Goal: Task Accomplishment & Management: Manage account settings

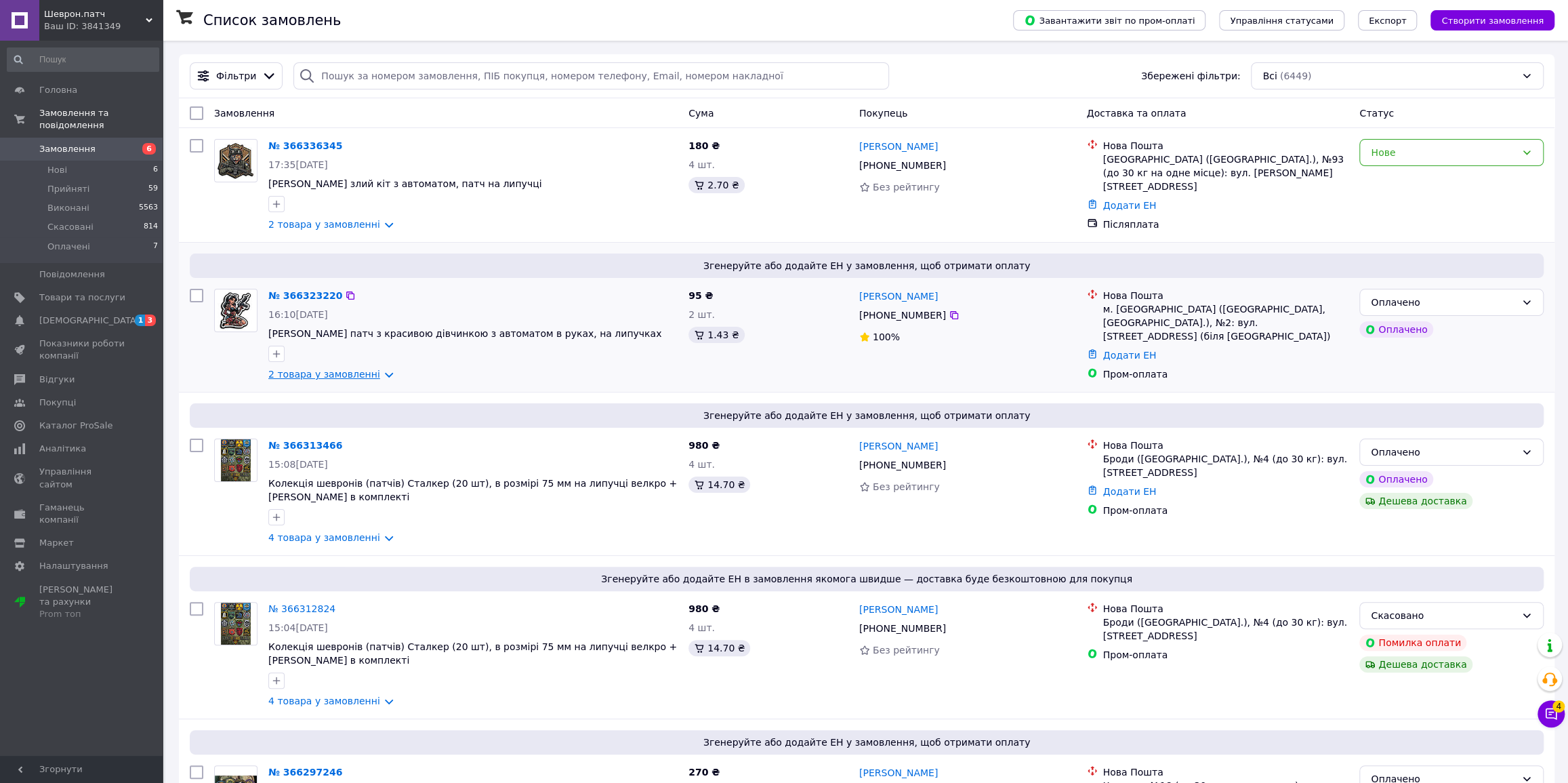
click at [368, 376] on link "2 товара у замовленні" at bounding box center [325, 373] width 112 height 10
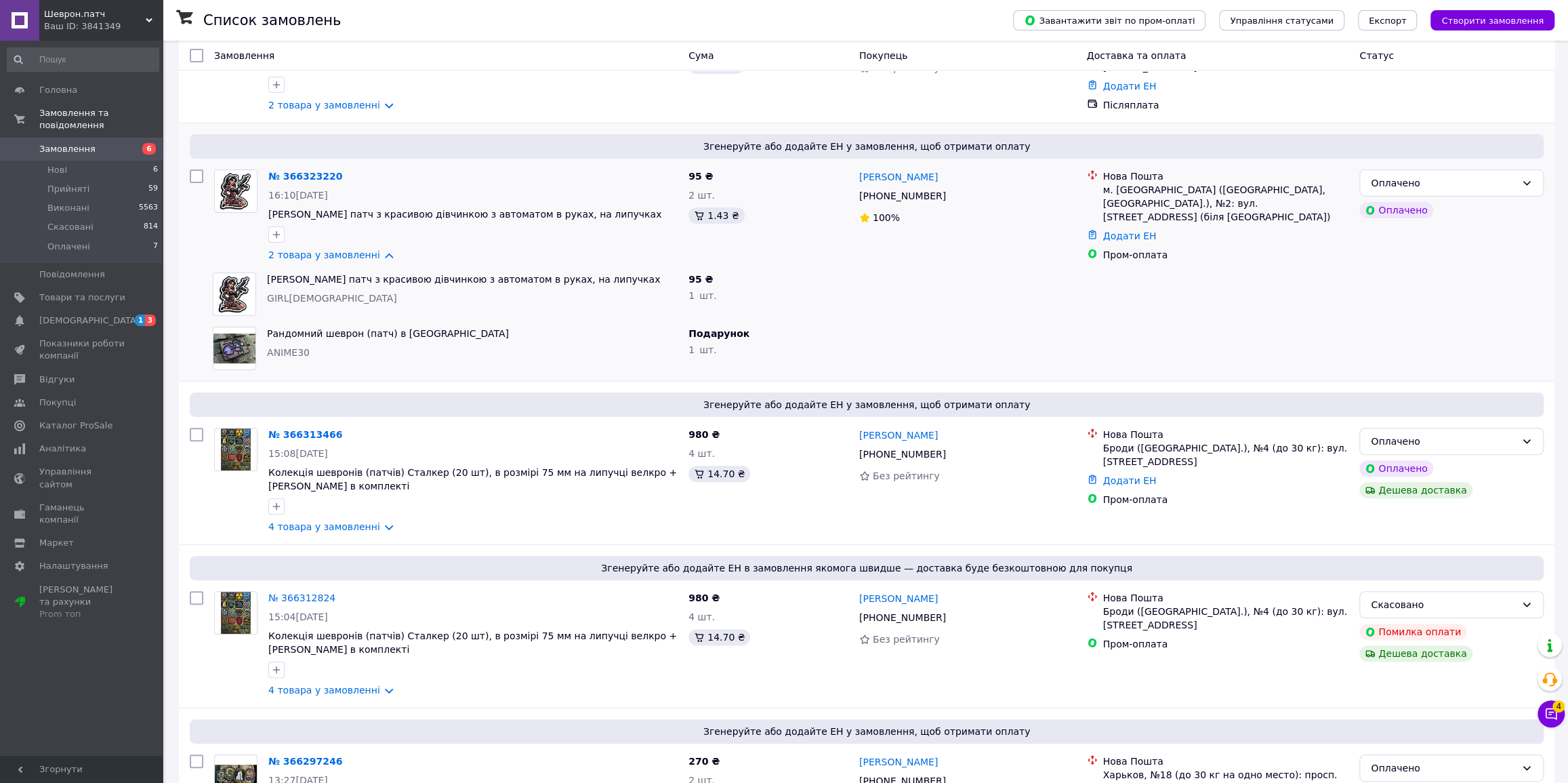
scroll to position [184, 0]
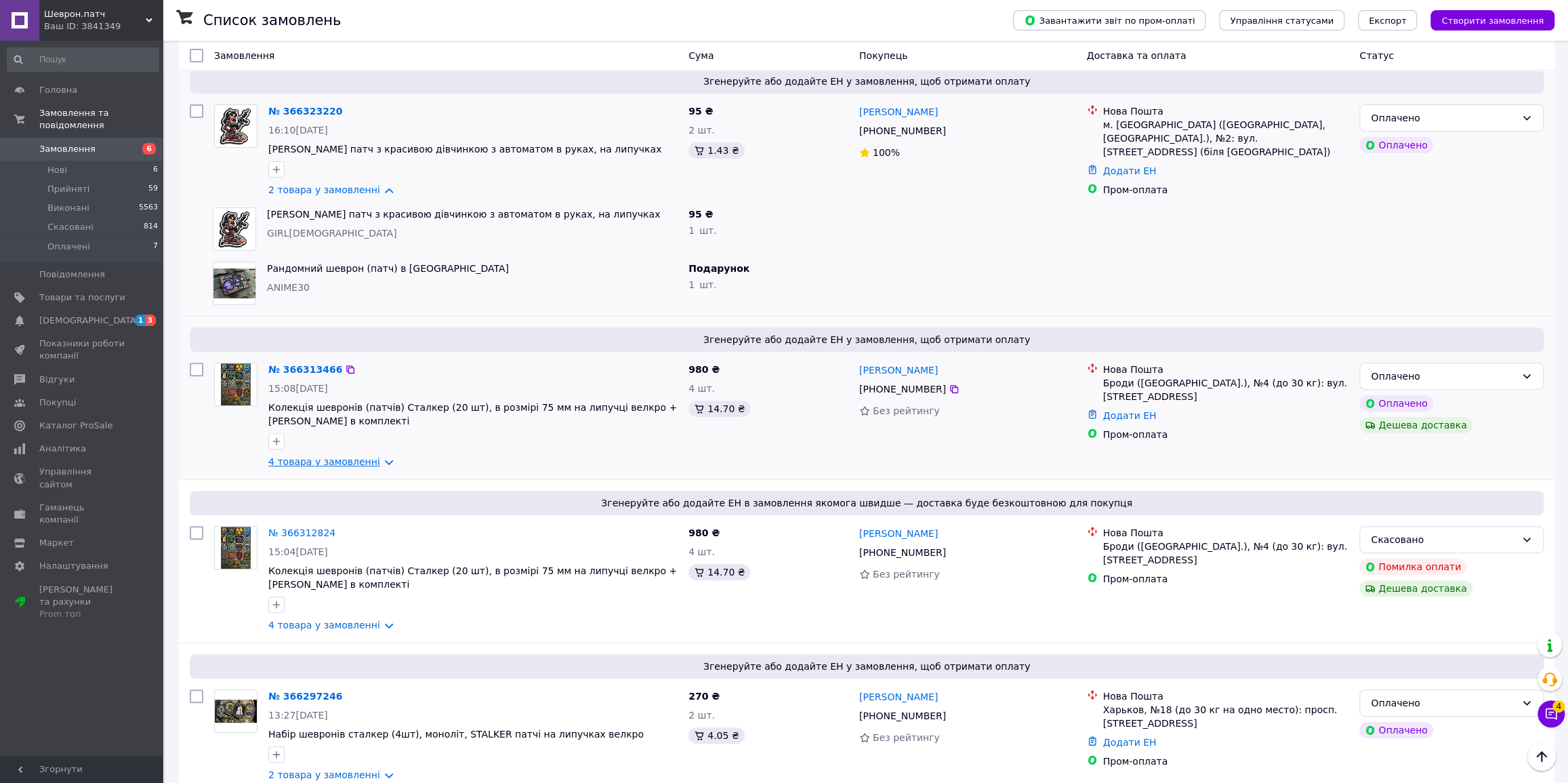
click at [370, 461] on link "4 товара у замовленні" at bounding box center [325, 461] width 112 height 10
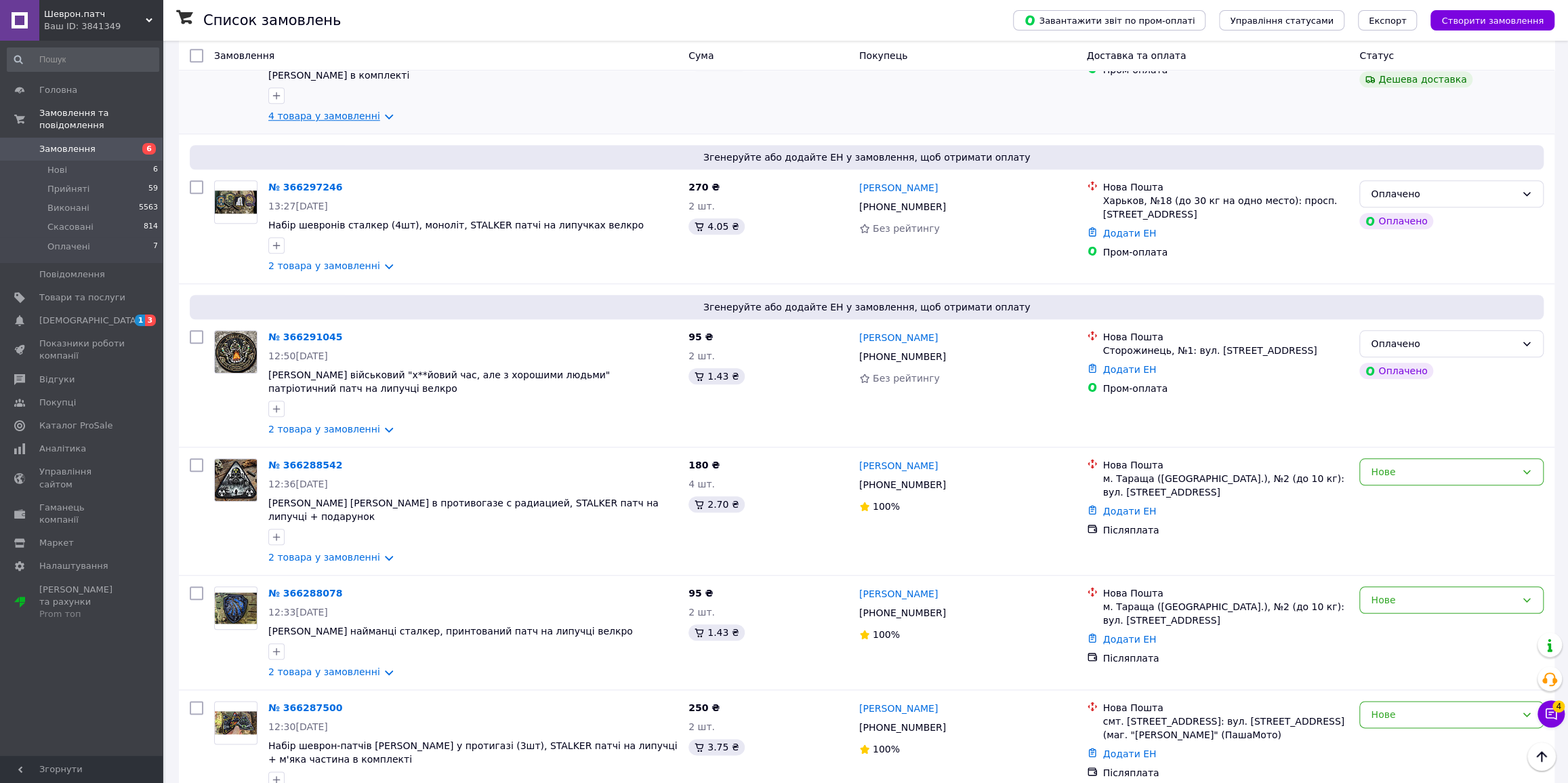
scroll to position [923, 0]
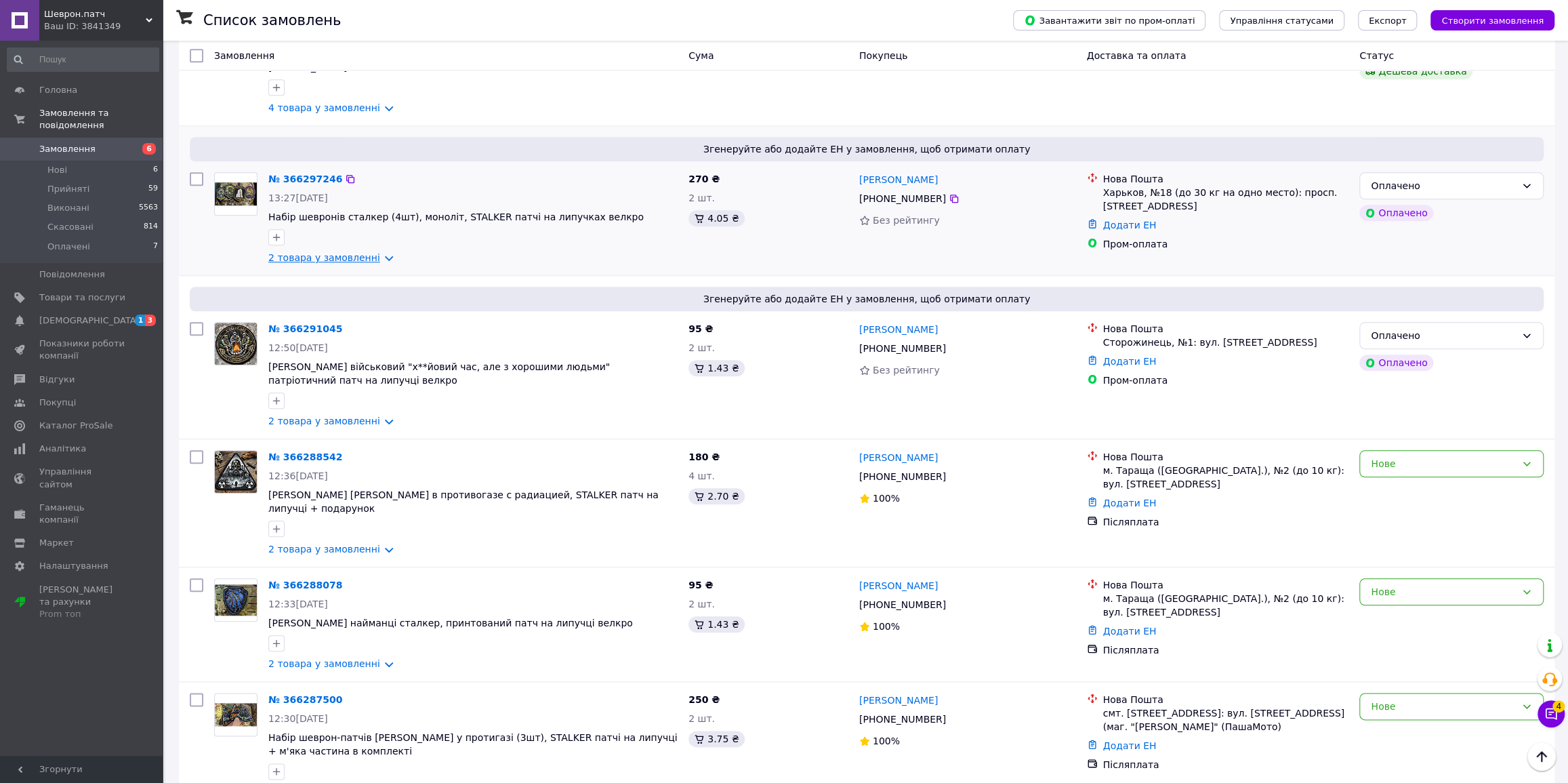
click at [376, 263] on link "2 товара у замовленні" at bounding box center [325, 257] width 112 height 10
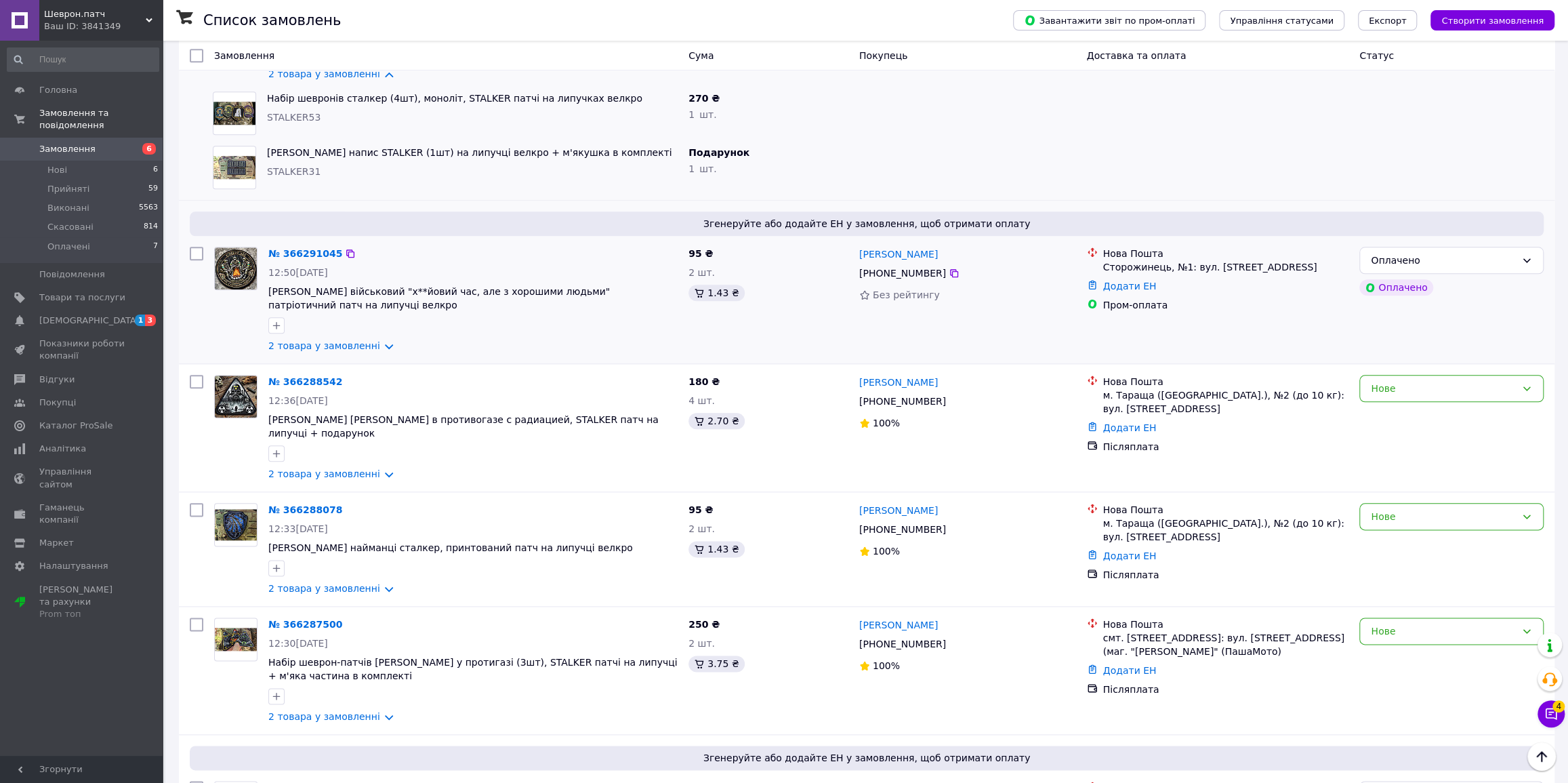
scroll to position [1109, 0]
click at [366, 349] on link "2 товара у замовленні" at bounding box center [325, 344] width 112 height 10
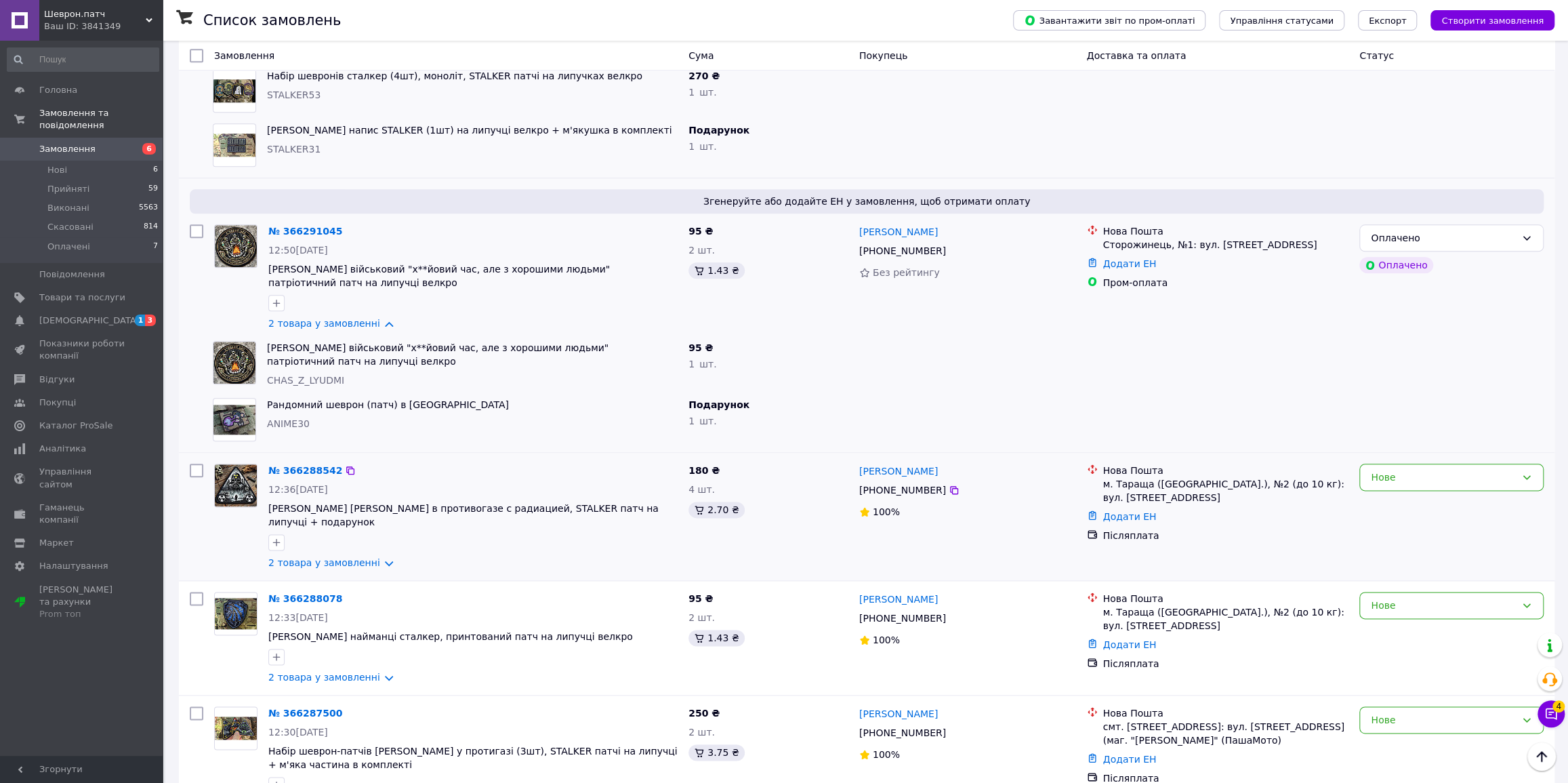
scroll to position [1294, 0]
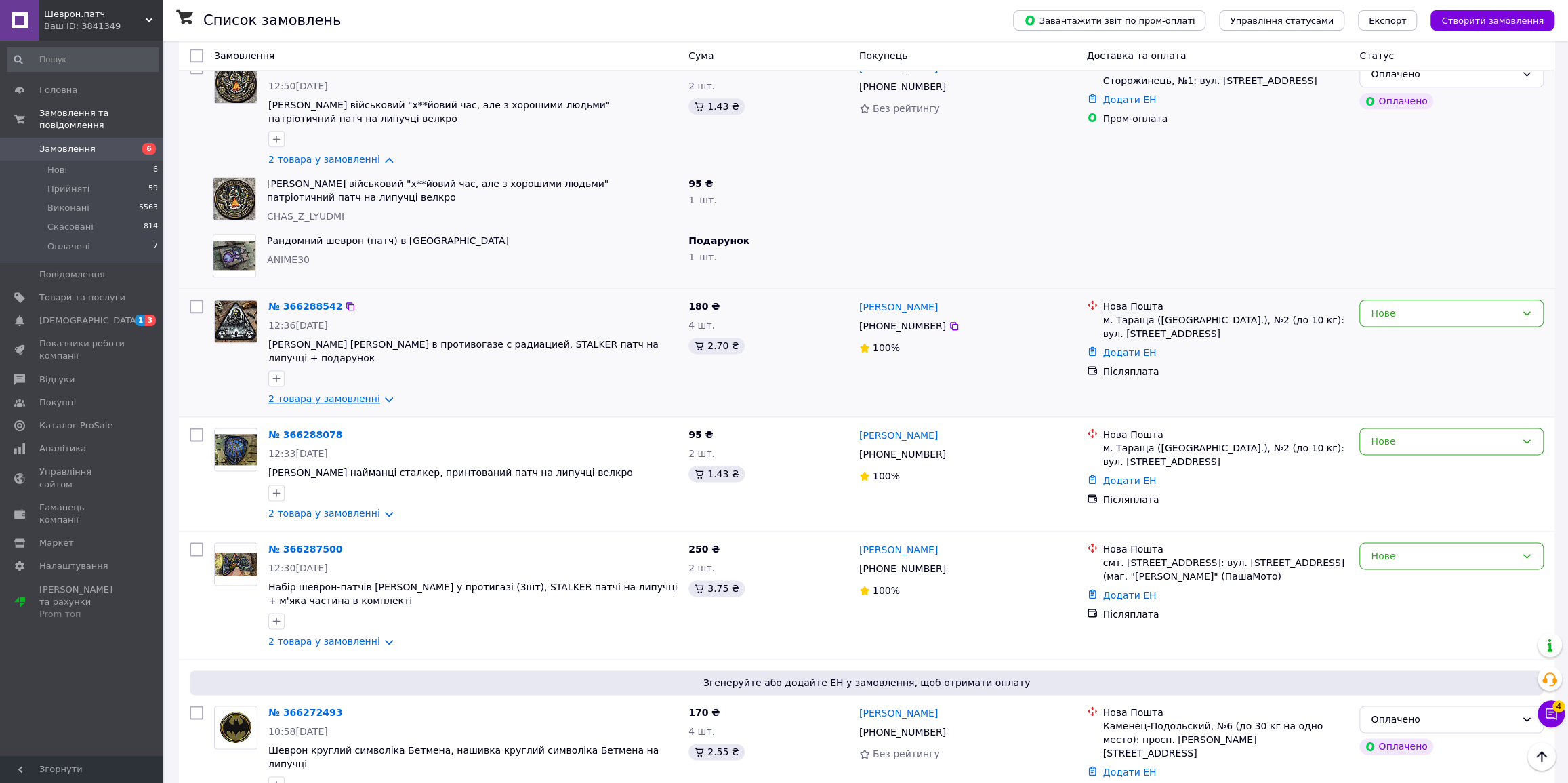
click at [368, 393] on link "2 товара у замовленні" at bounding box center [325, 398] width 112 height 10
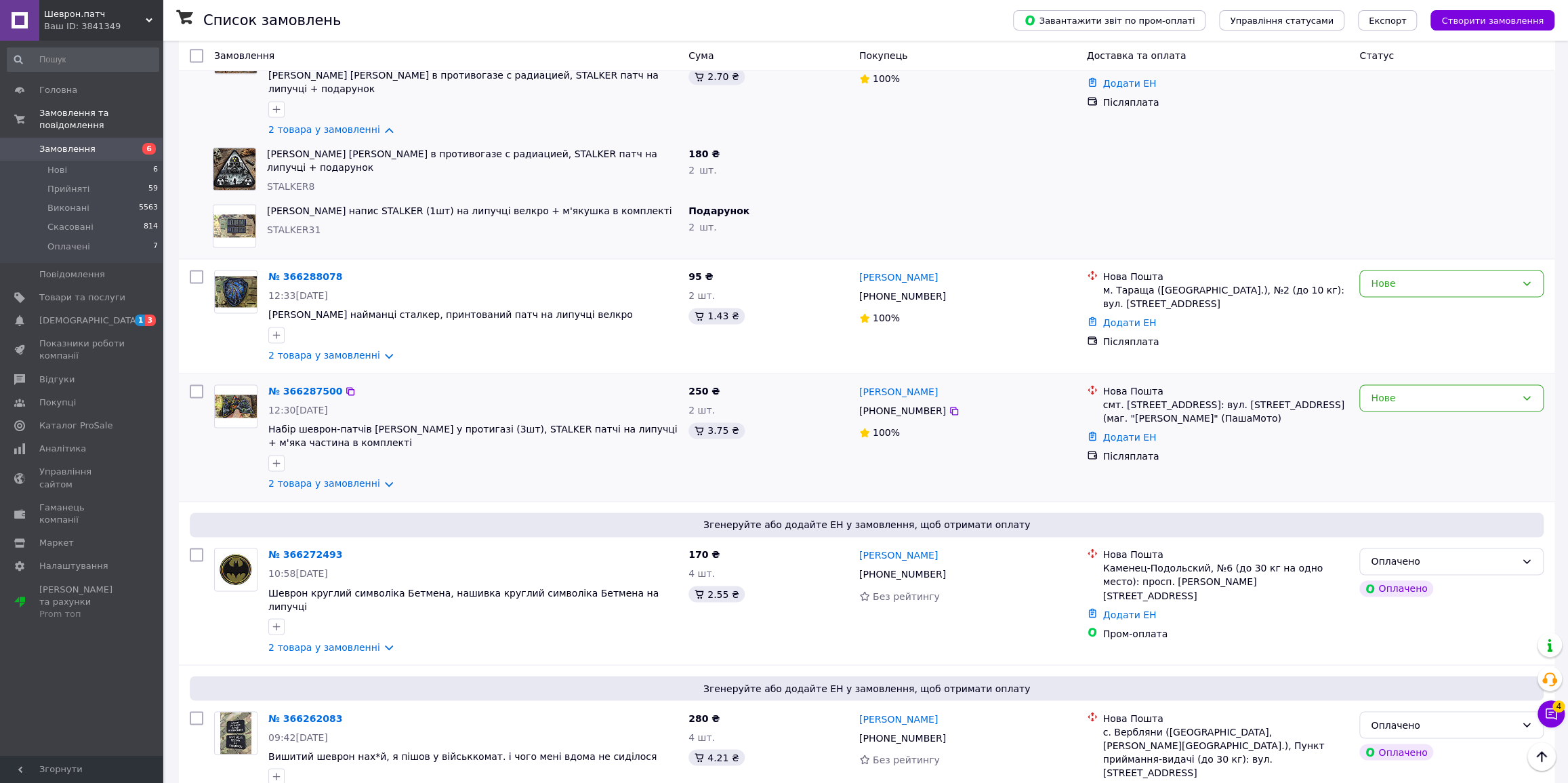
scroll to position [1601, 0]
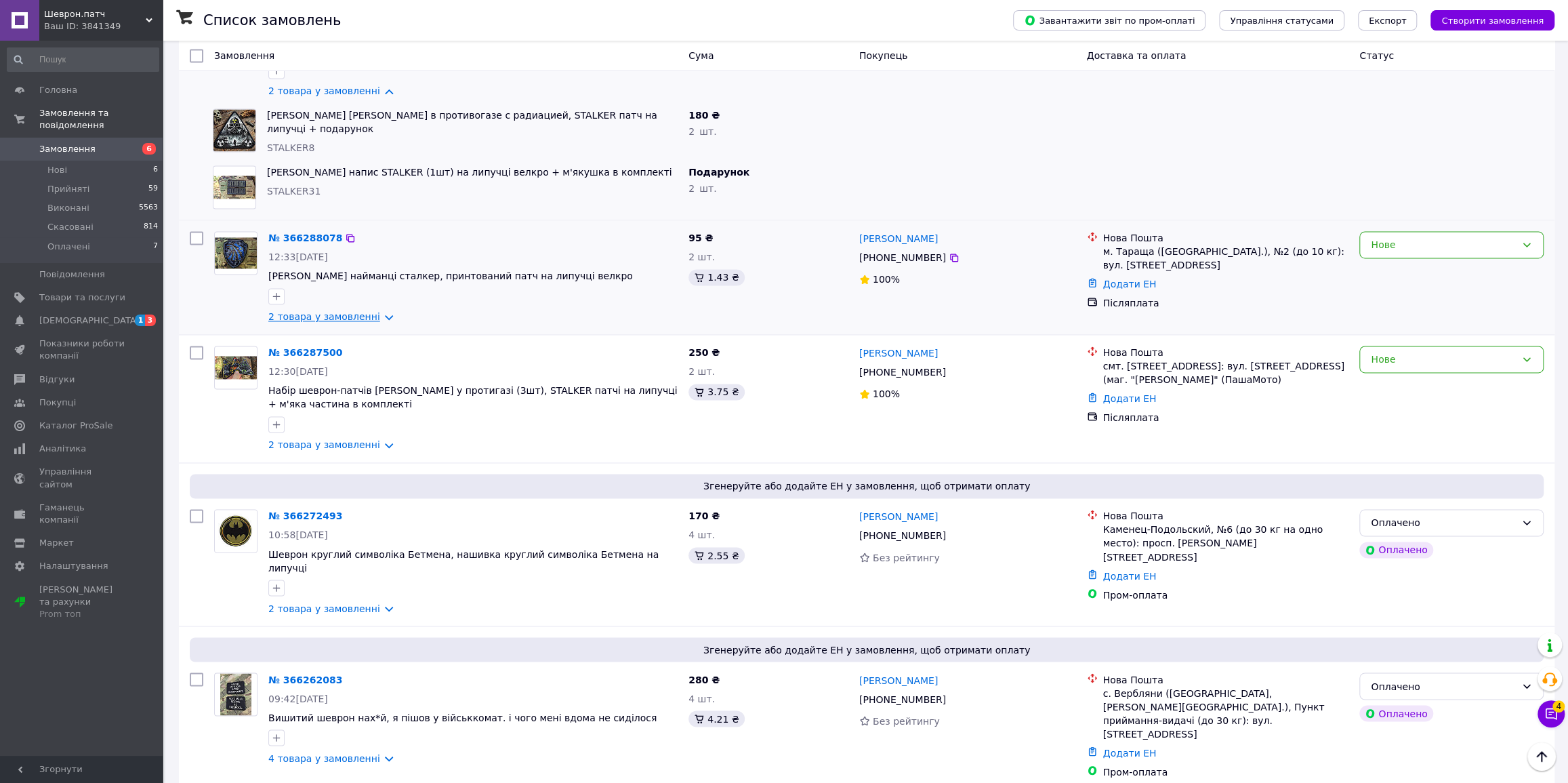
click at [372, 311] on link "2 товара у замовленні" at bounding box center [325, 316] width 112 height 10
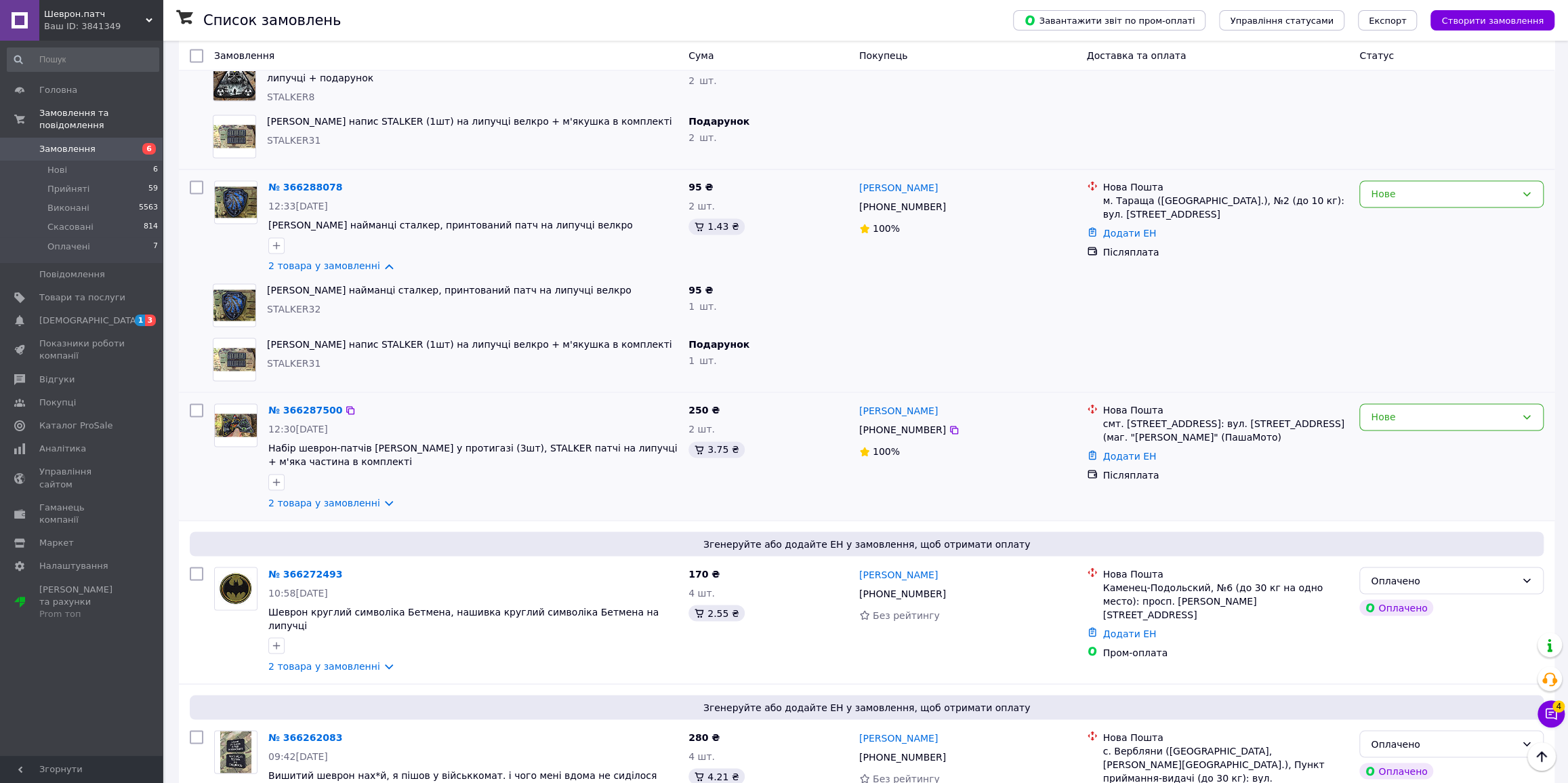
scroll to position [1786, 0]
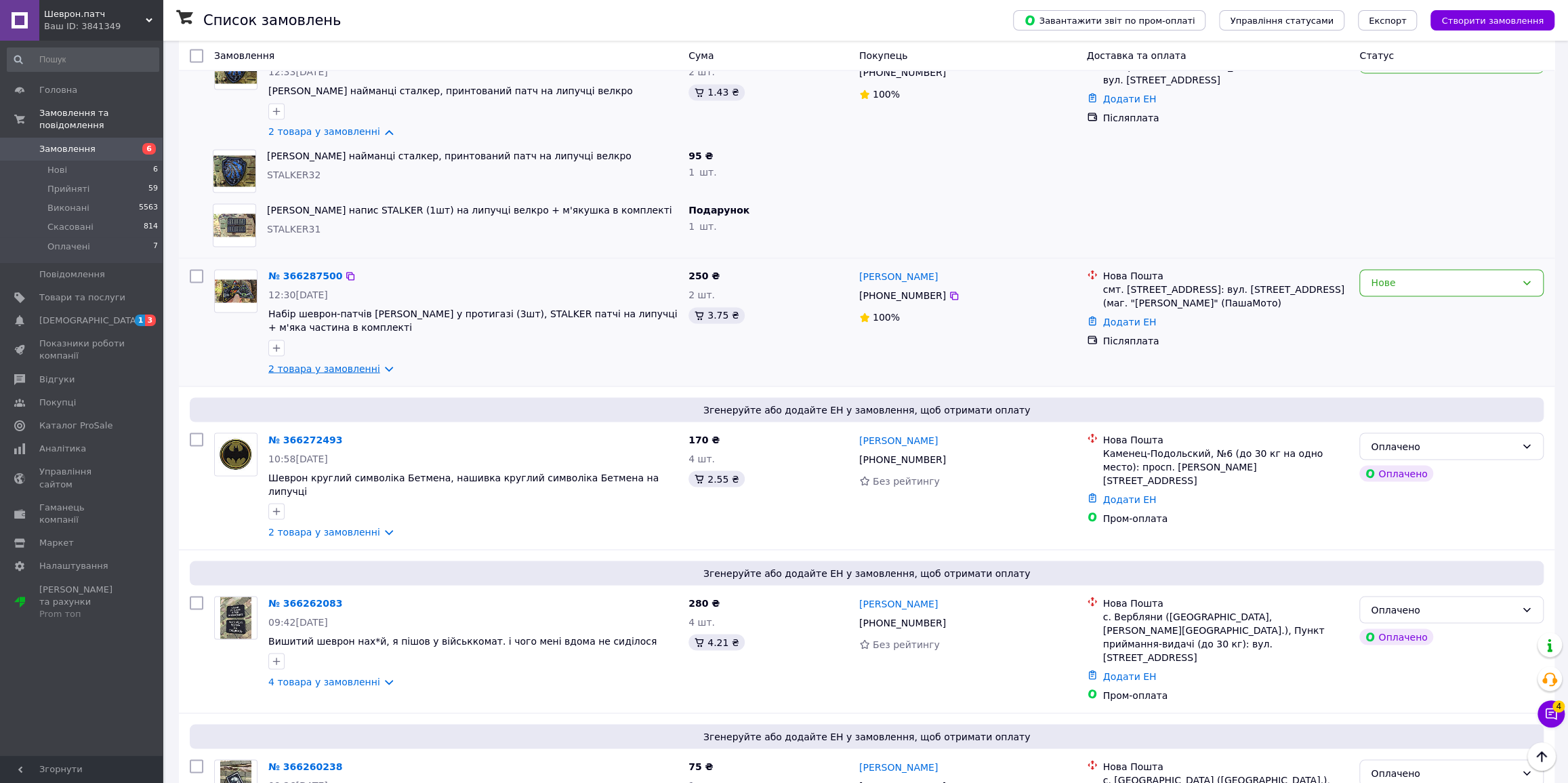
click at [373, 363] on link "2 товара у замовленні" at bounding box center [325, 367] width 112 height 10
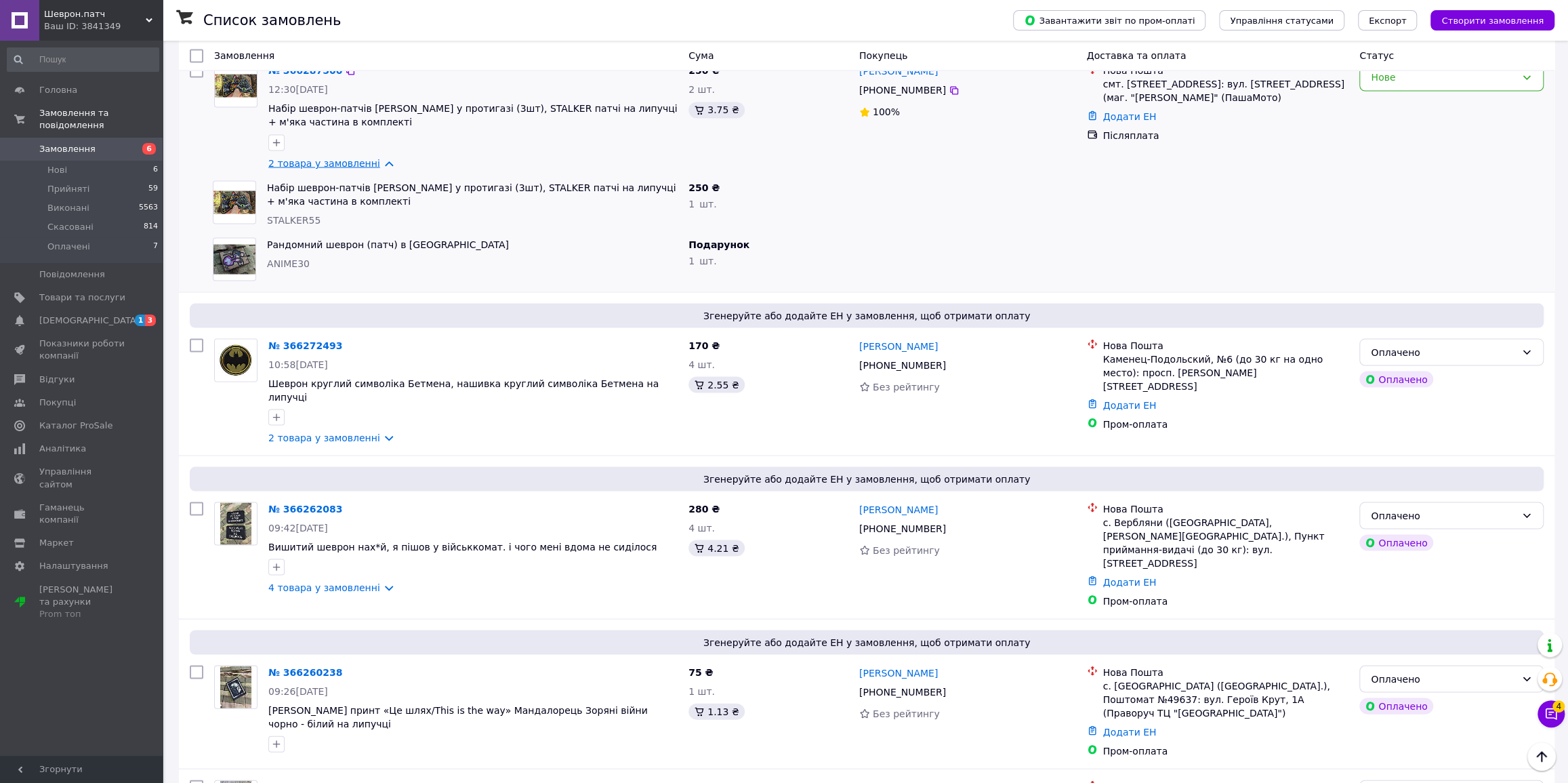
scroll to position [2033, 0]
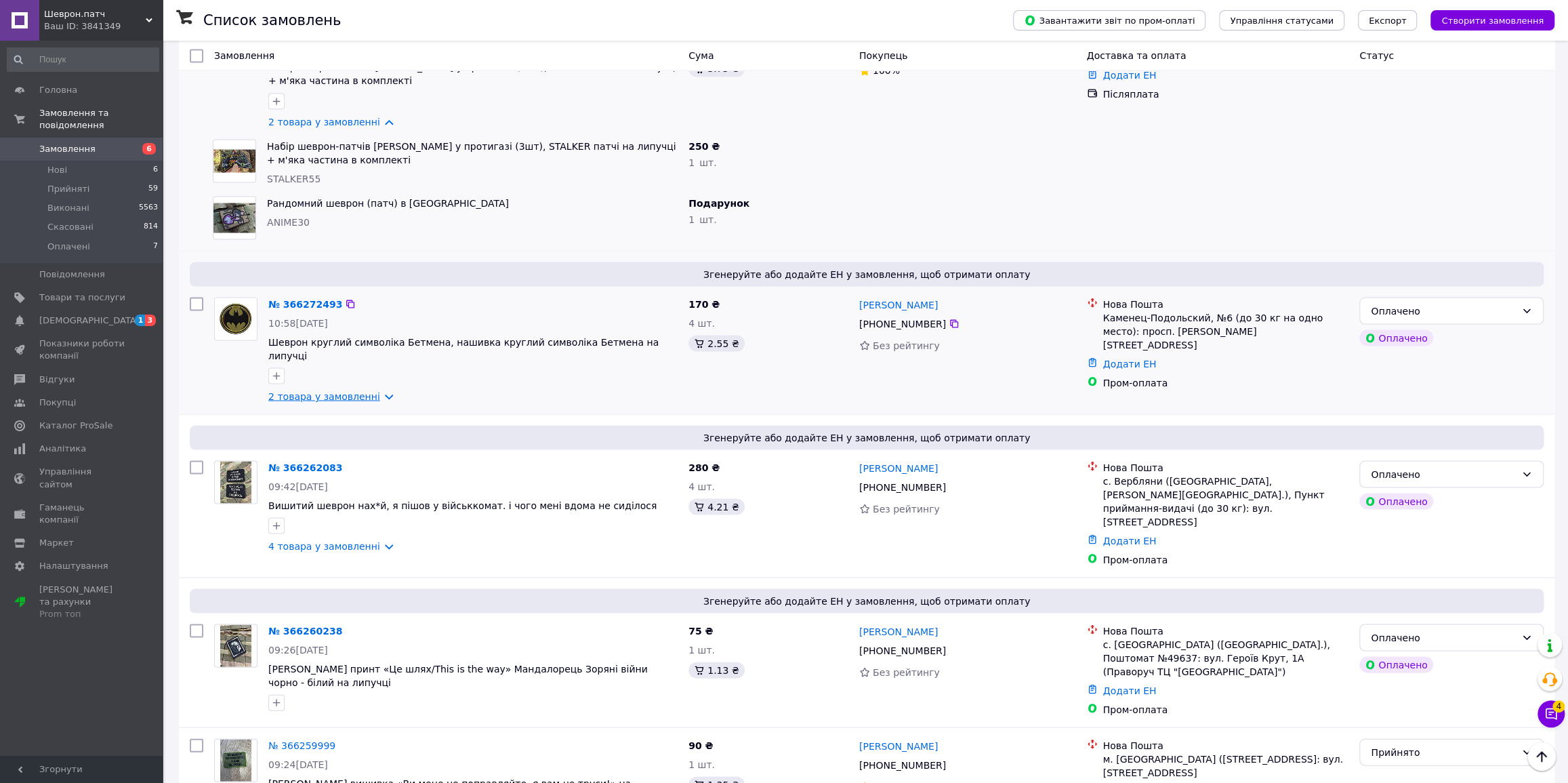
click at [372, 390] on link "2 товара у замовленні" at bounding box center [325, 395] width 112 height 10
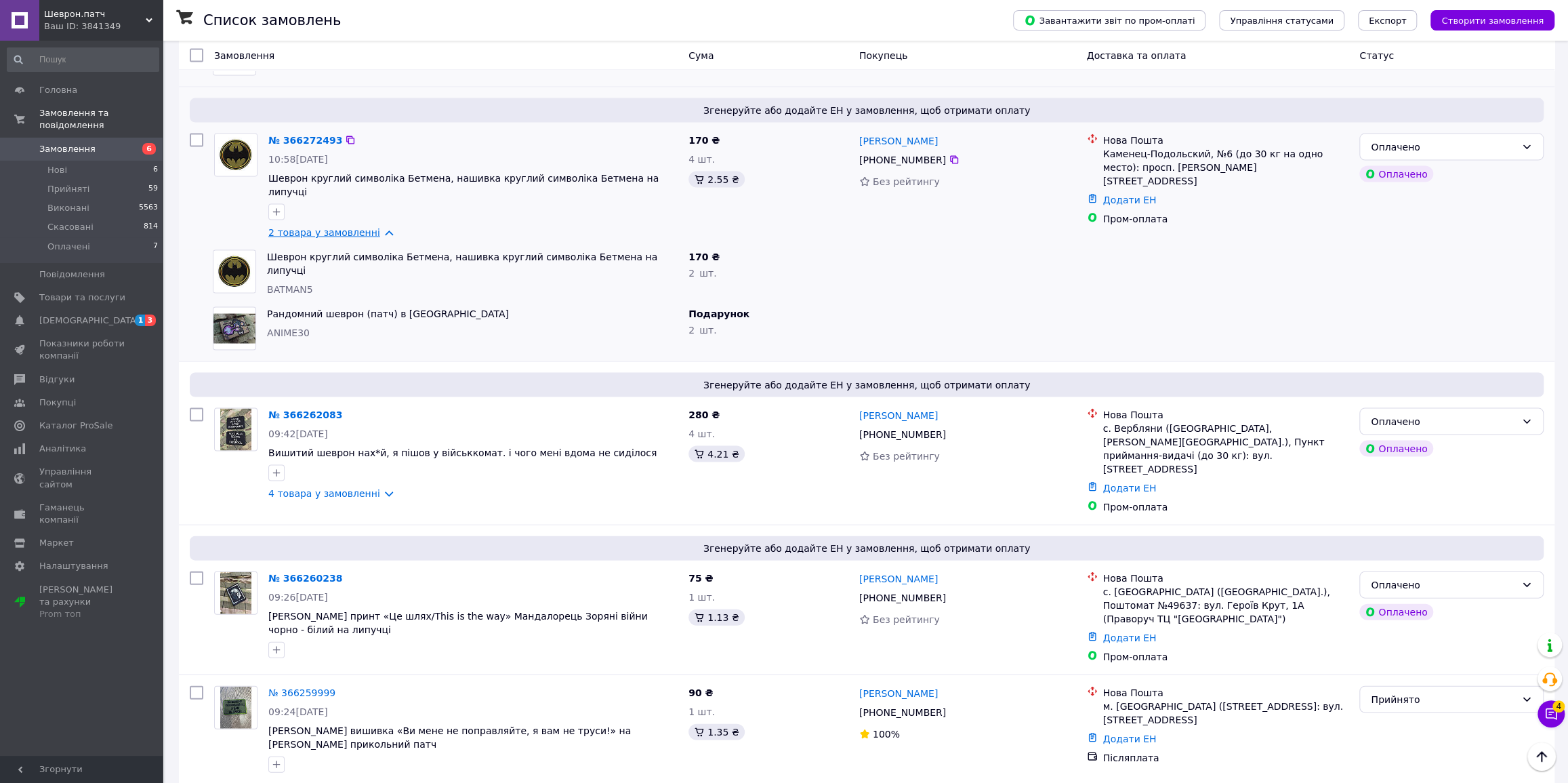
scroll to position [2217, 0]
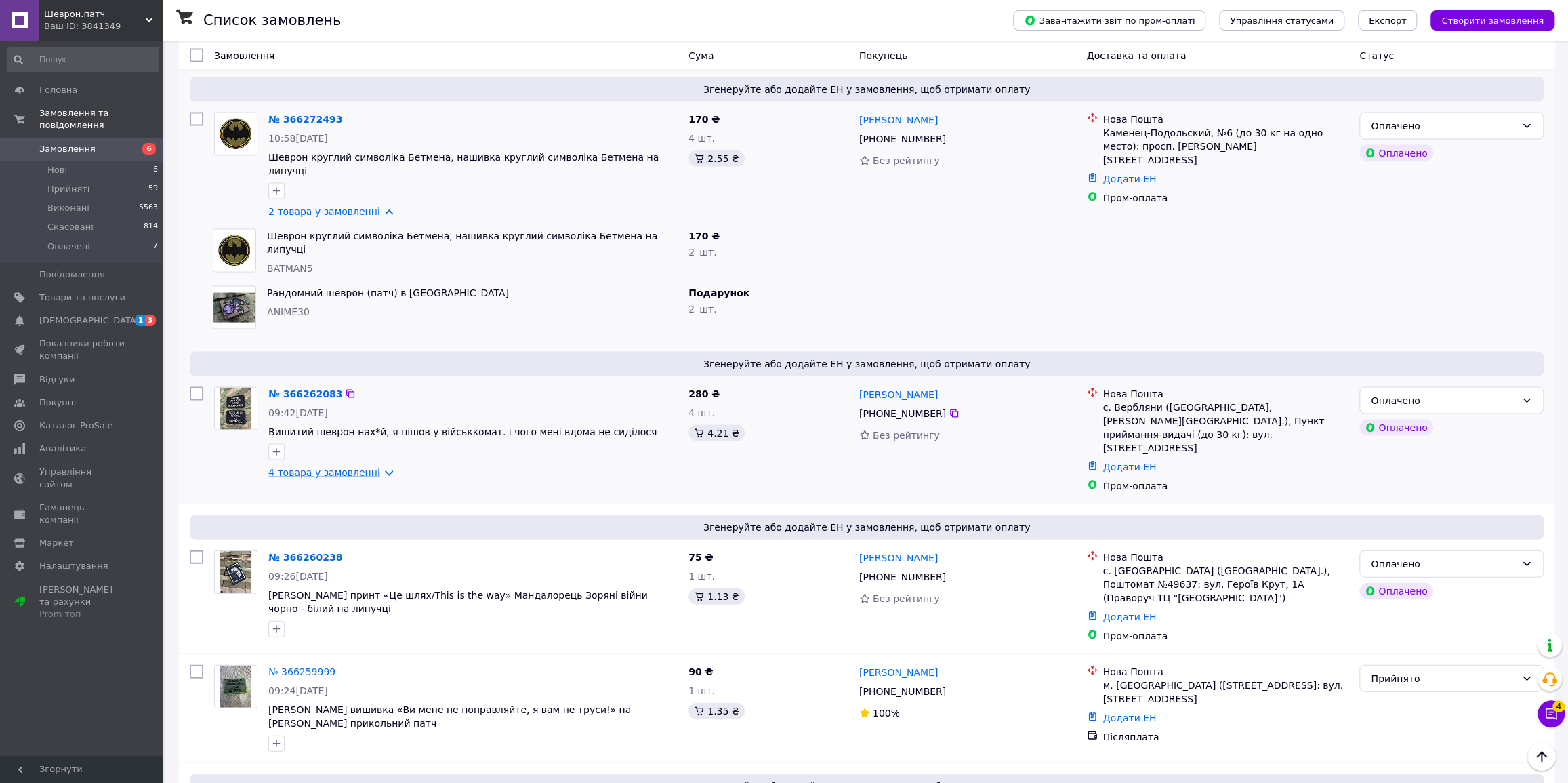
click at [378, 467] on link "4 товара у замовленні" at bounding box center [325, 472] width 112 height 10
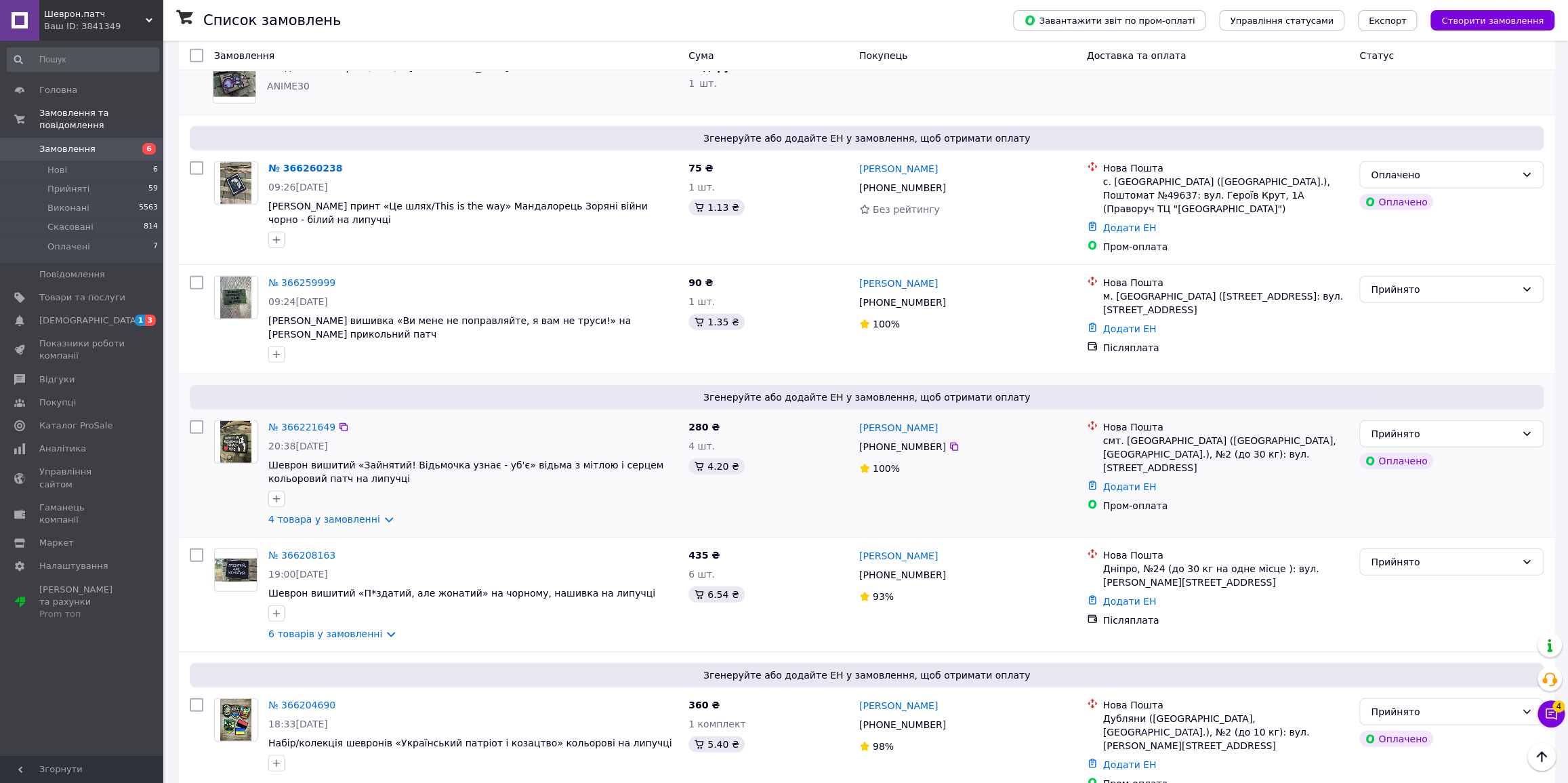
scroll to position [2833, 0]
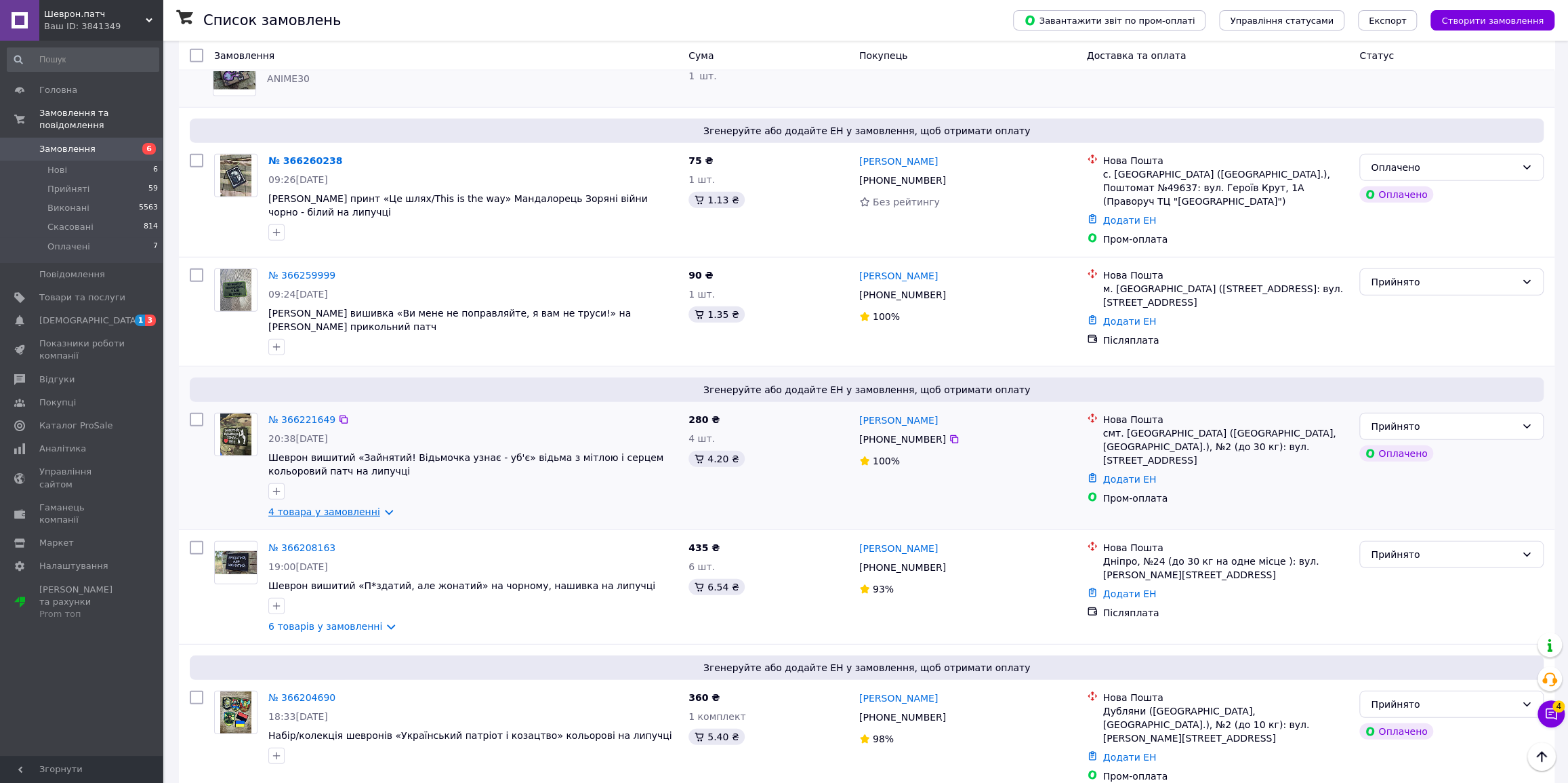
click at [378, 506] on link "4 товара у замовленні" at bounding box center [325, 511] width 112 height 10
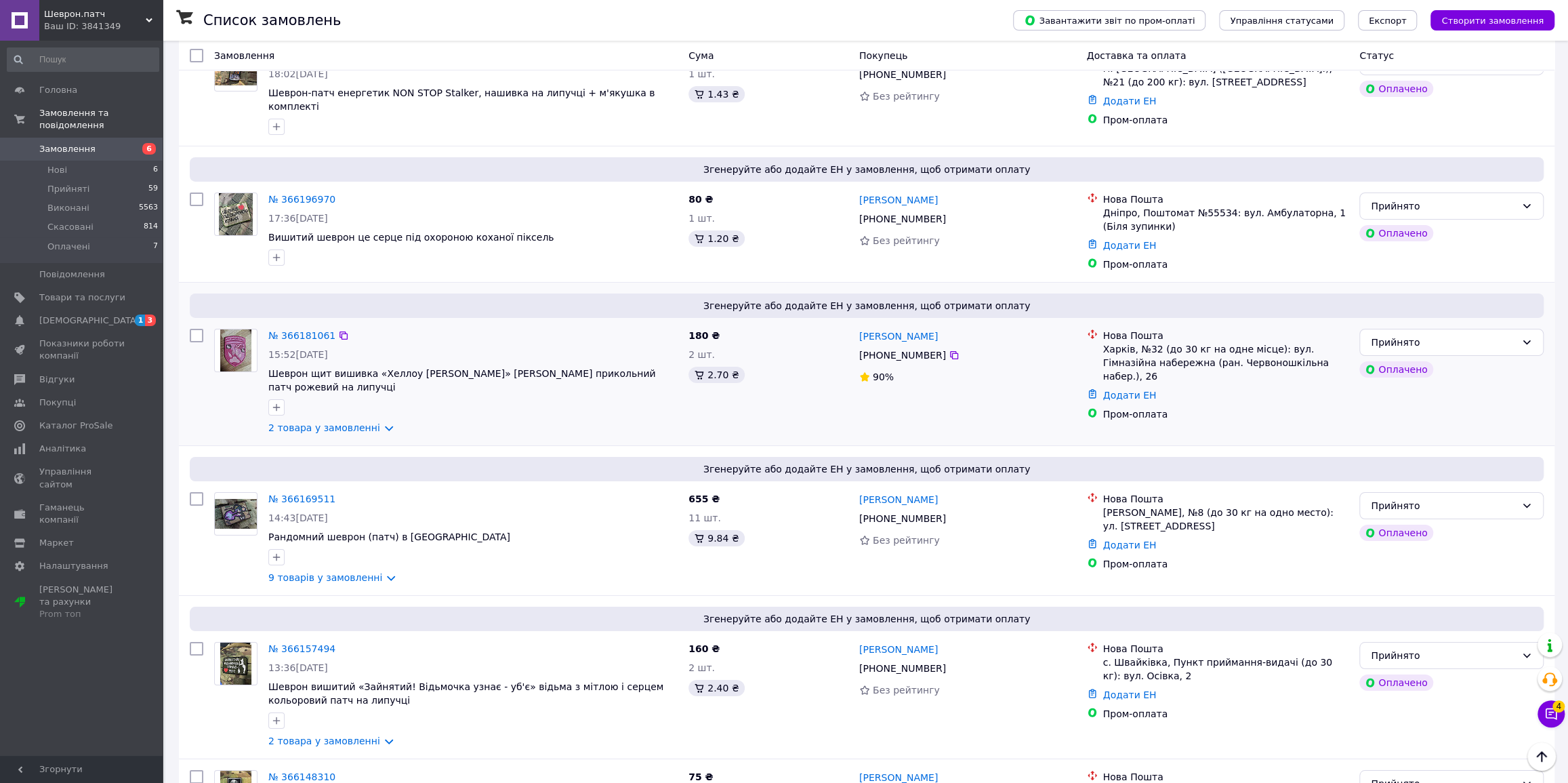
scroll to position [3881, 0]
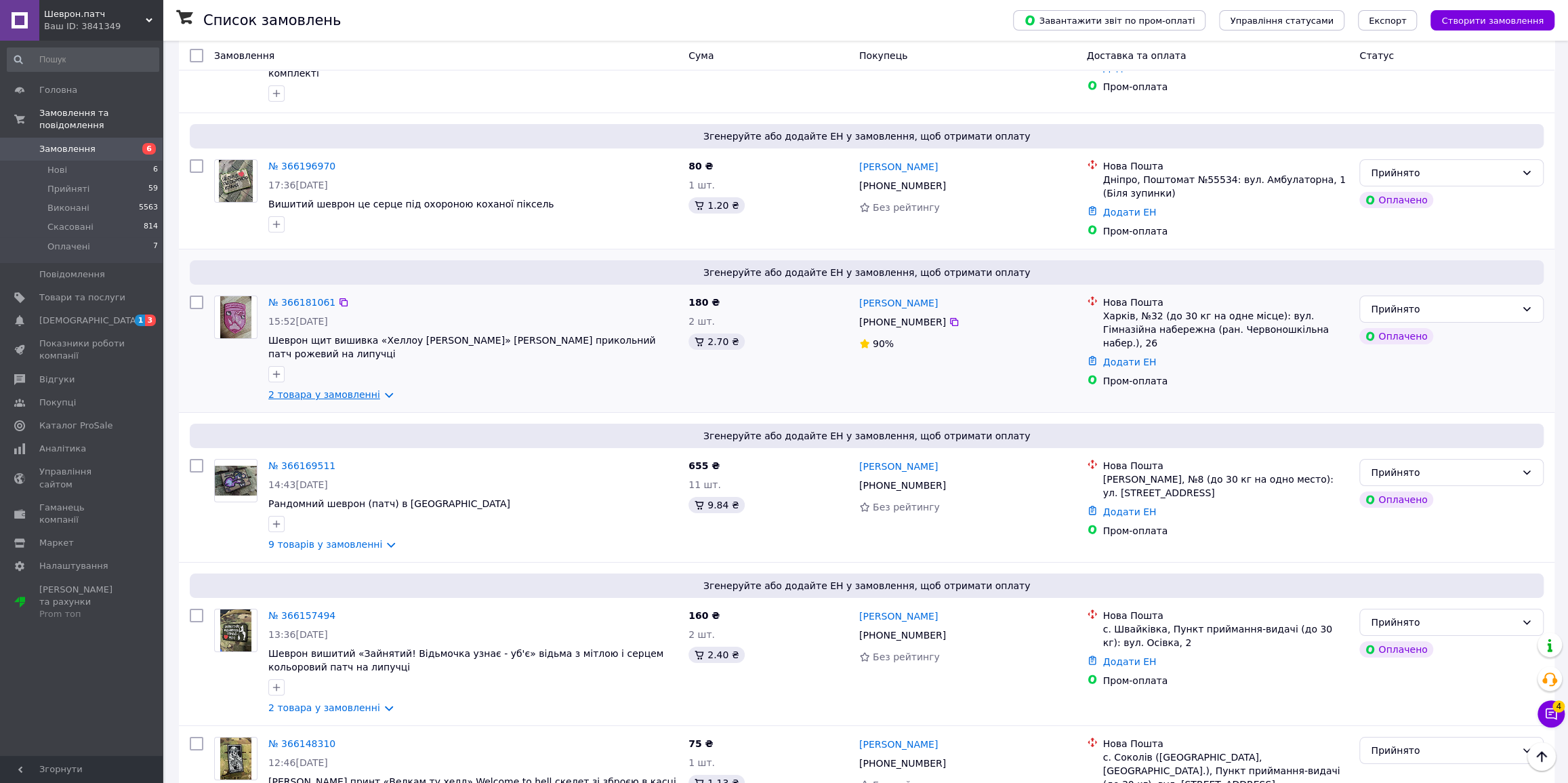
click at [378, 389] on link "2 товара у замовленні" at bounding box center [325, 394] width 112 height 10
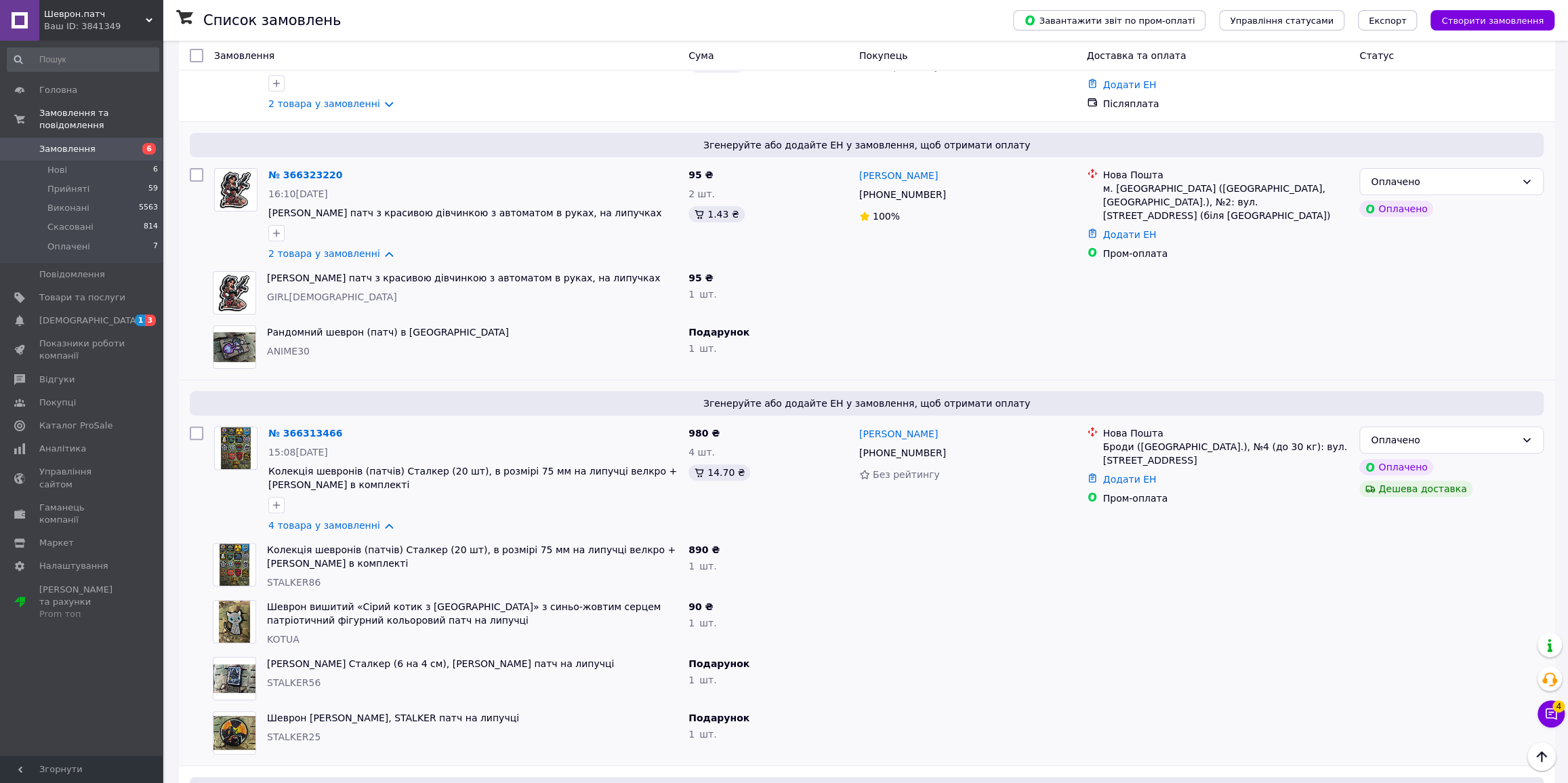
scroll to position [0, 0]
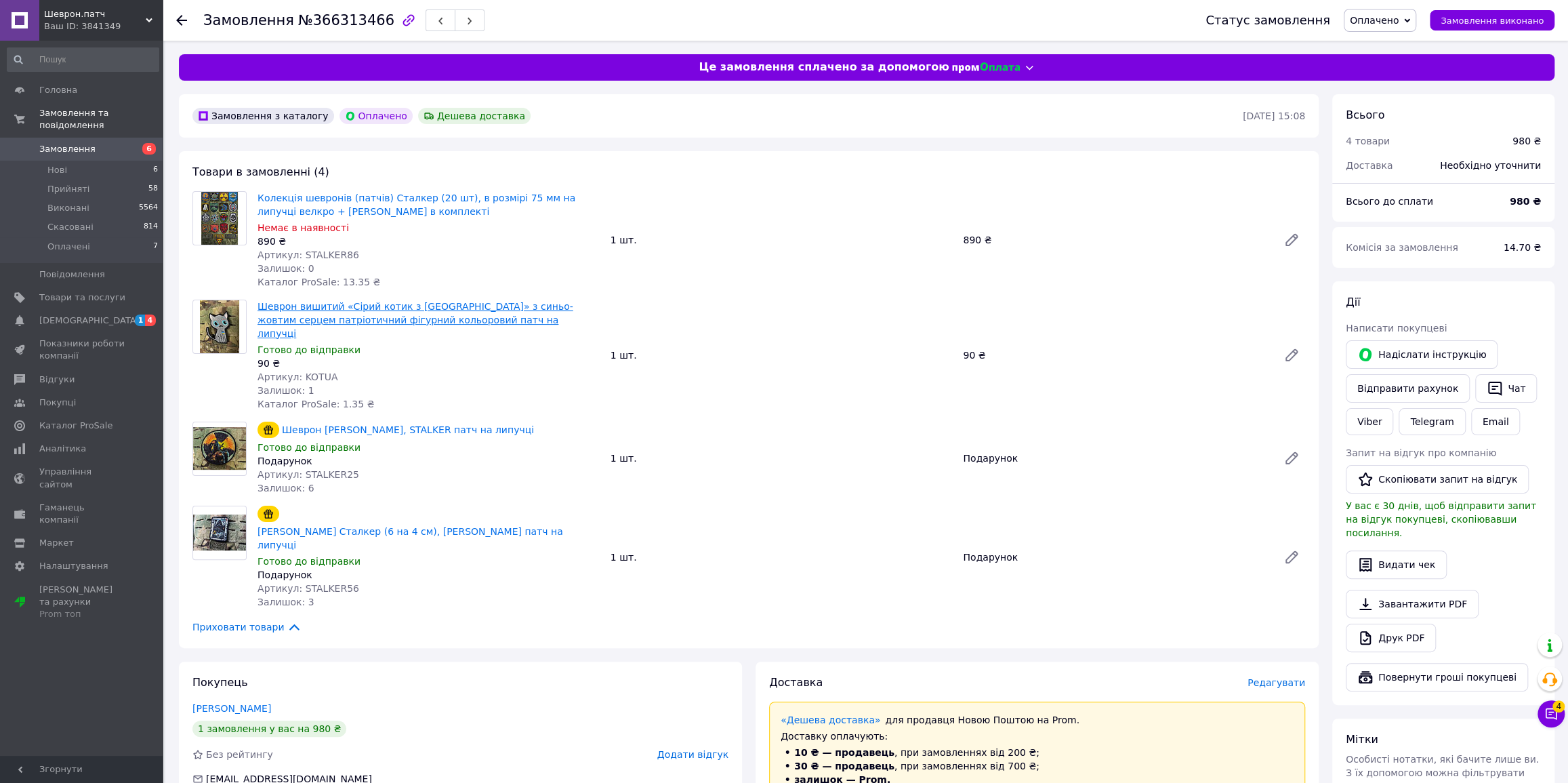
click at [457, 309] on link "Шеврон вишитий «Сірий котик з [GEOGRAPHIC_DATA]» з синьо-жовтим серцем патріоти…" at bounding box center [415, 320] width 316 height 38
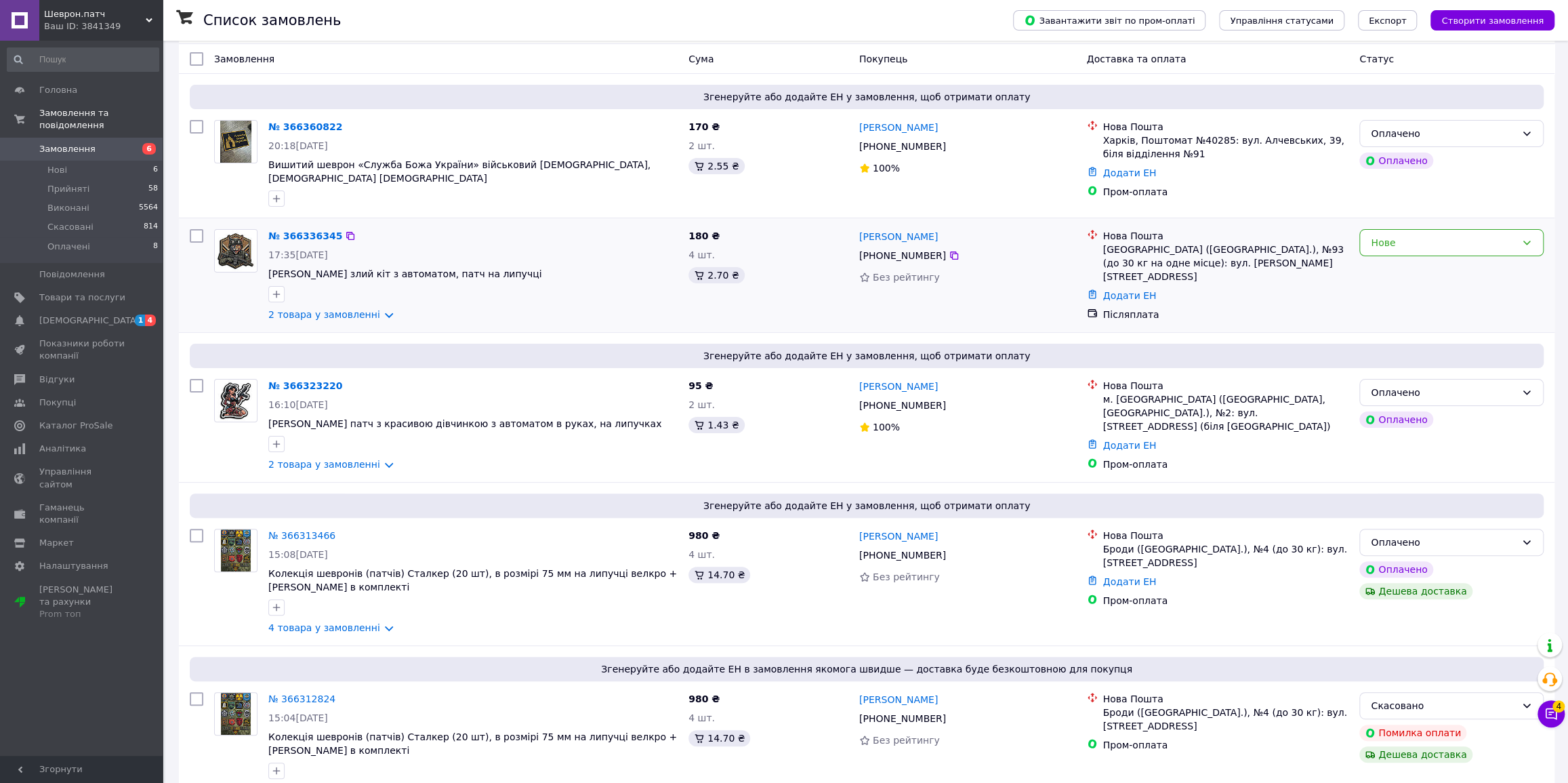
scroll to position [61, 0]
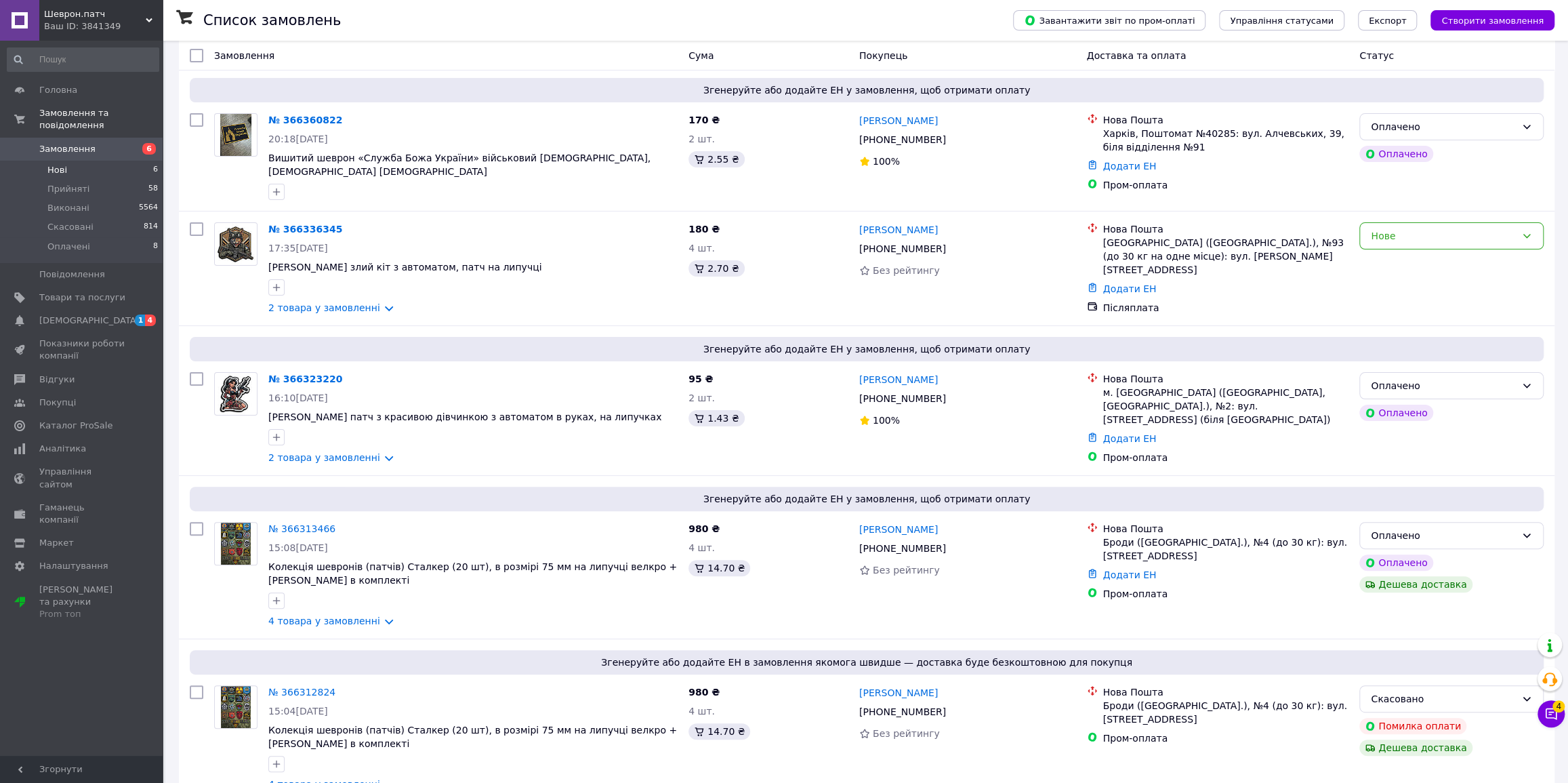
click at [59, 164] on span "Нові" at bounding box center [57, 170] width 20 height 12
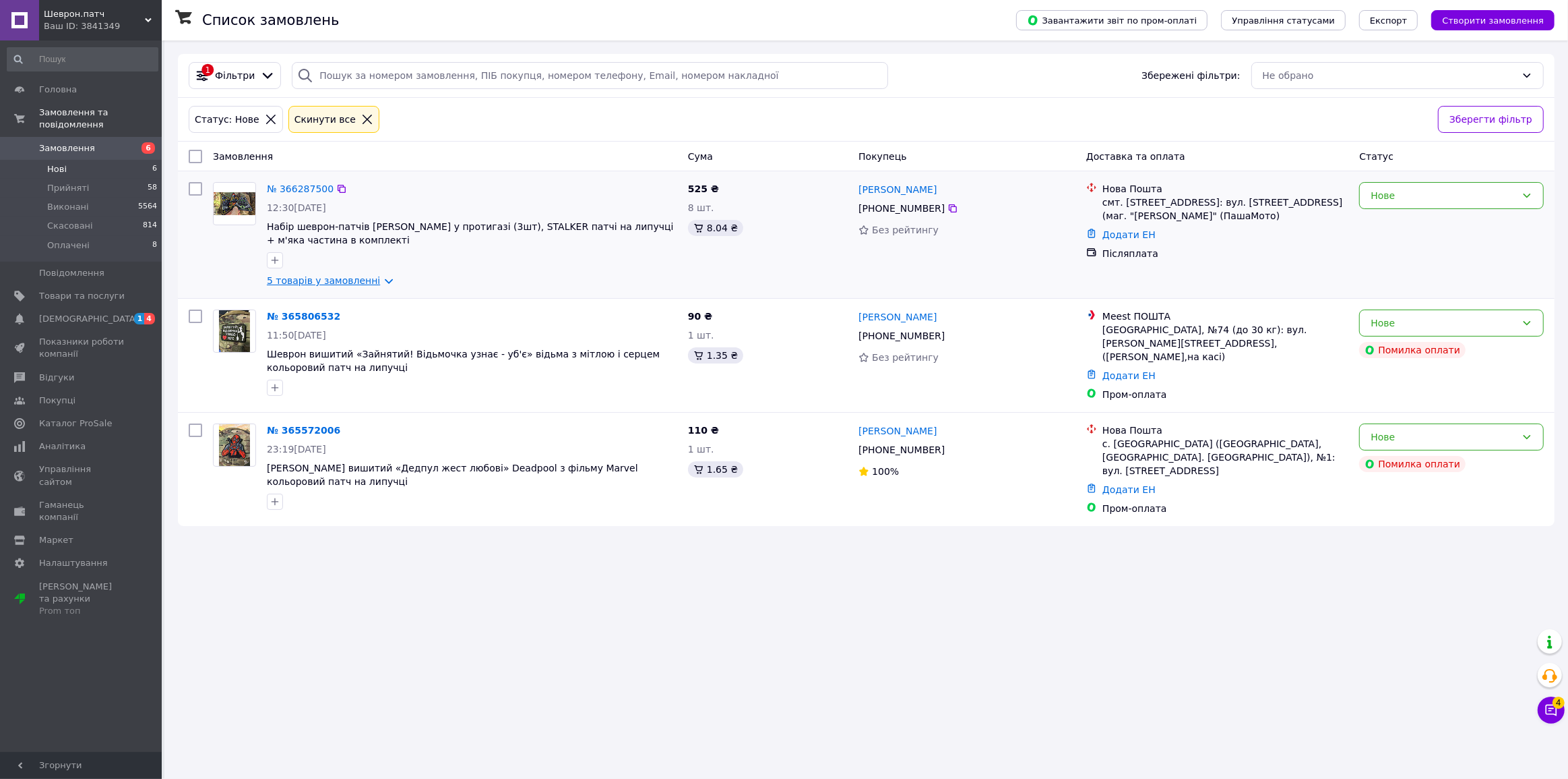
click at [303, 277] on link "5 товарів у замовленні" at bounding box center [324, 279] width 113 height 10
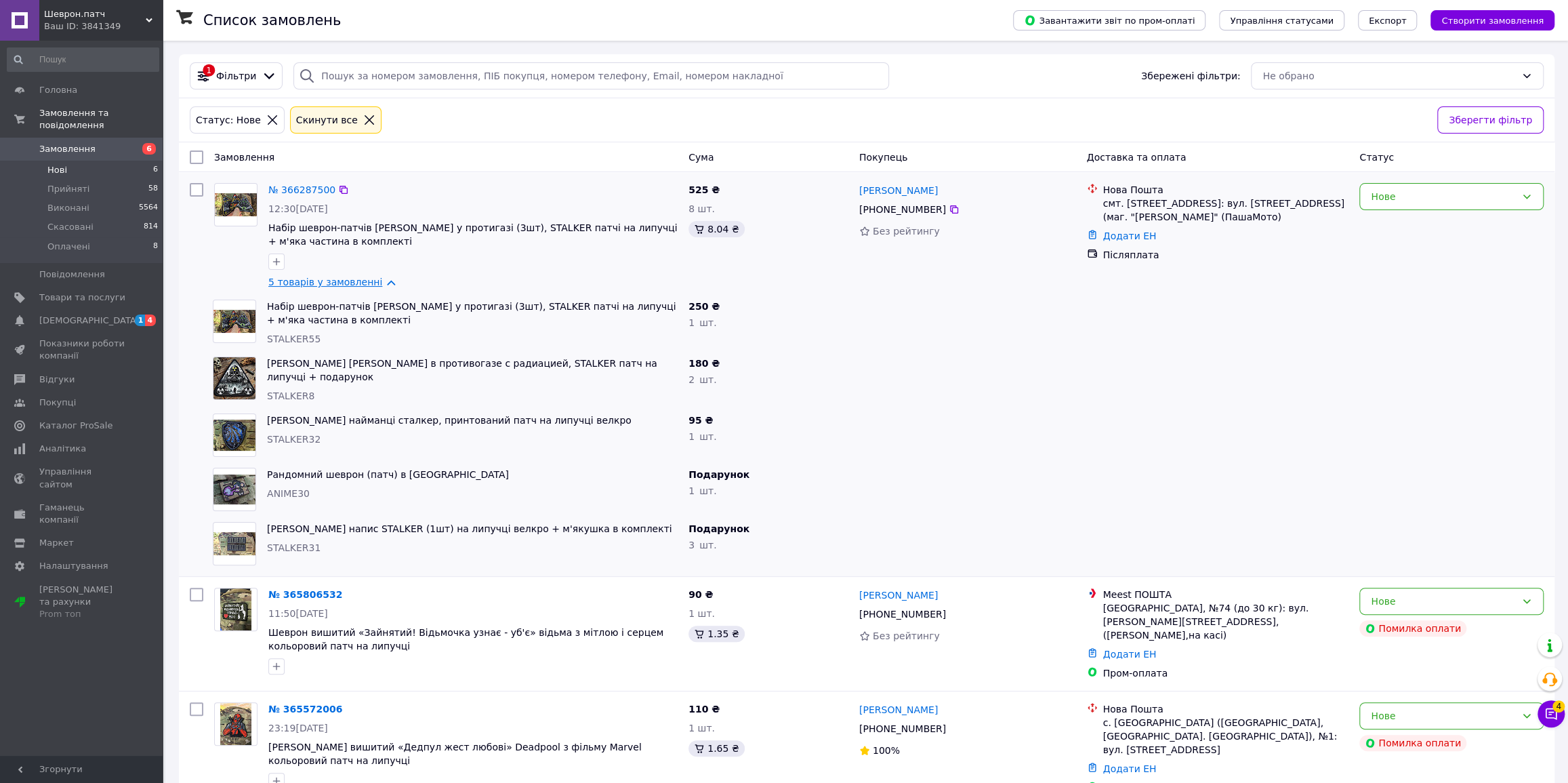
click at [300, 278] on link "5 товарів у замовленні" at bounding box center [326, 281] width 114 height 10
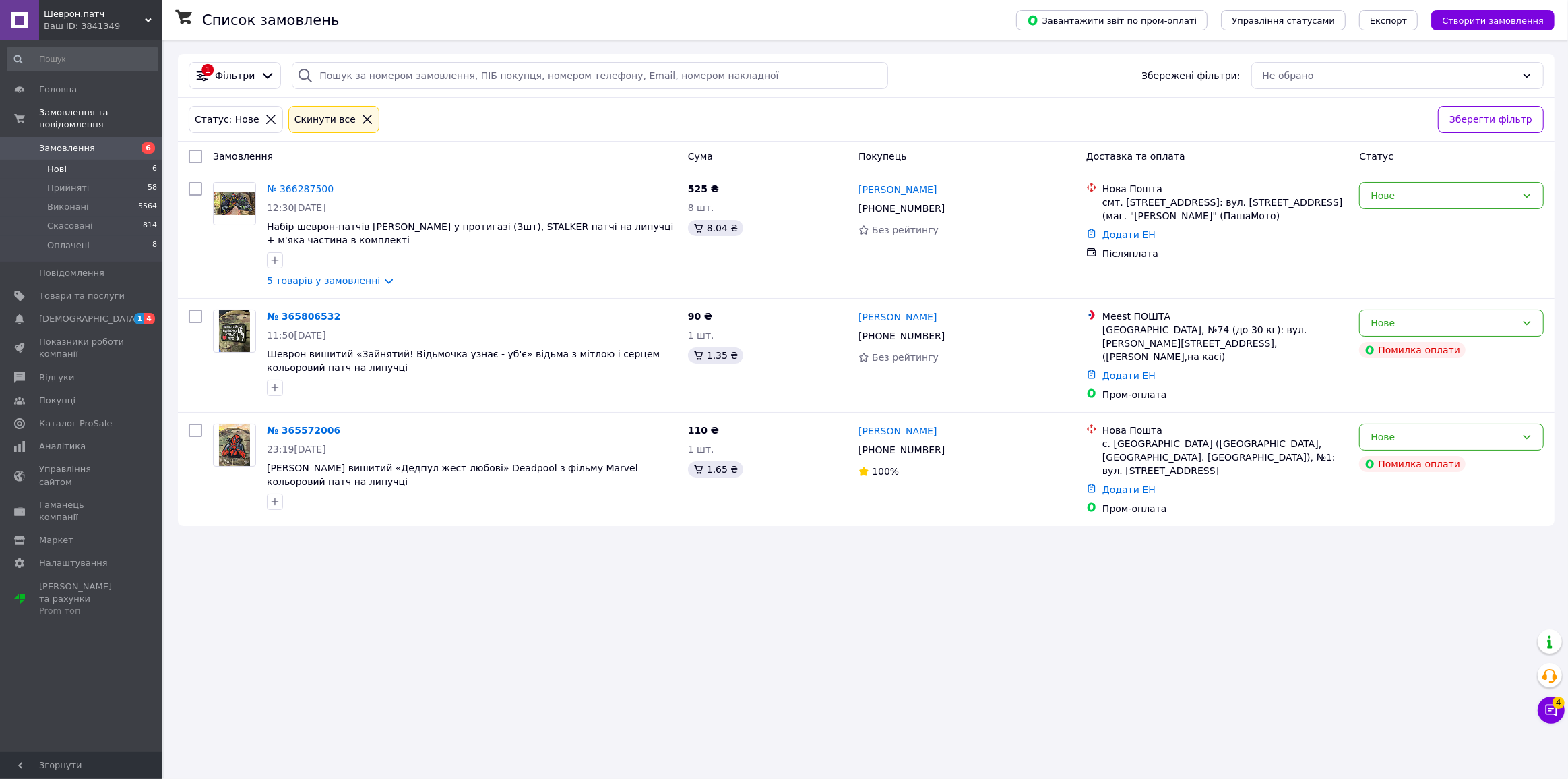
drag, startPoint x: 444, startPoint y: 581, endPoint x: 551, endPoint y: 573, distance: 107.3
click at [445, 581] on div "Список замовлень Завантажити звіт по пром-оплаті Управління статусами Експорт С…" at bounding box center [866, 389] width 1404 height 779
click at [1442, 432] on div "Нове" at bounding box center [1443, 437] width 145 height 15
click at [1386, 507] on li "Скасовано" at bounding box center [1453, 510] width 183 height 25
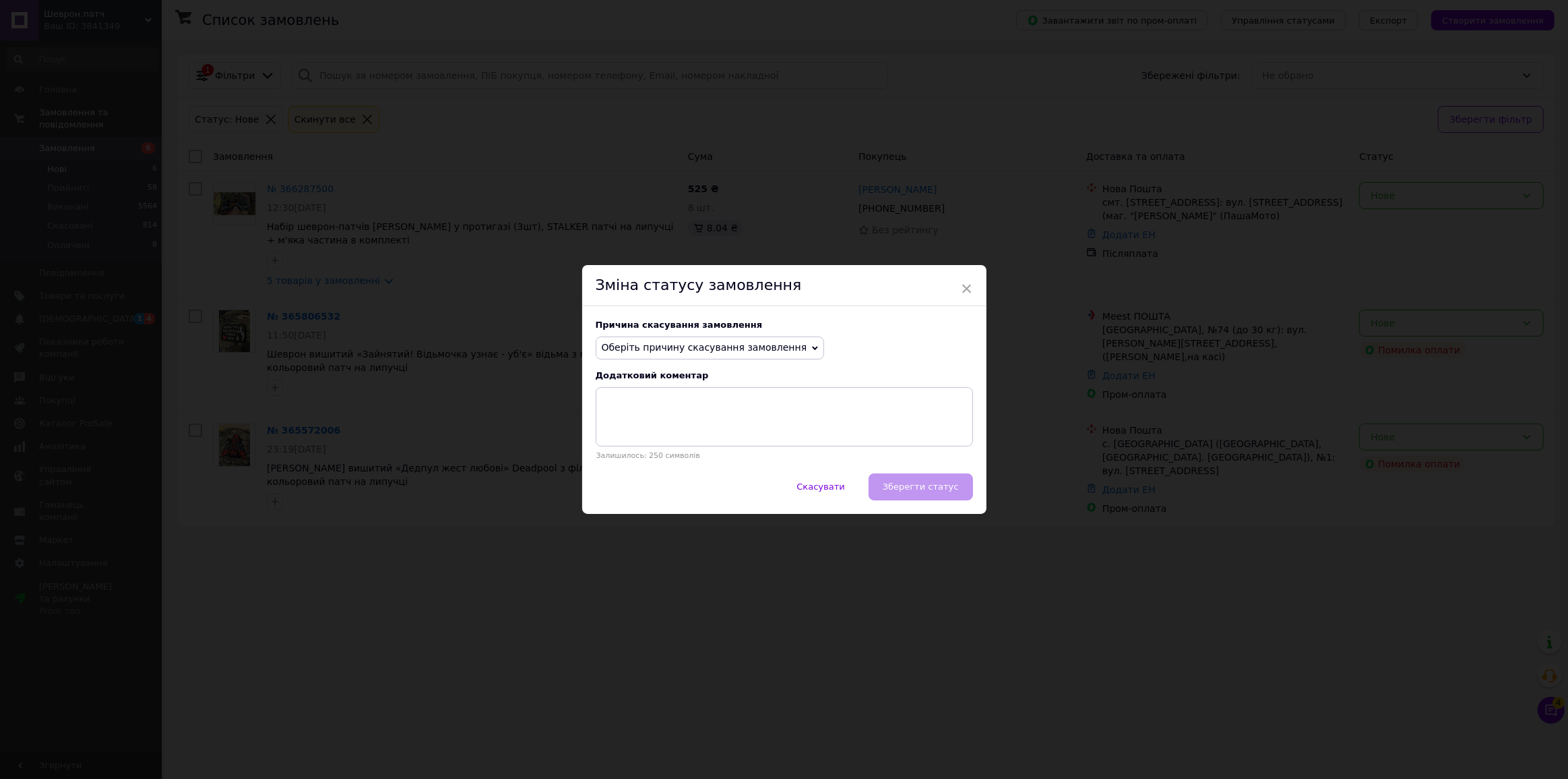
click at [691, 346] on span "Оберіть причину скасування замовлення" at bounding box center [705, 347] width 206 height 10
click at [649, 412] on li "Оплата не надійшла" at bounding box center [710, 412] width 228 height 19
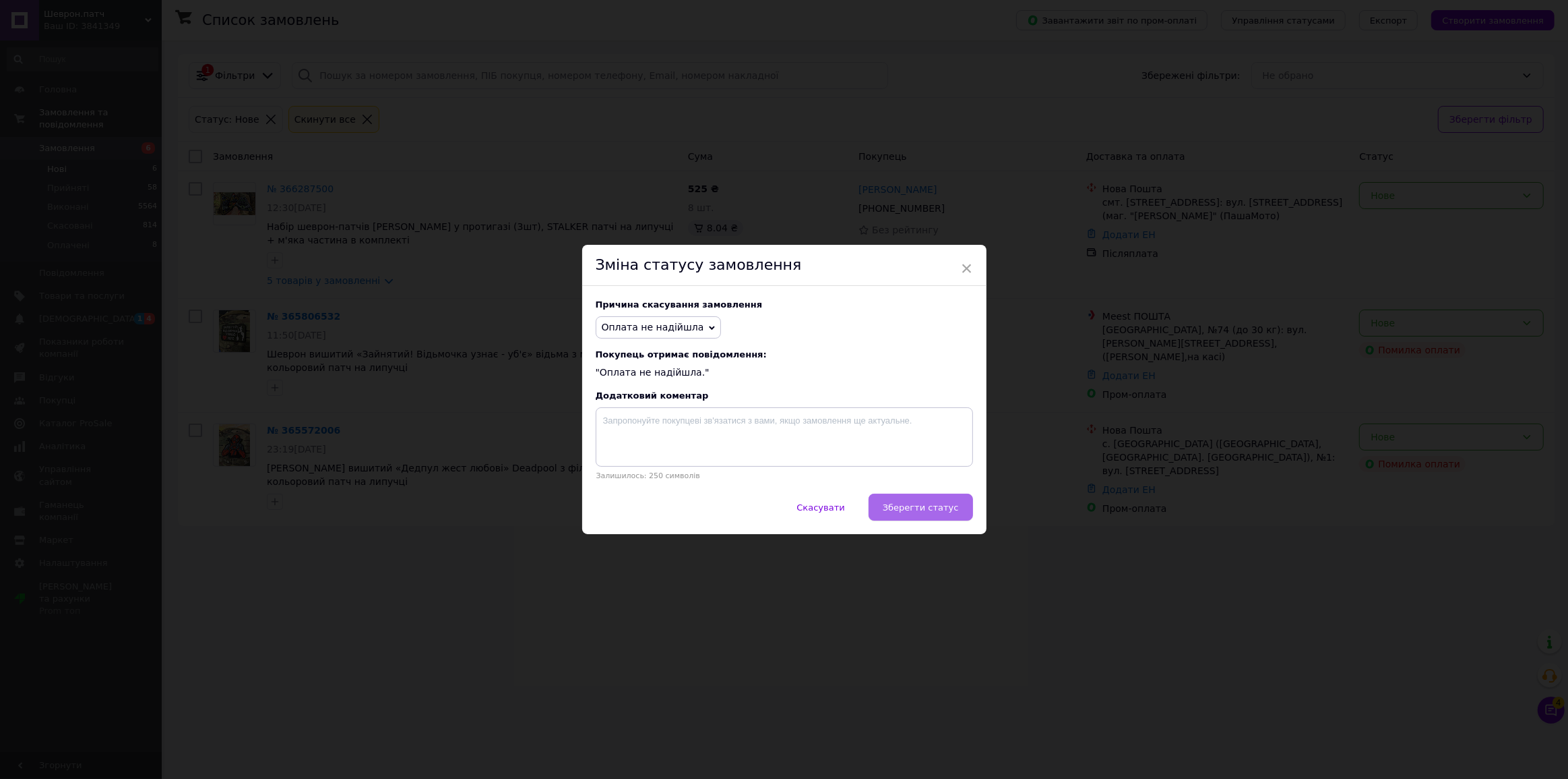
click at [913, 507] on span "Зберегти статус" at bounding box center [920, 507] width 76 height 10
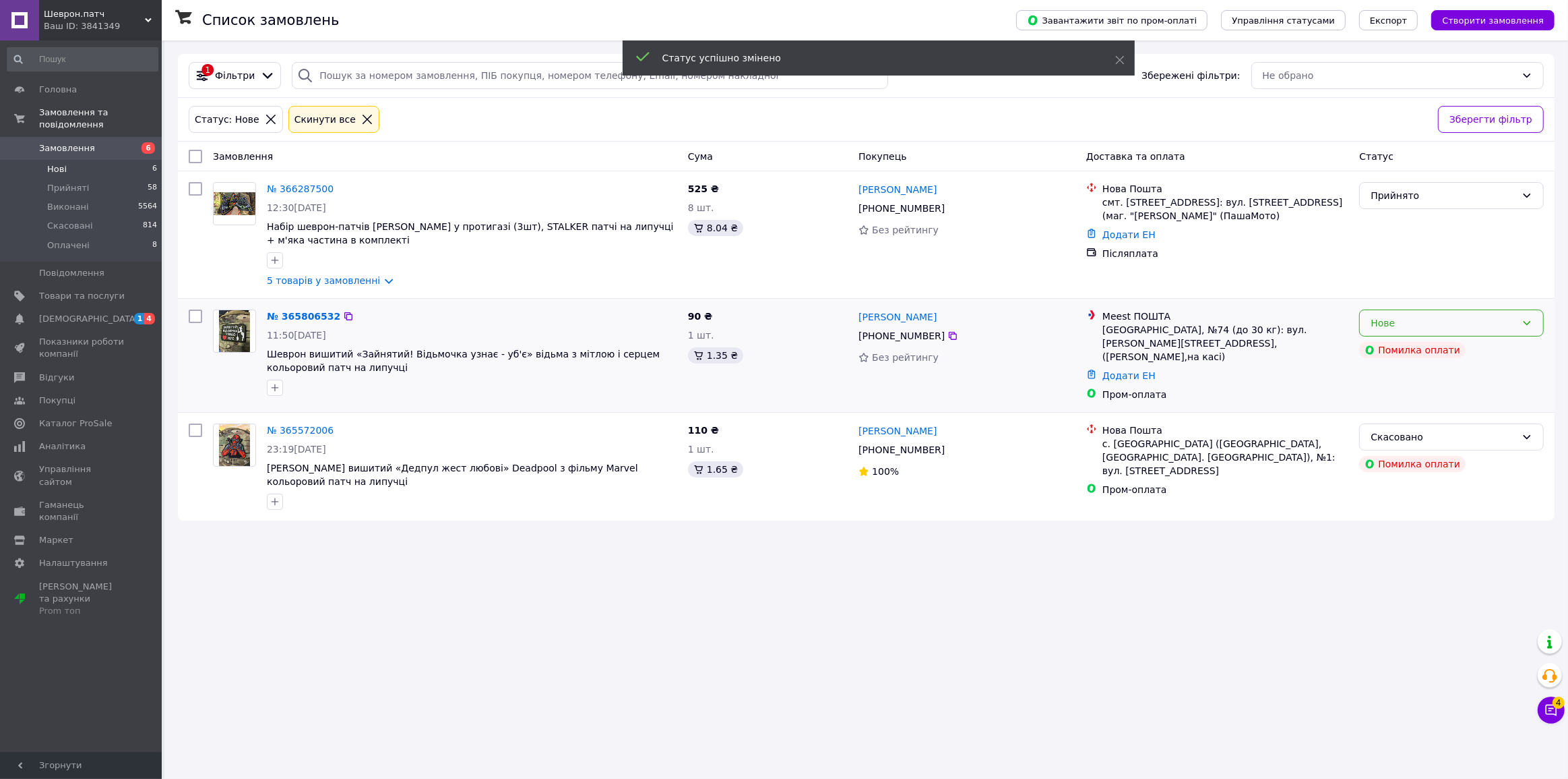
click at [1439, 324] on div "Нове" at bounding box center [1443, 323] width 145 height 15
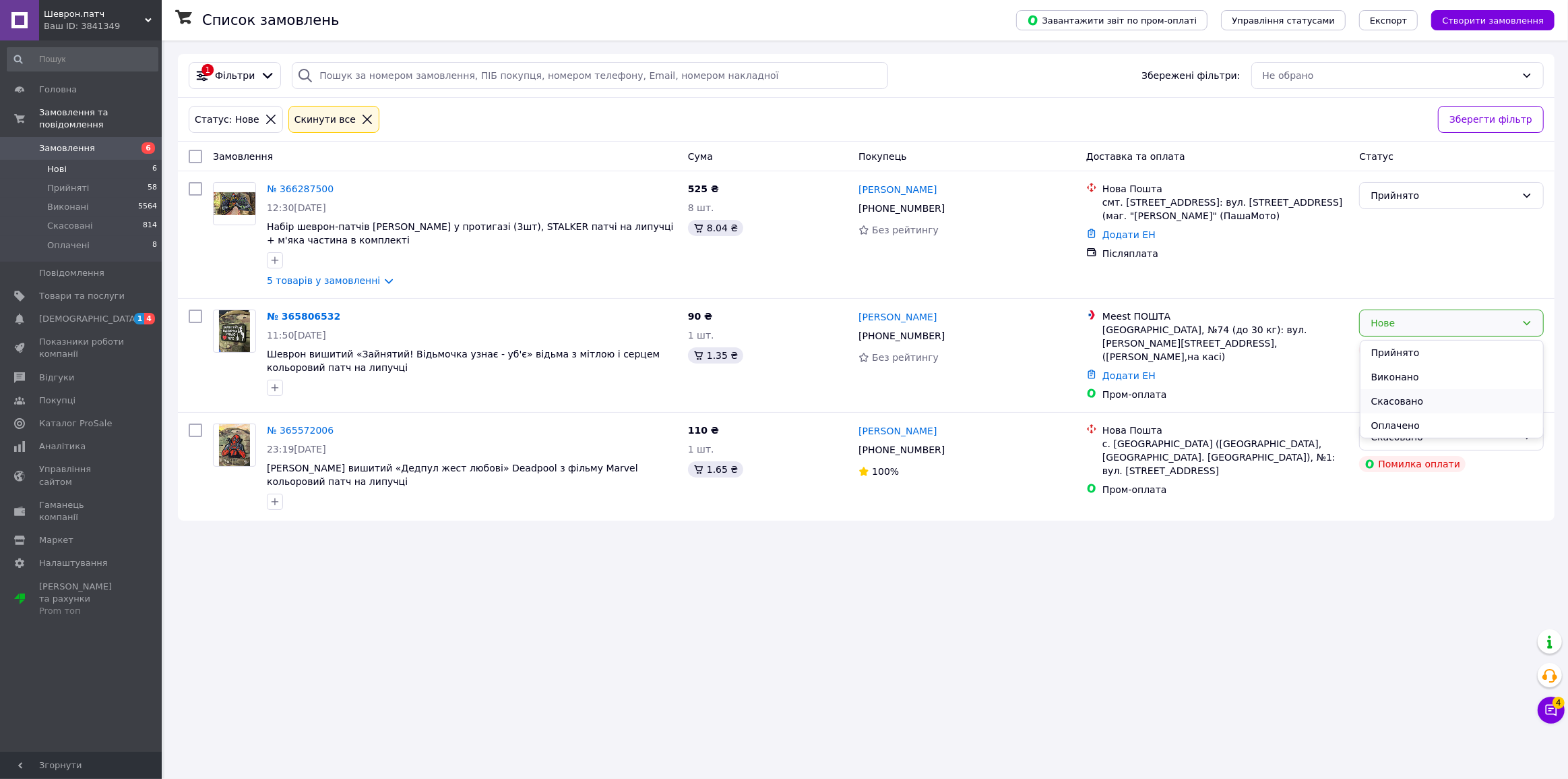
click at [1376, 397] on li "Скасовано" at bounding box center [1453, 401] width 183 height 25
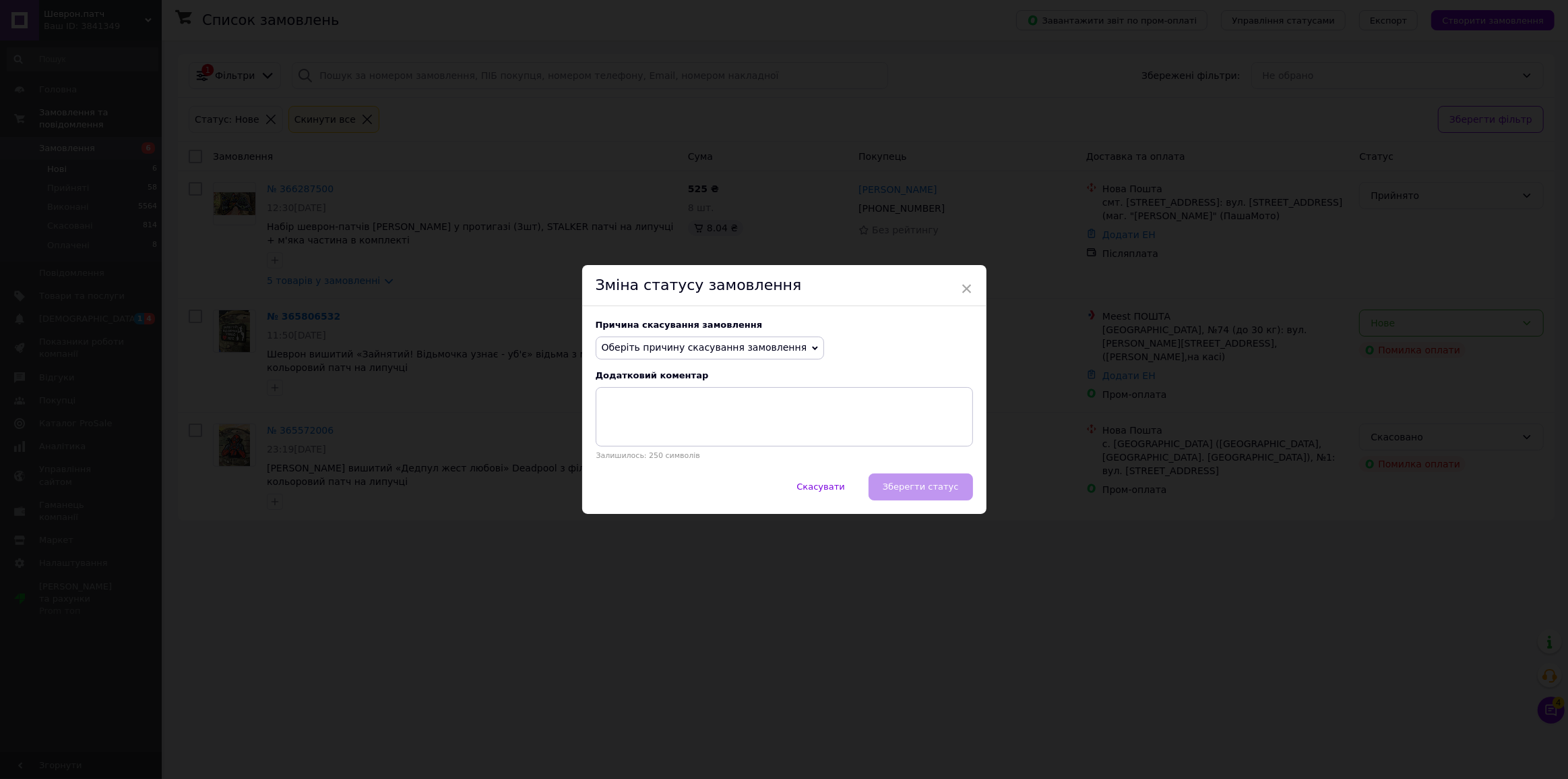
click at [739, 354] on span "Оберіть причину скасування замовлення" at bounding box center [710, 347] width 229 height 23
click at [643, 412] on li "Оплата не надійшла" at bounding box center [710, 412] width 228 height 19
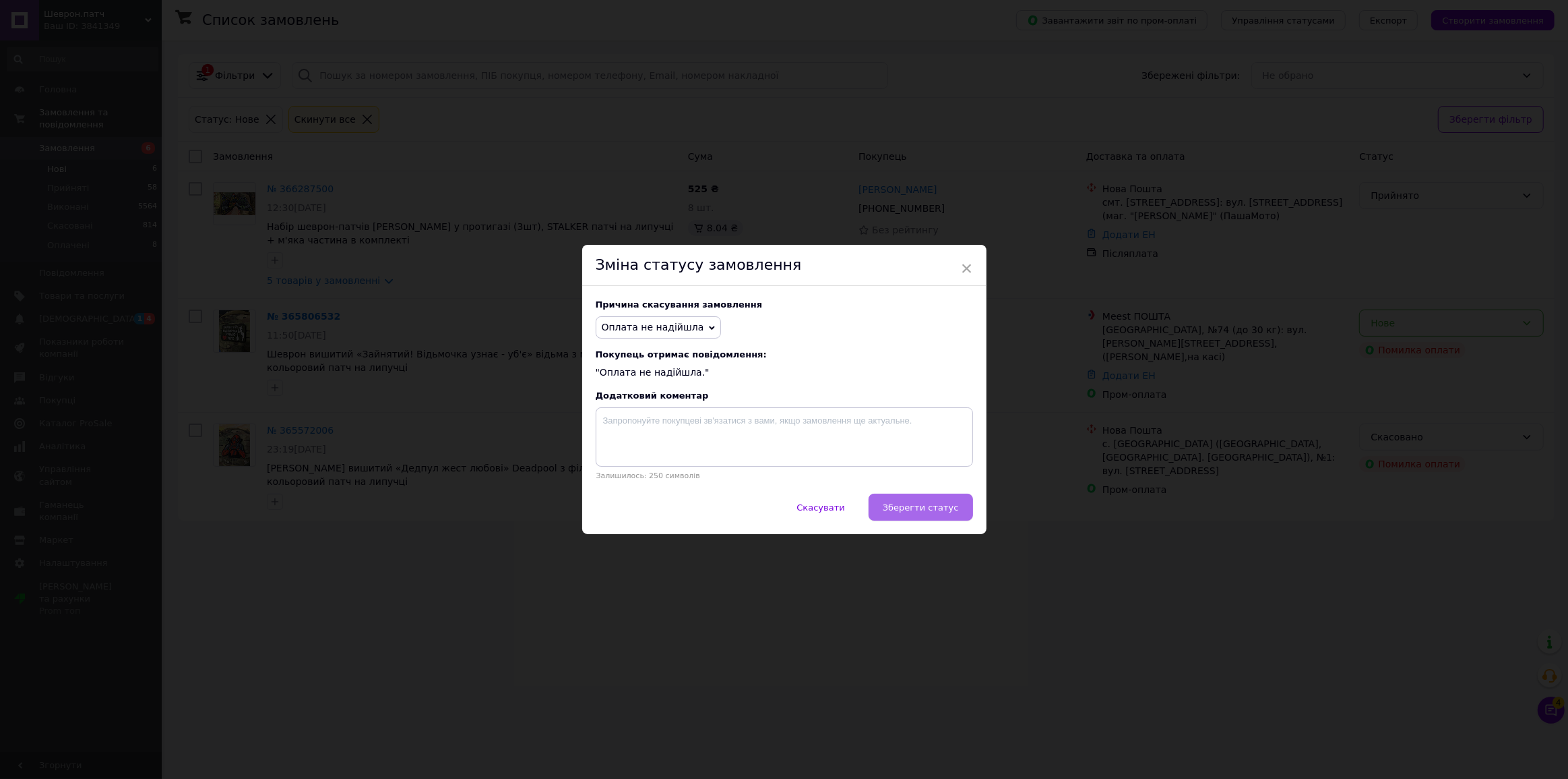
click at [920, 503] on span "Зберегти статус" at bounding box center [920, 507] width 76 height 10
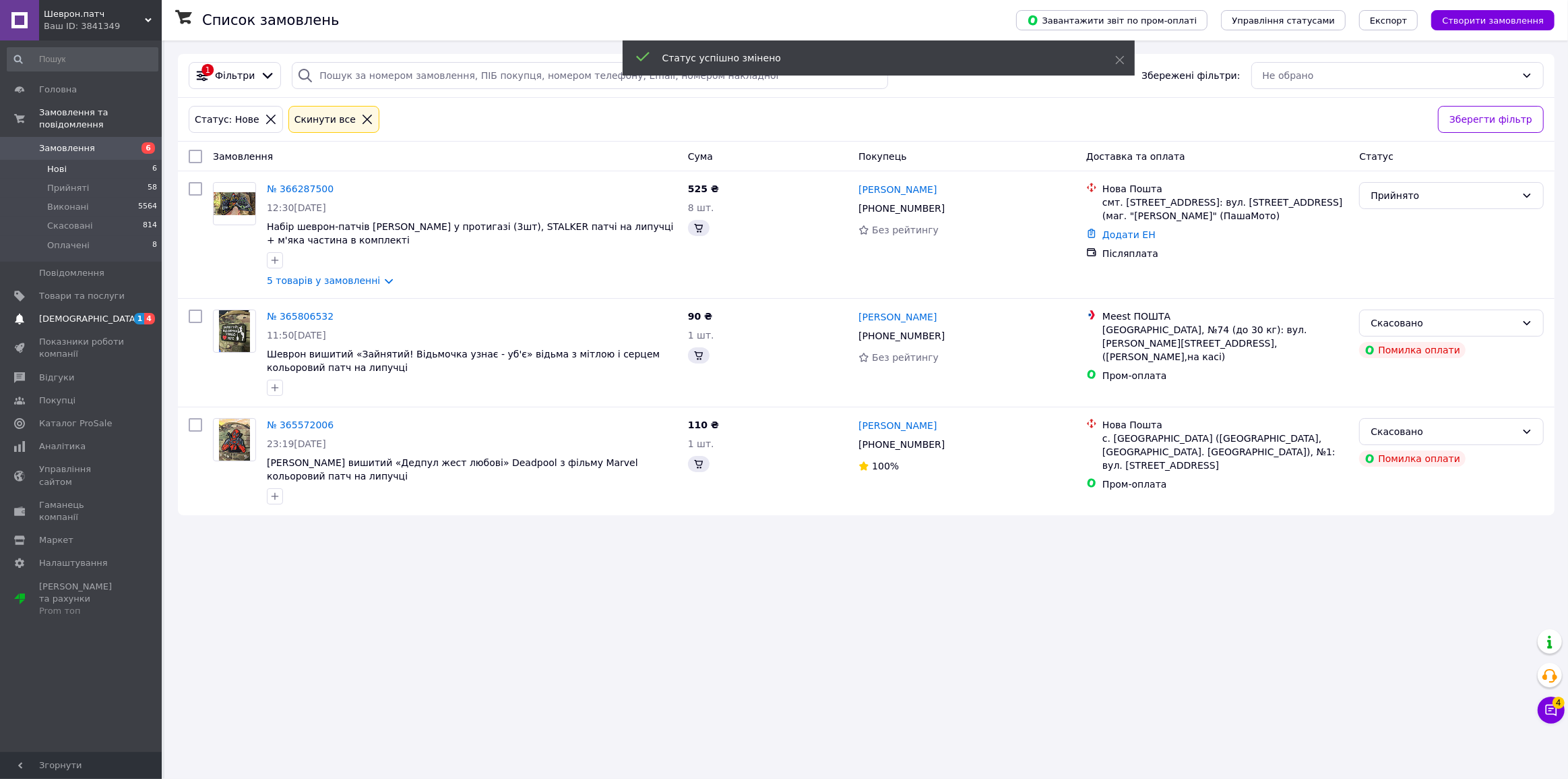
click at [80, 313] on span "[DEMOGRAPHIC_DATA]" at bounding box center [89, 318] width 100 height 12
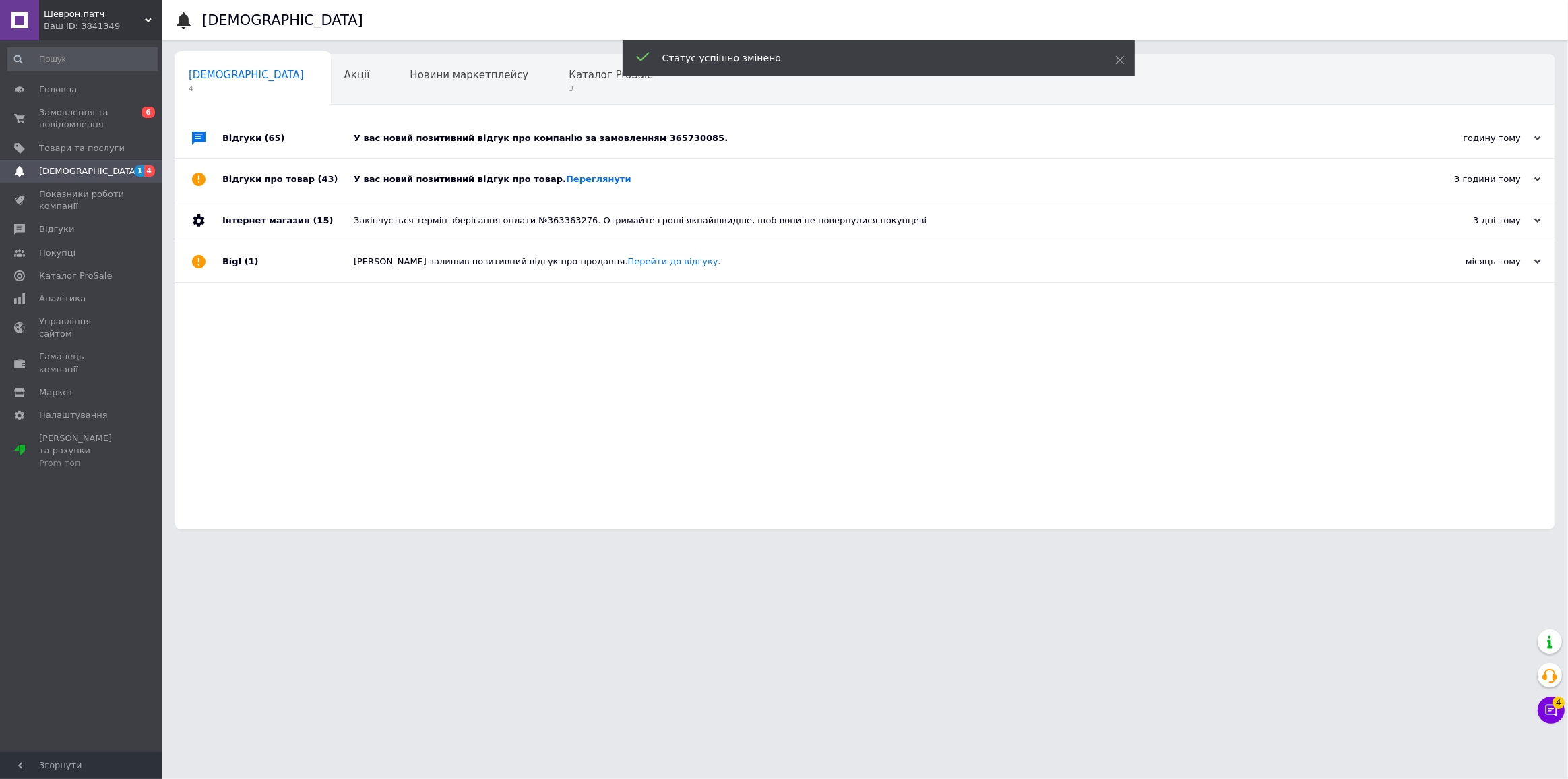
click at [421, 177] on div "У вас новий позитивний відгук про товар. Переглянути" at bounding box center [880, 178] width 1053 height 12
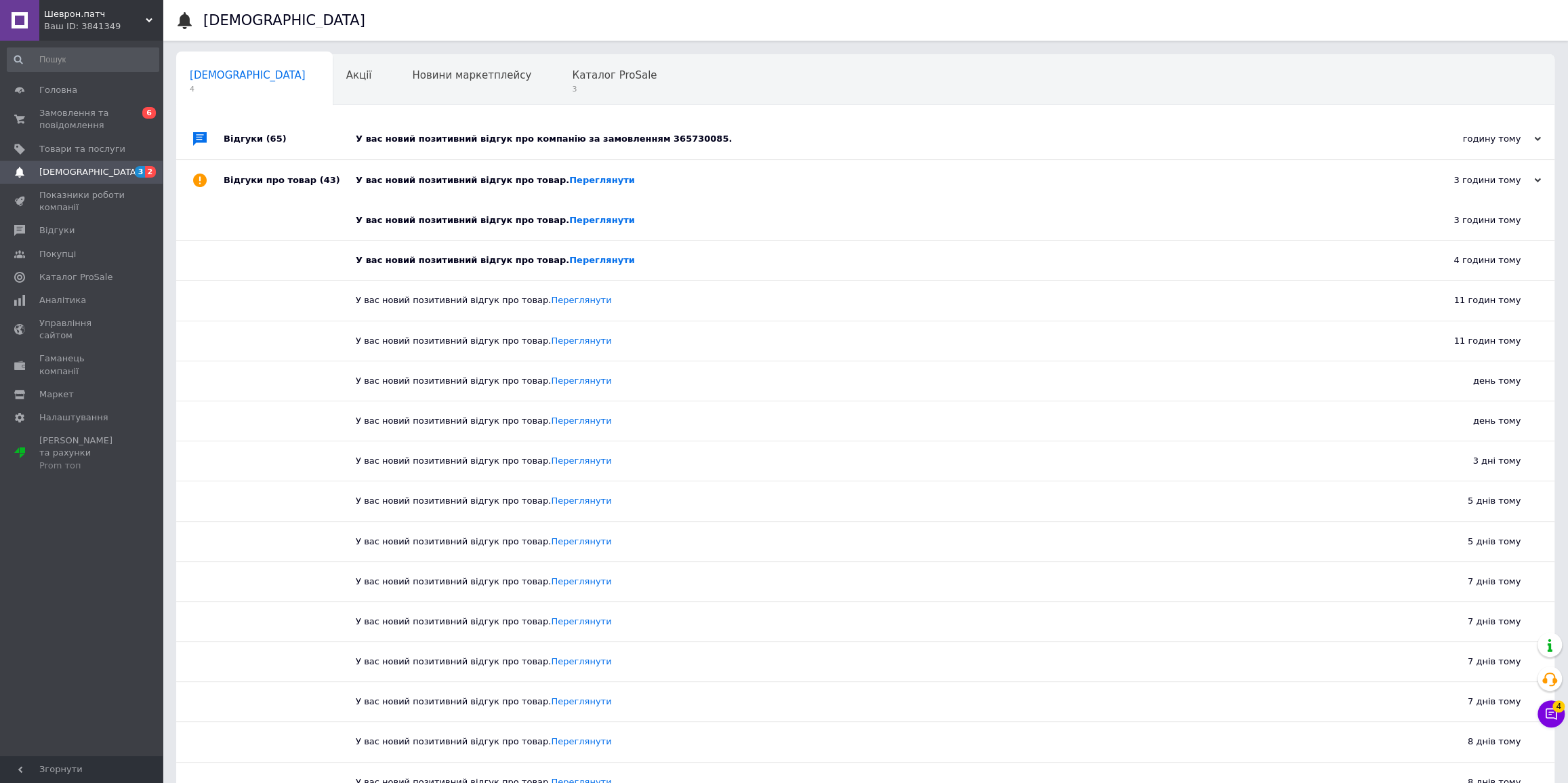
click at [515, 143] on div "У вас новий позитивний відгук про компанію за замовленням 365730085." at bounding box center [881, 139] width 1050 height 12
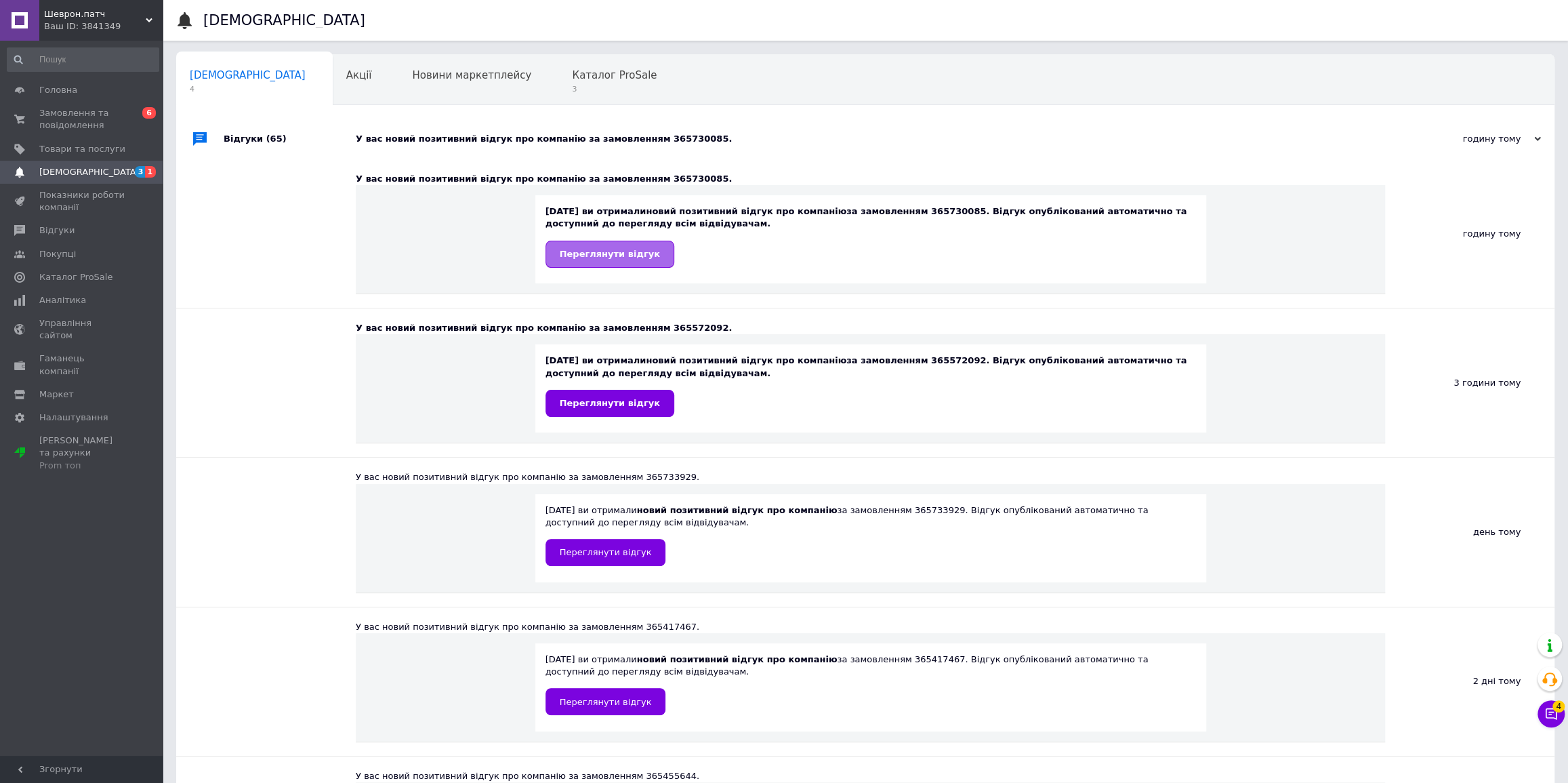
click at [587, 254] on span "Переглянути відгук" at bounding box center [610, 253] width 101 height 10
click at [572, 79] on span "Каталог ProSale" at bounding box center [614, 75] width 84 height 12
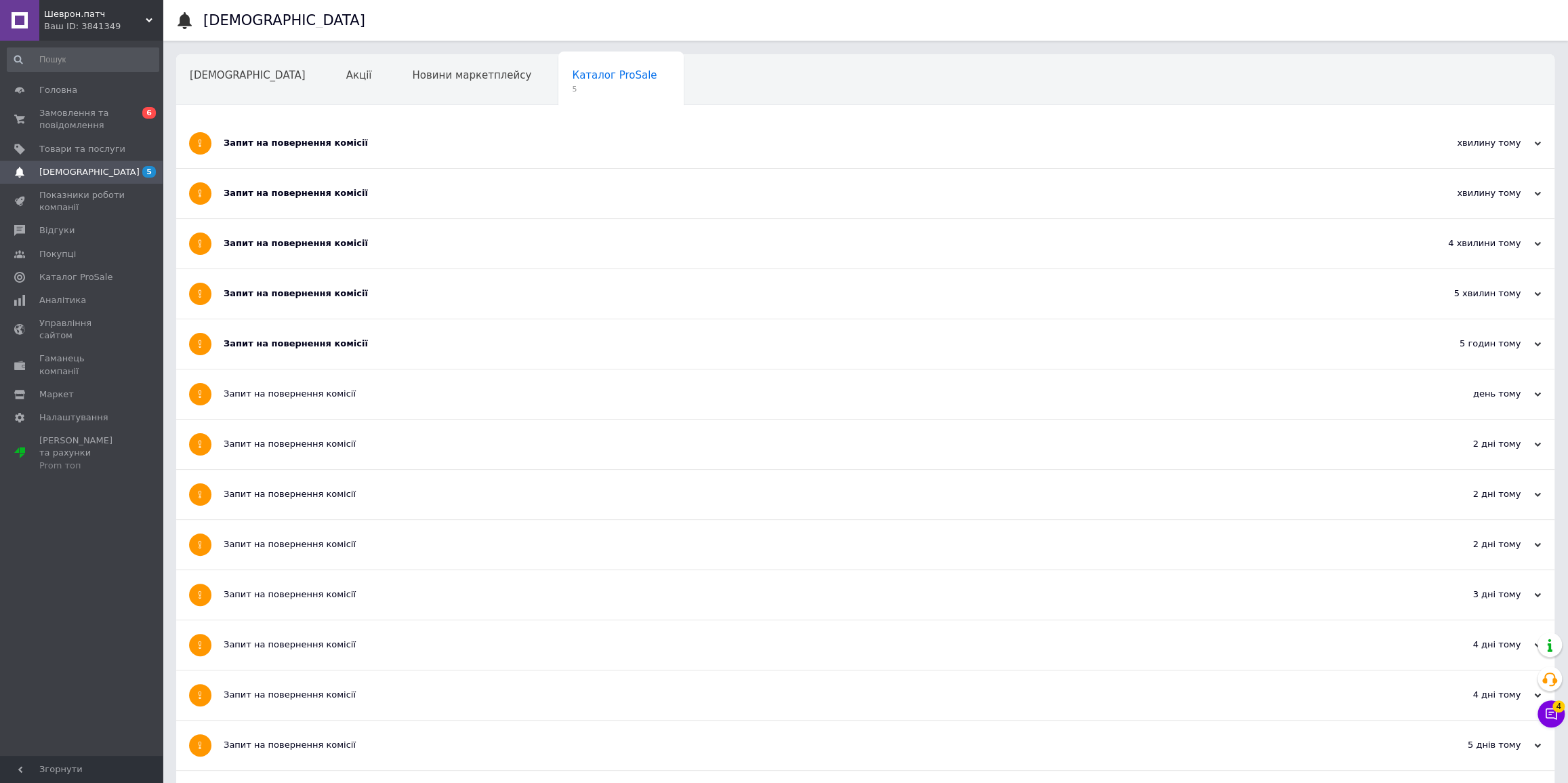
click at [248, 358] on div "Запит на повернення комісії" at bounding box center [814, 344] width 1182 height 49
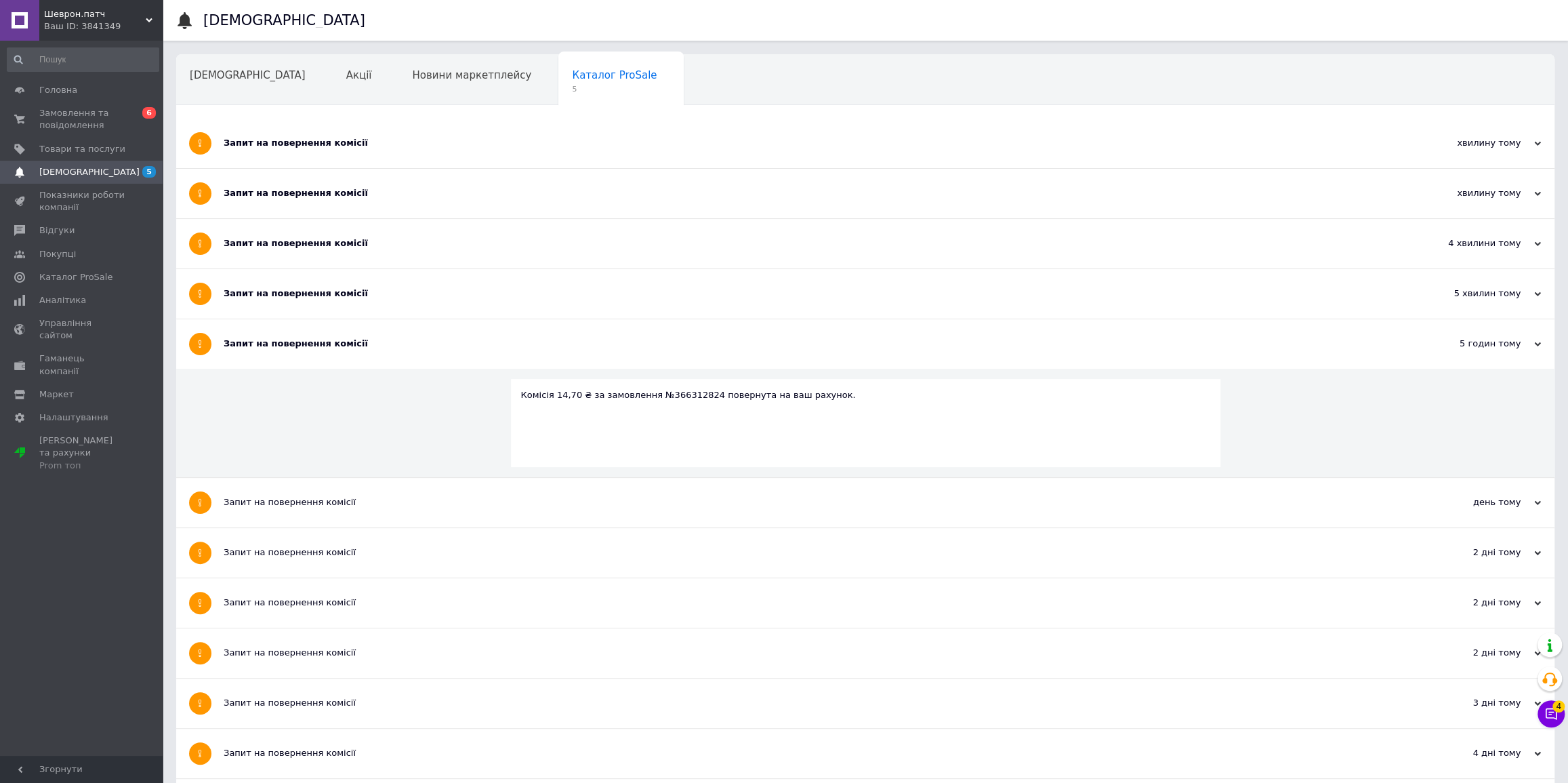
click at [272, 282] on div "Запит на повернення комісії" at bounding box center [814, 293] width 1182 height 49
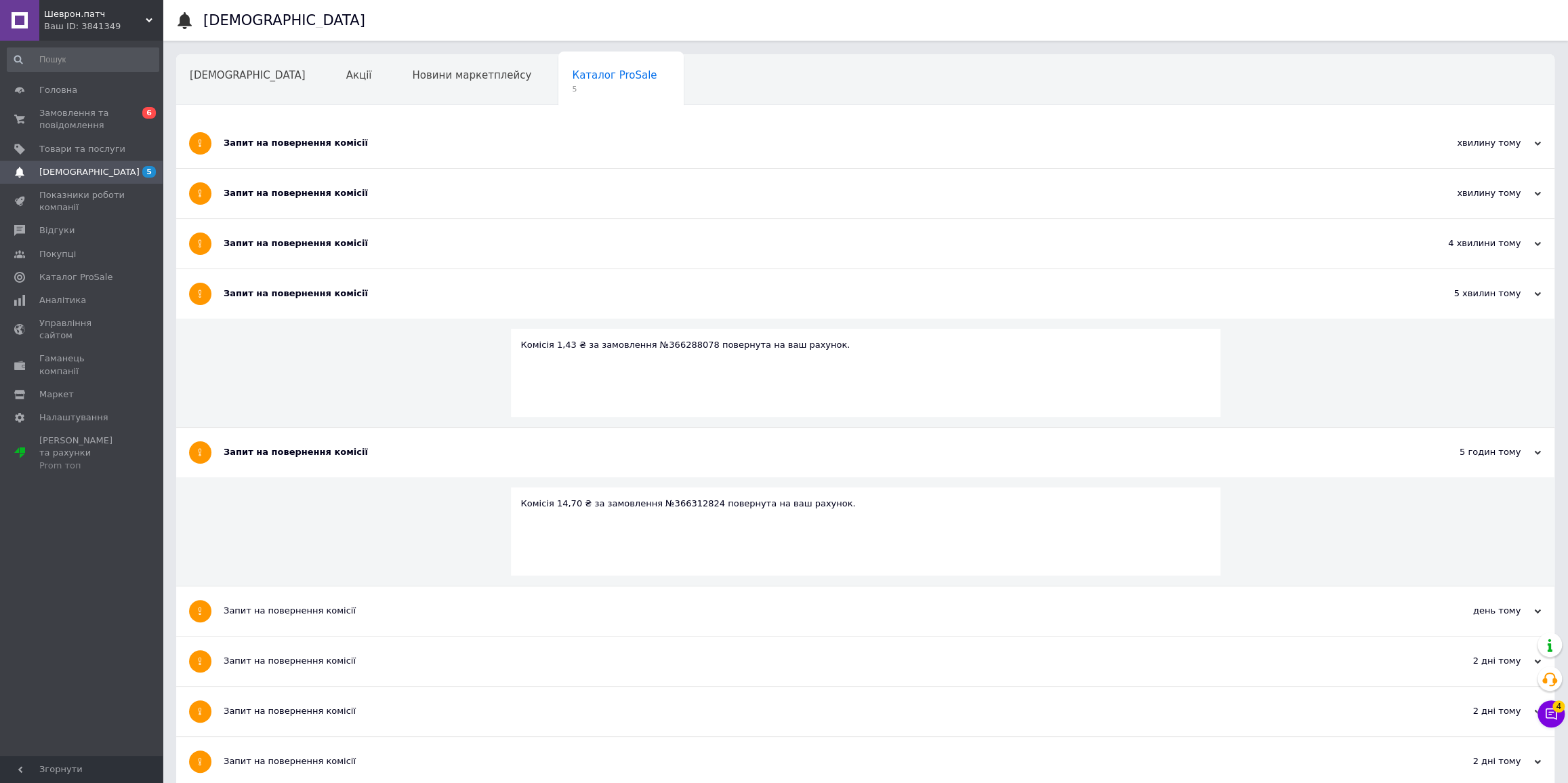
click at [288, 229] on div "Запит на повернення комісії" at bounding box center [814, 244] width 1182 height 49
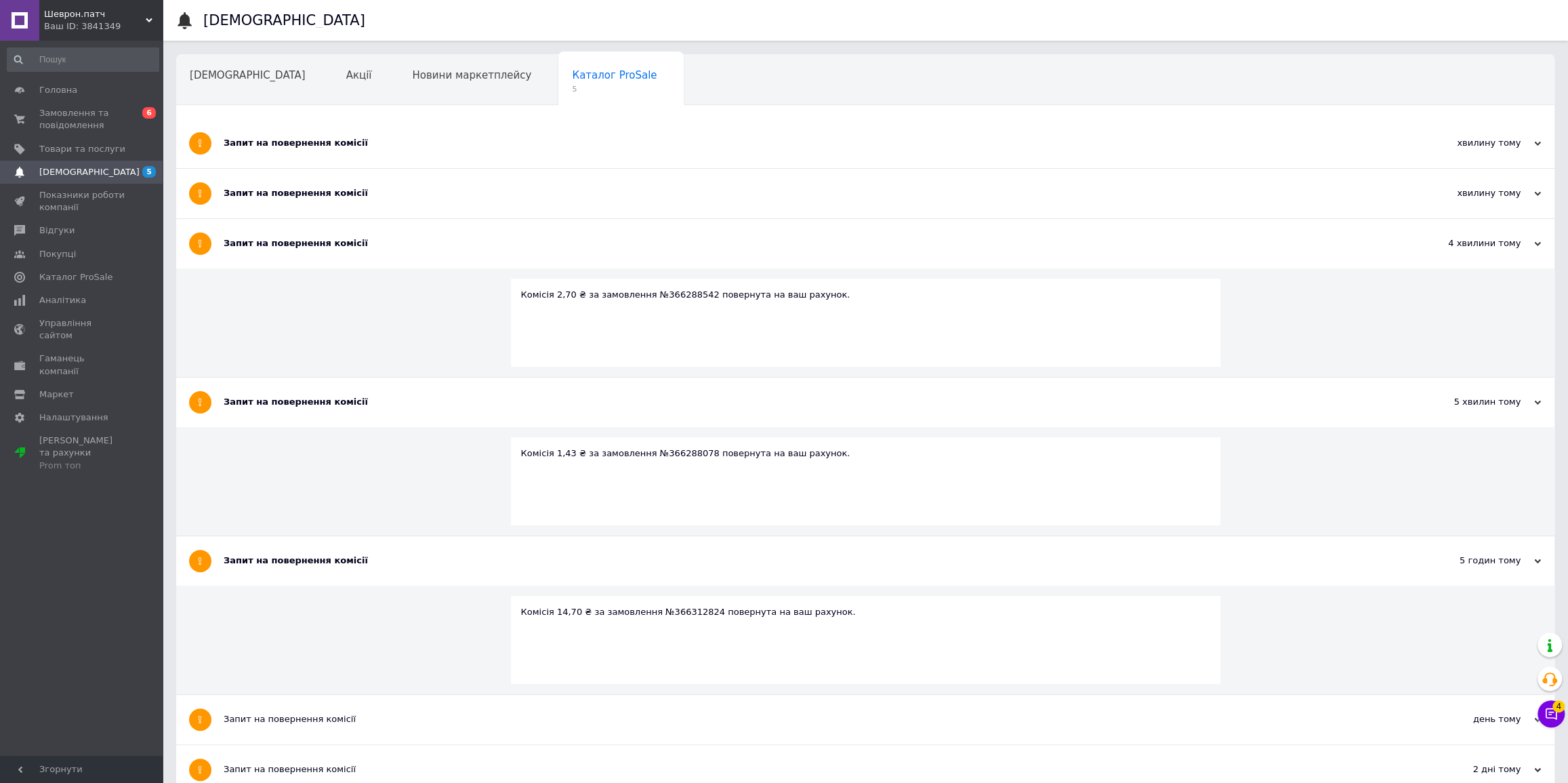
click at [292, 196] on div "Запит на повернення комісії" at bounding box center [814, 193] width 1182 height 12
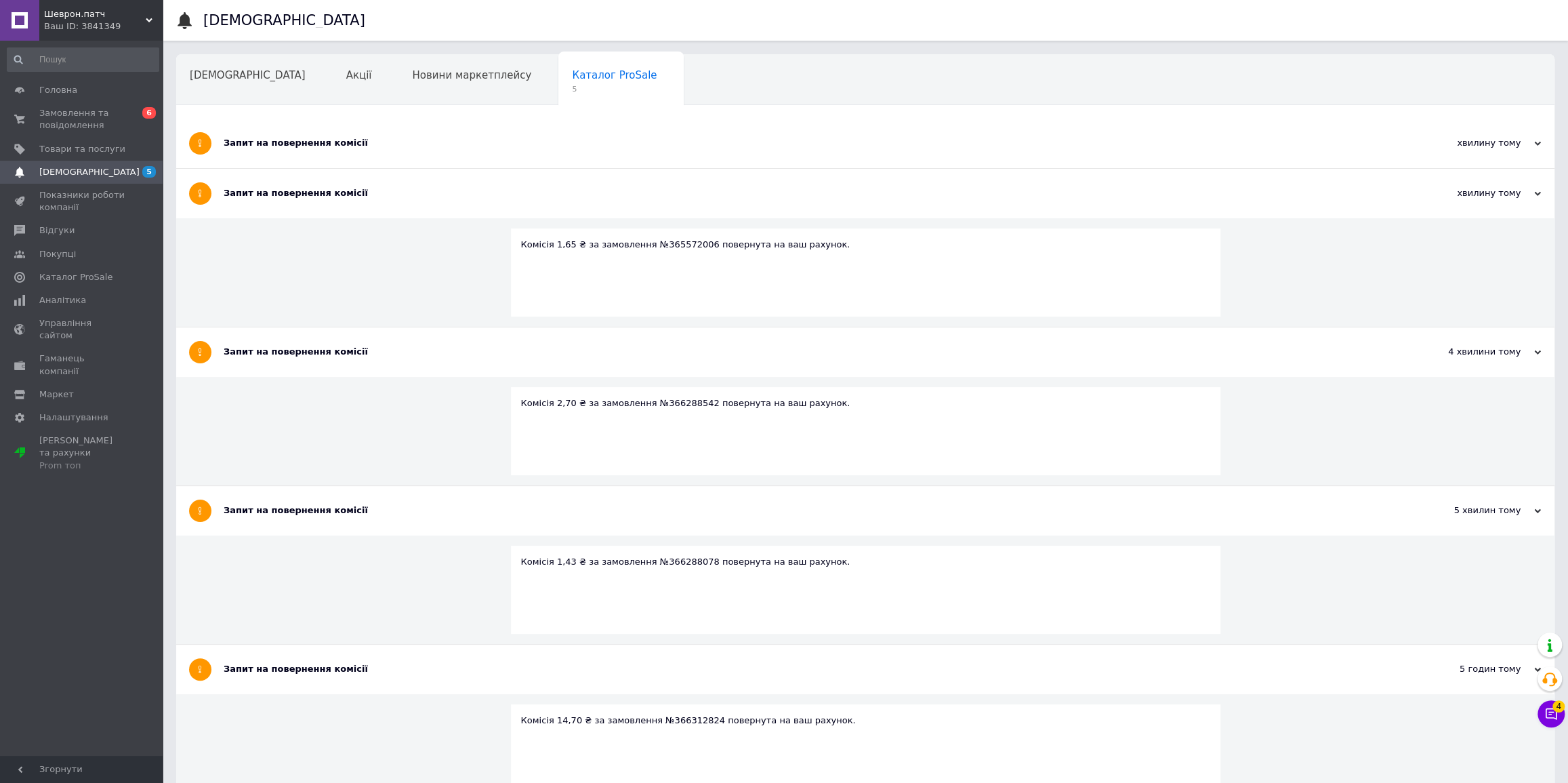
click at [292, 142] on div "Запит на повернення комісії" at bounding box center [814, 142] width 1182 height 12
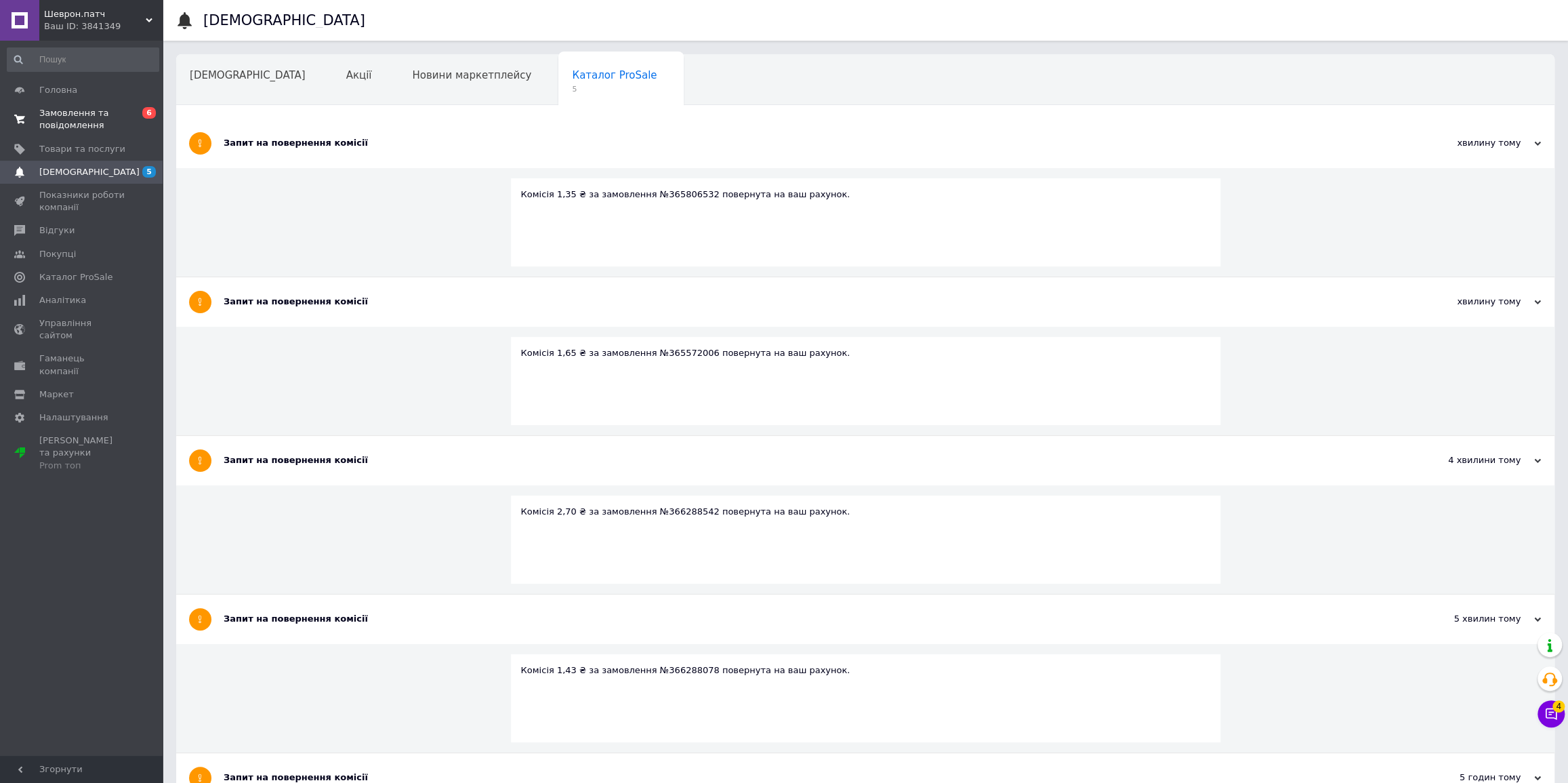
click at [56, 115] on span "Замовлення та повідомлення" at bounding box center [82, 120] width 86 height 25
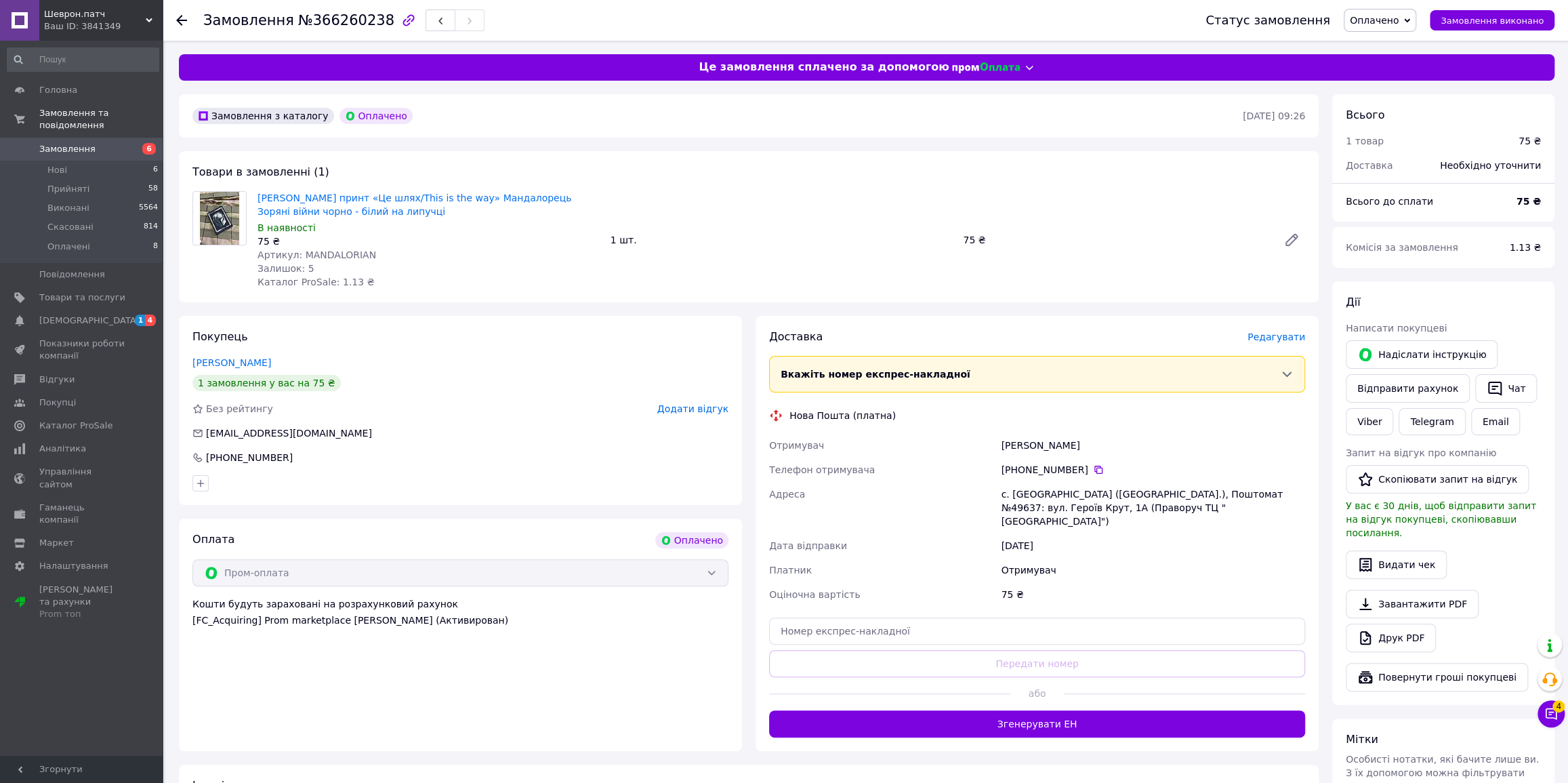
click at [1399, 19] on span "Оплачено" at bounding box center [1373, 20] width 48 height 10
click at [1383, 47] on li "Прийнято" at bounding box center [1380, 47] width 71 height 20
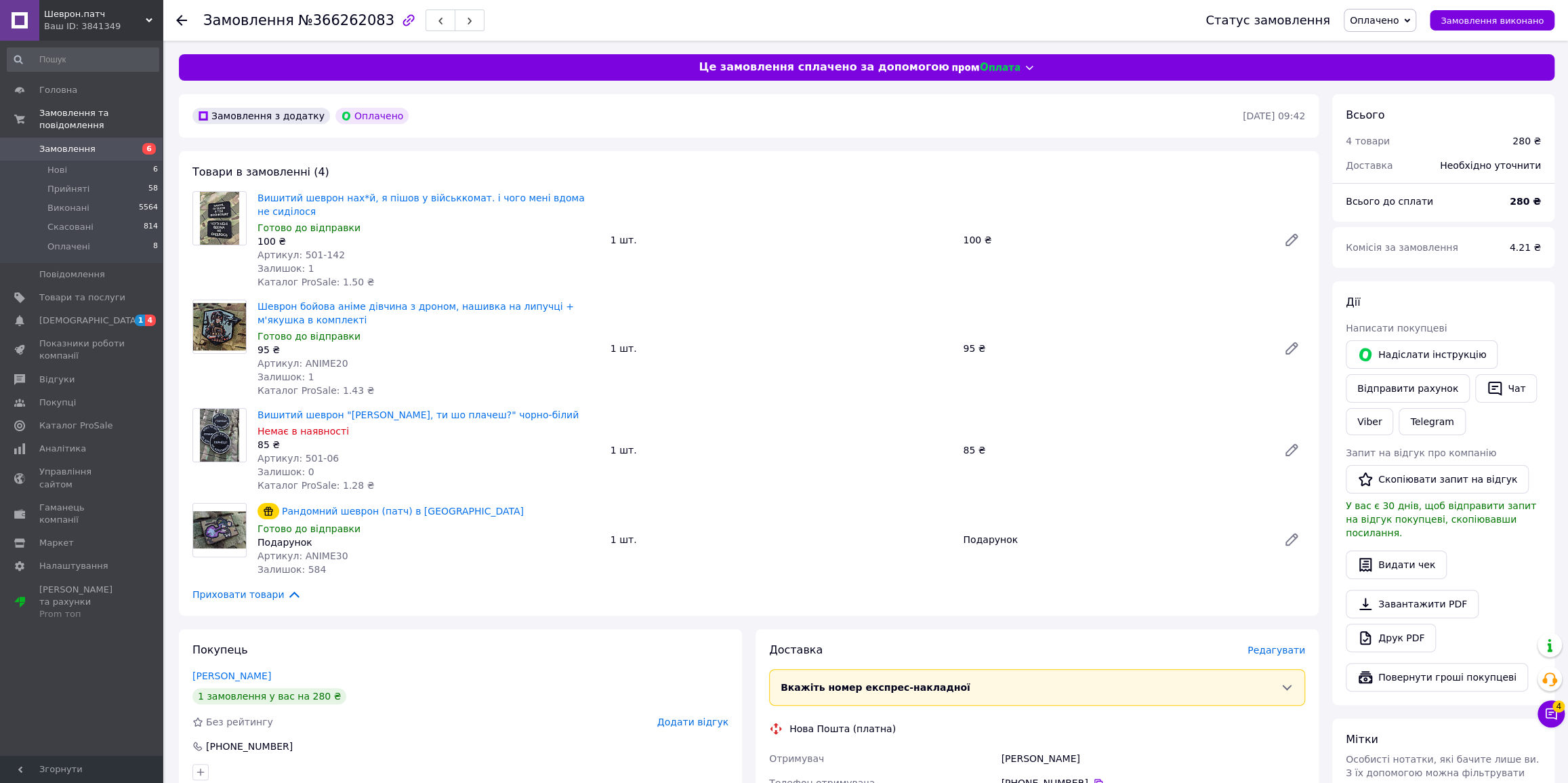
click at [1395, 20] on span "Оплачено" at bounding box center [1373, 20] width 48 height 10
click at [1385, 44] on li "Прийнято" at bounding box center [1380, 47] width 71 height 20
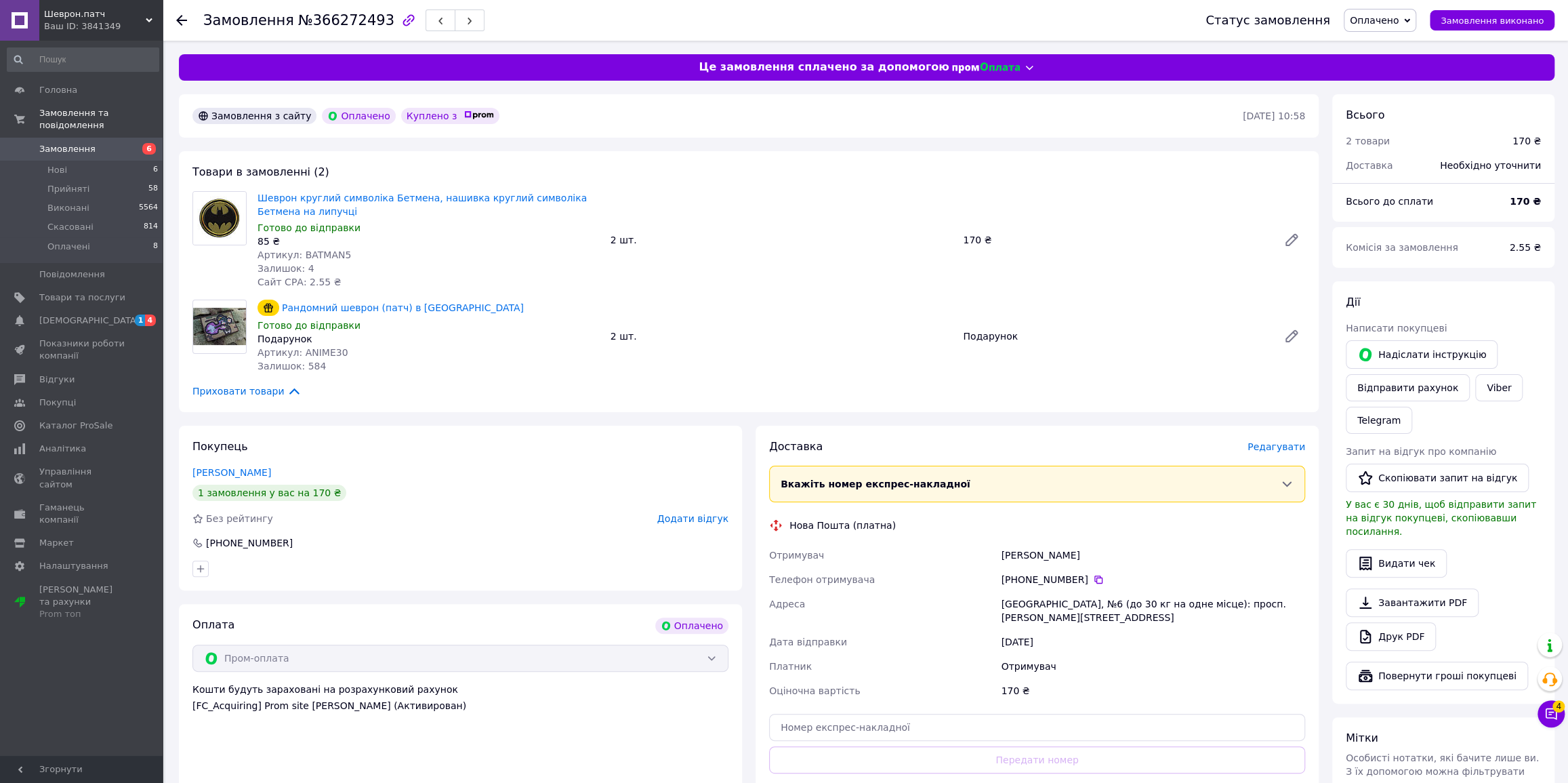
click at [1388, 22] on span "Оплачено" at bounding box center [1373, 20] width 48 height 10
click at [1380, 44] on li "Прийнято" at bounding box center [1380, 47] width 71 height 20
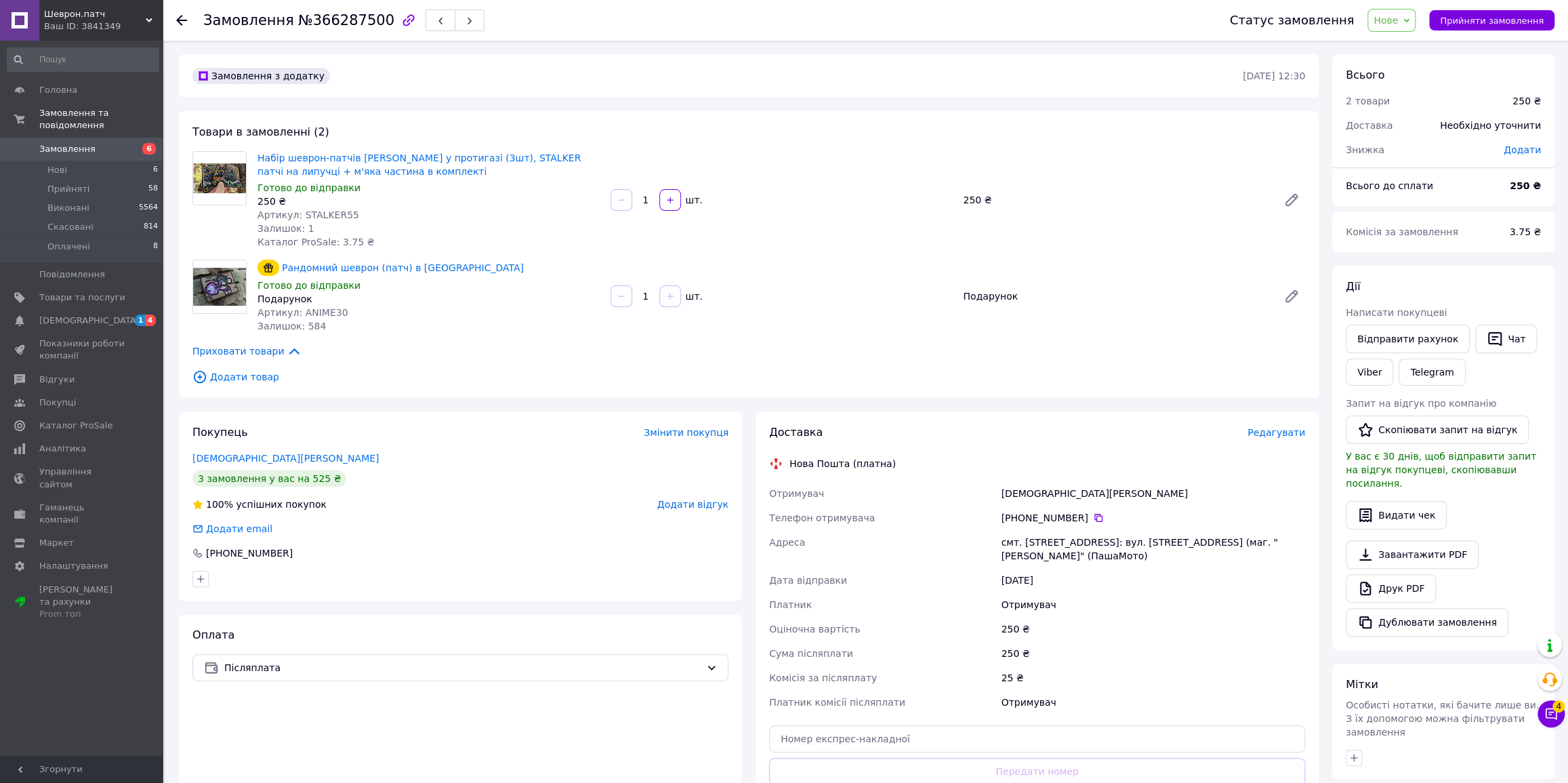
click at [252, 381] on span "Додати товар" at bounding box center [749, 377] width 1112 height 15
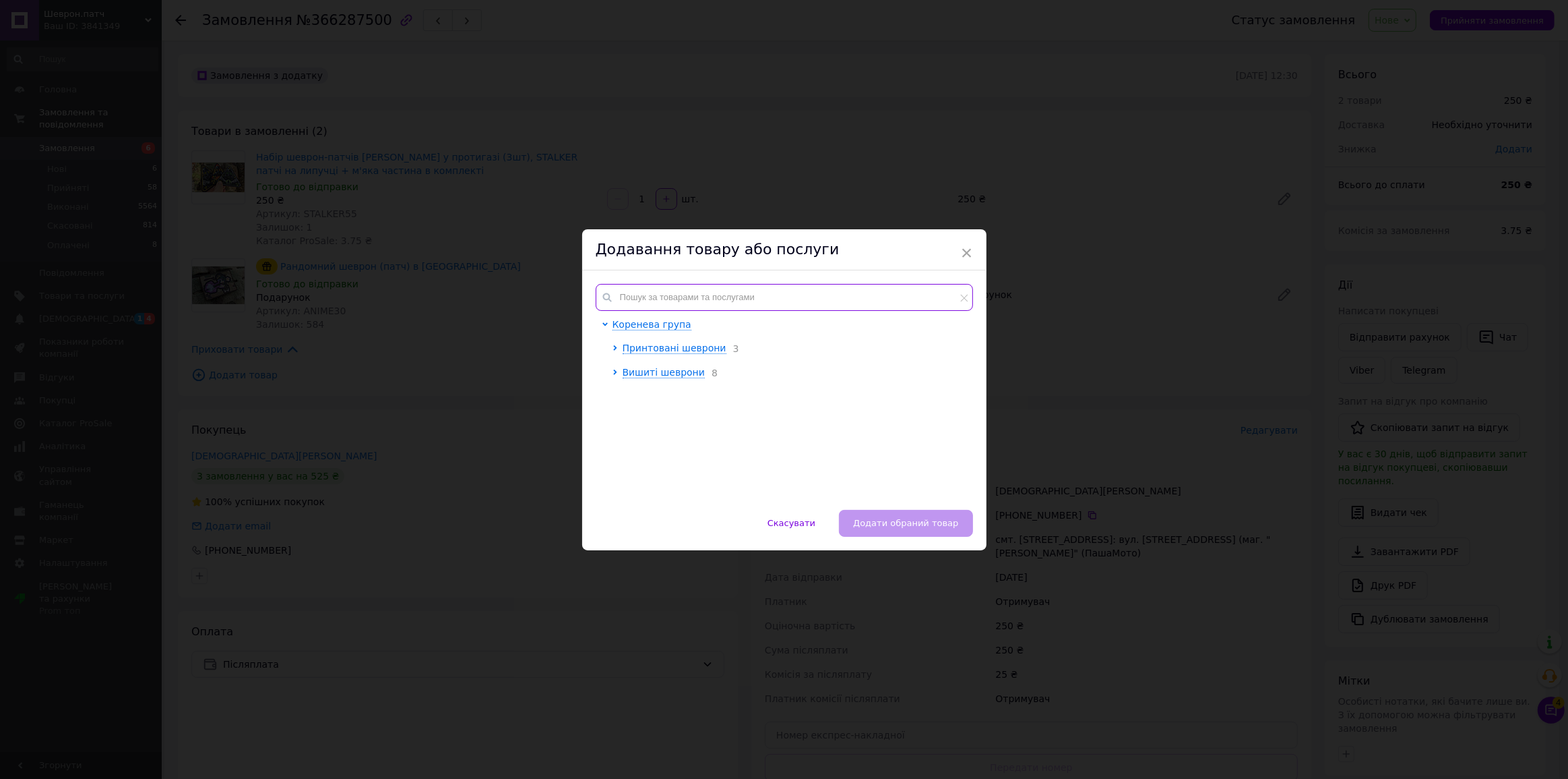
click at [670, 303] on input "text" at bounding box center [784, 297] width 378 height 27
paste input "STALKER32"
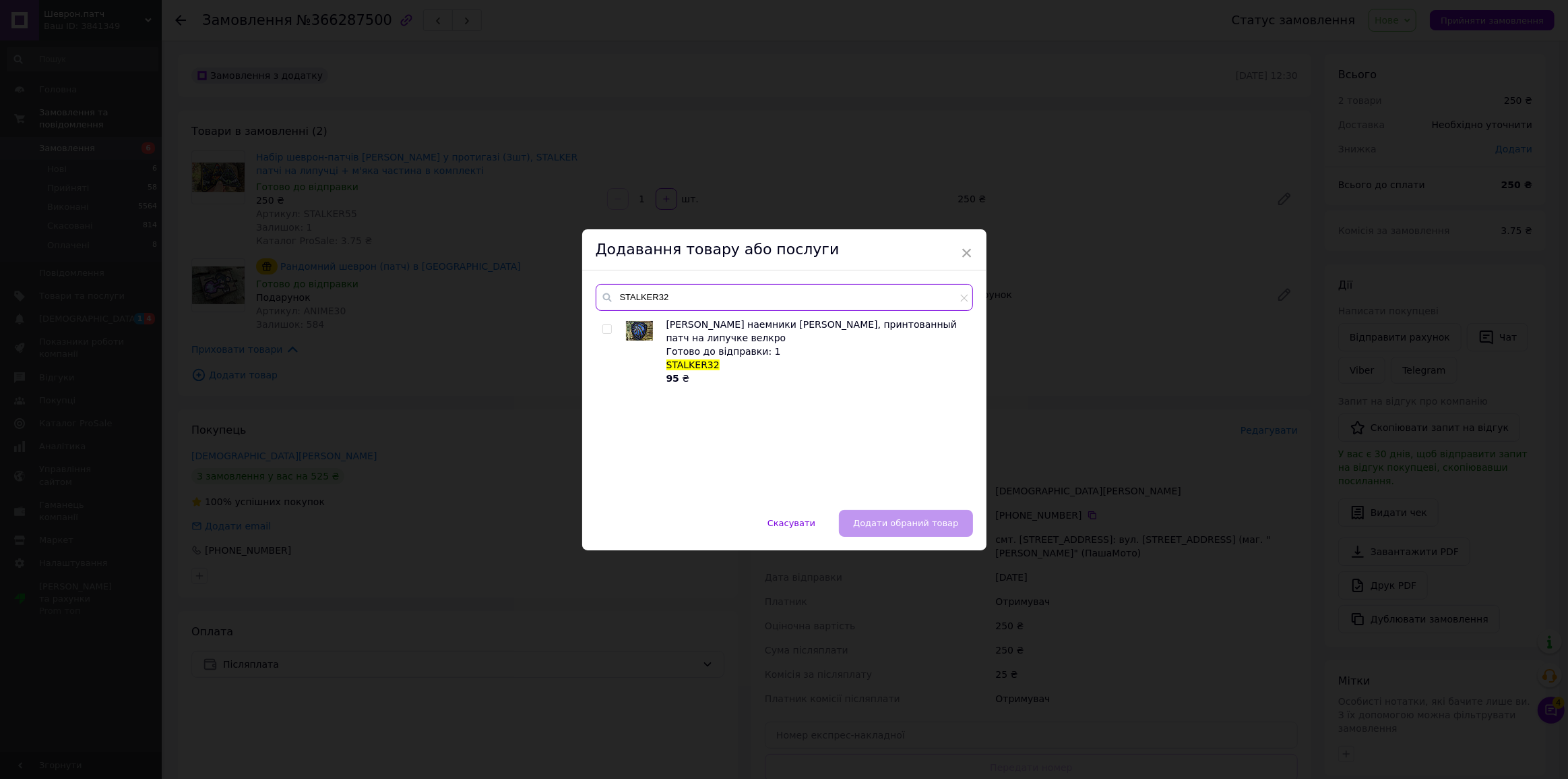
type input "STALKER32"
click at [606, 331] on input "checkbox" at bounding box center [606, 329] width 8 height 8
checkbox input "true"
drag, startPoint x: 932, startPoint y: 524, endPoint x: 905, endPoint y: 362, distance: 164.2
click at [932, 524] on span "Додати обраний товар" at bounding box center [905, 522] width 105 height 10
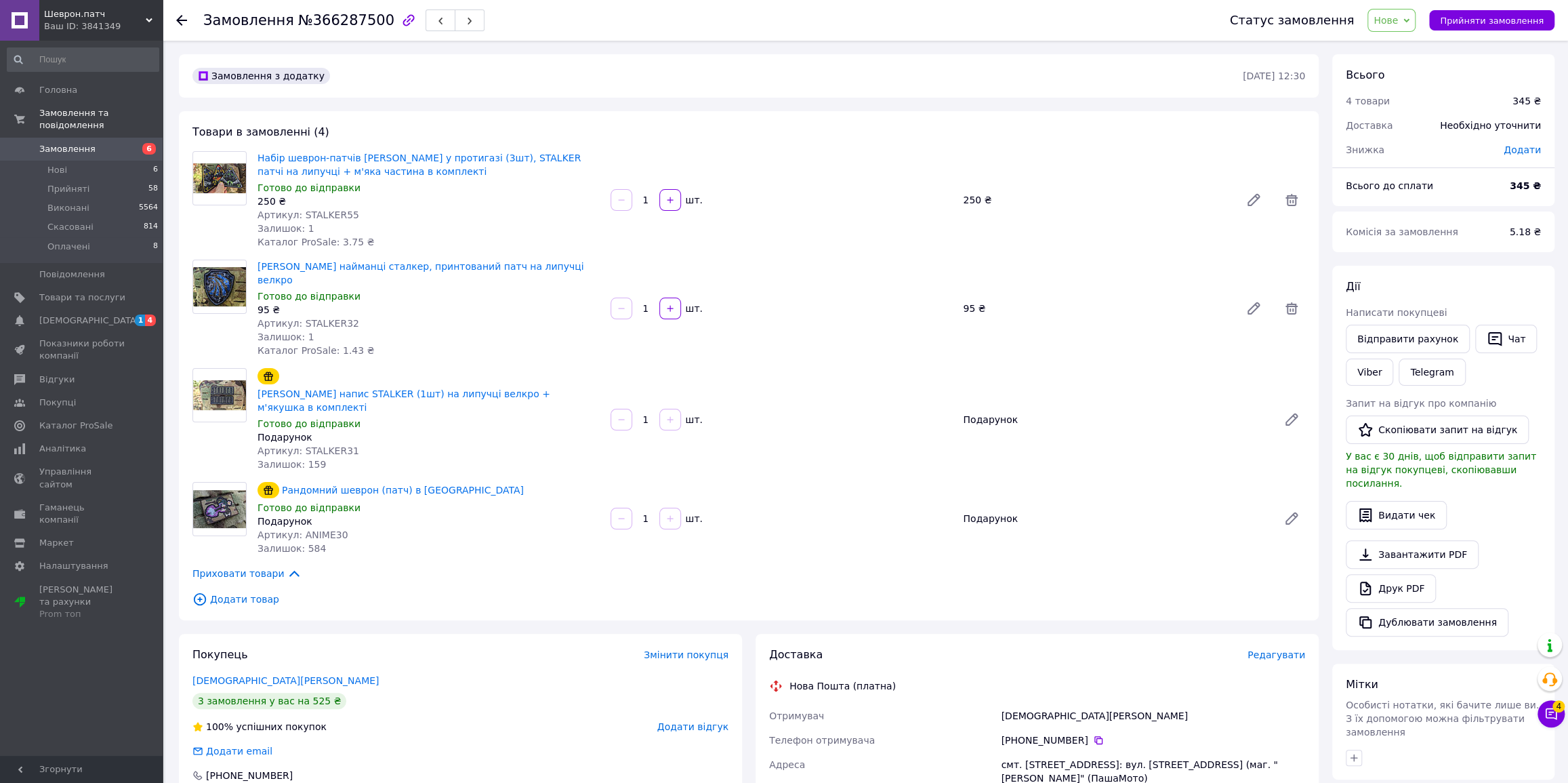
click at [243, 591] on span "Додати товар" at bounding box center [749, 599] width 1112 height 15
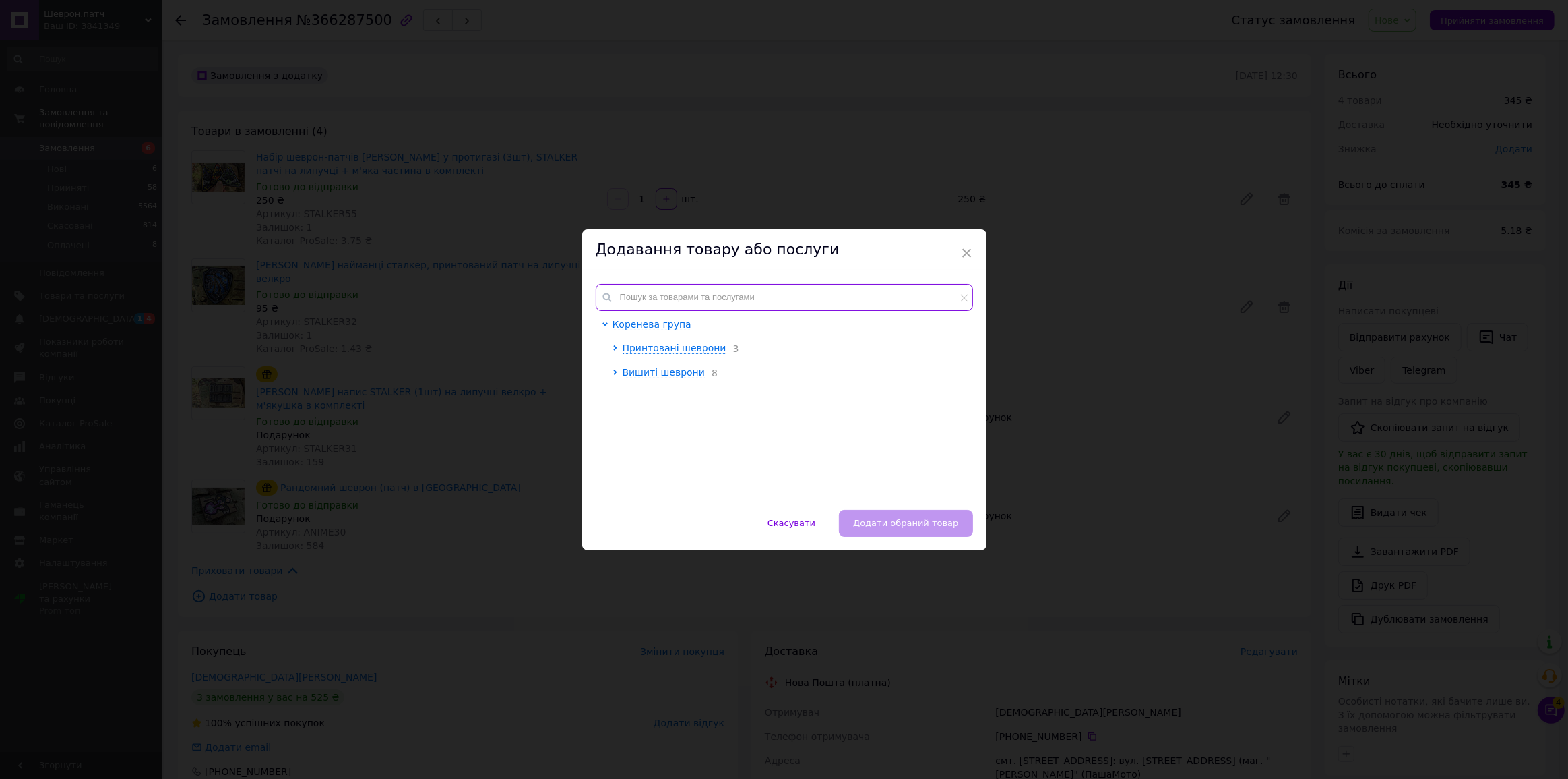
click at [678, 298] on input "text" at bounding box center [784, 297] width 378 height 27
paste input "STALKER8"
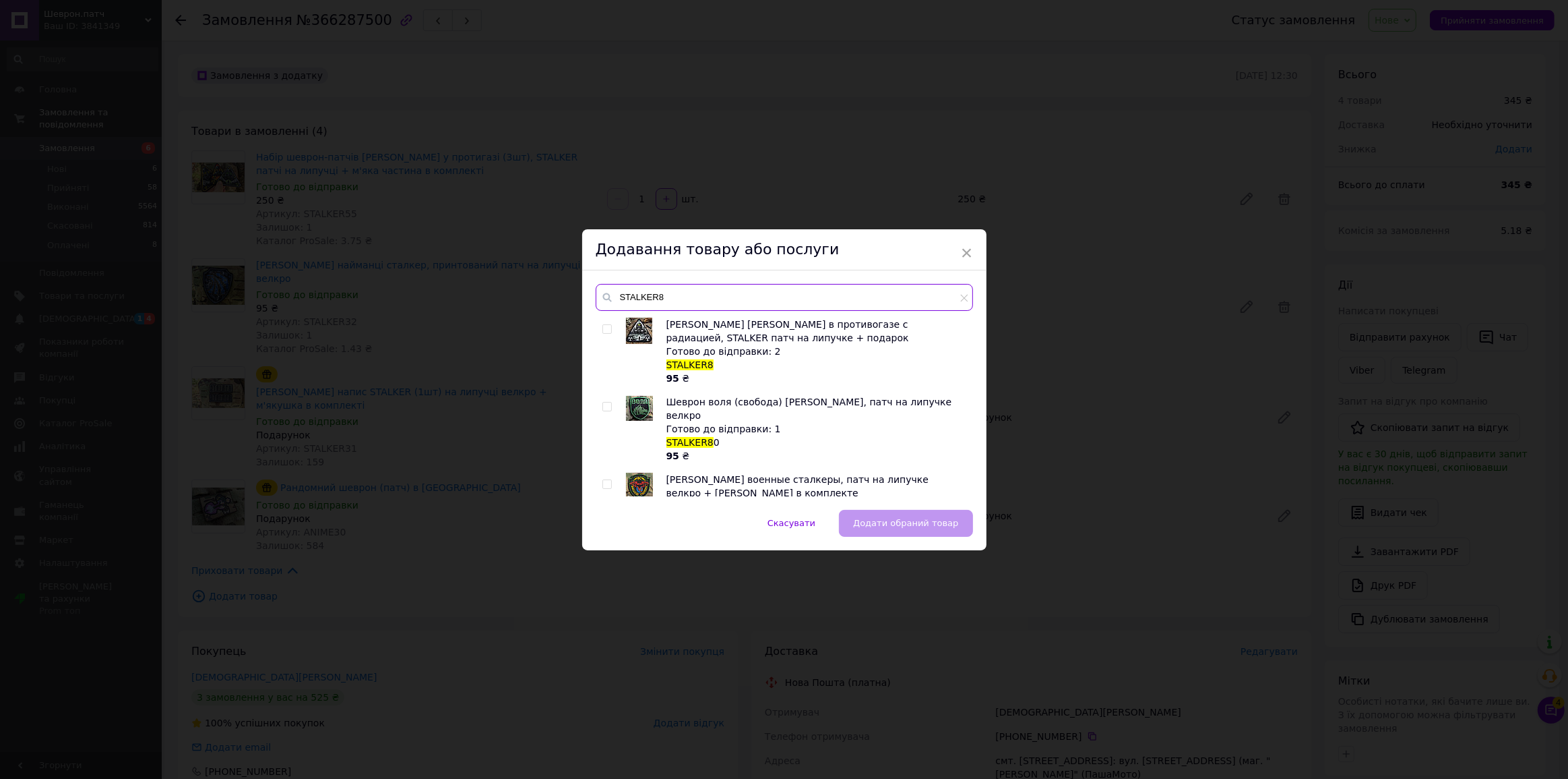
type input "STALKER8"
click at [607, 330] on input "checkbox" at bounding box center [606, 329] width 8 height 8
checkbox input "true"
click at [905, 518] on span "Додати обраний товар" at bounding box center [905, 522] width 105 height 10
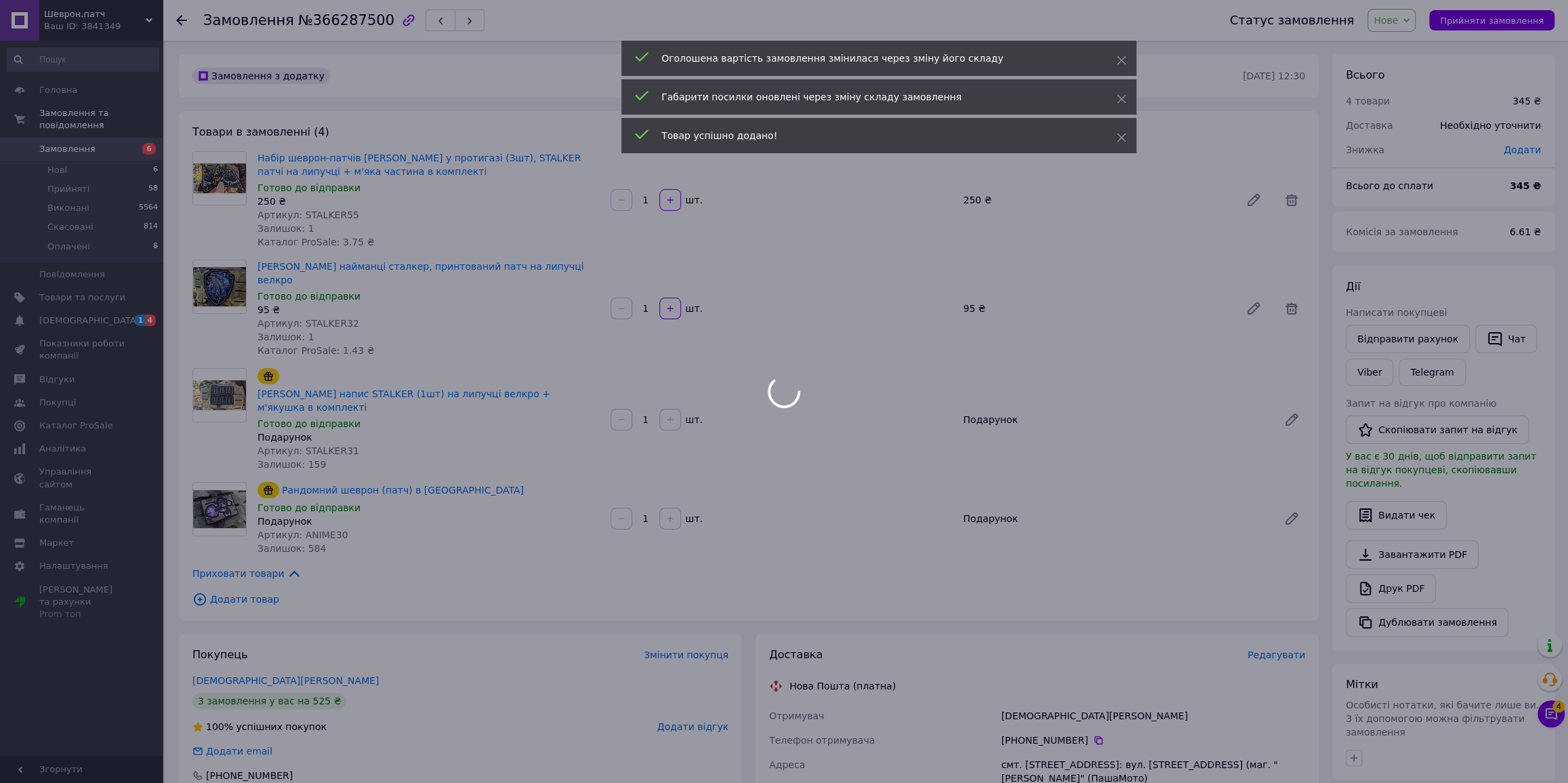
type input "2"
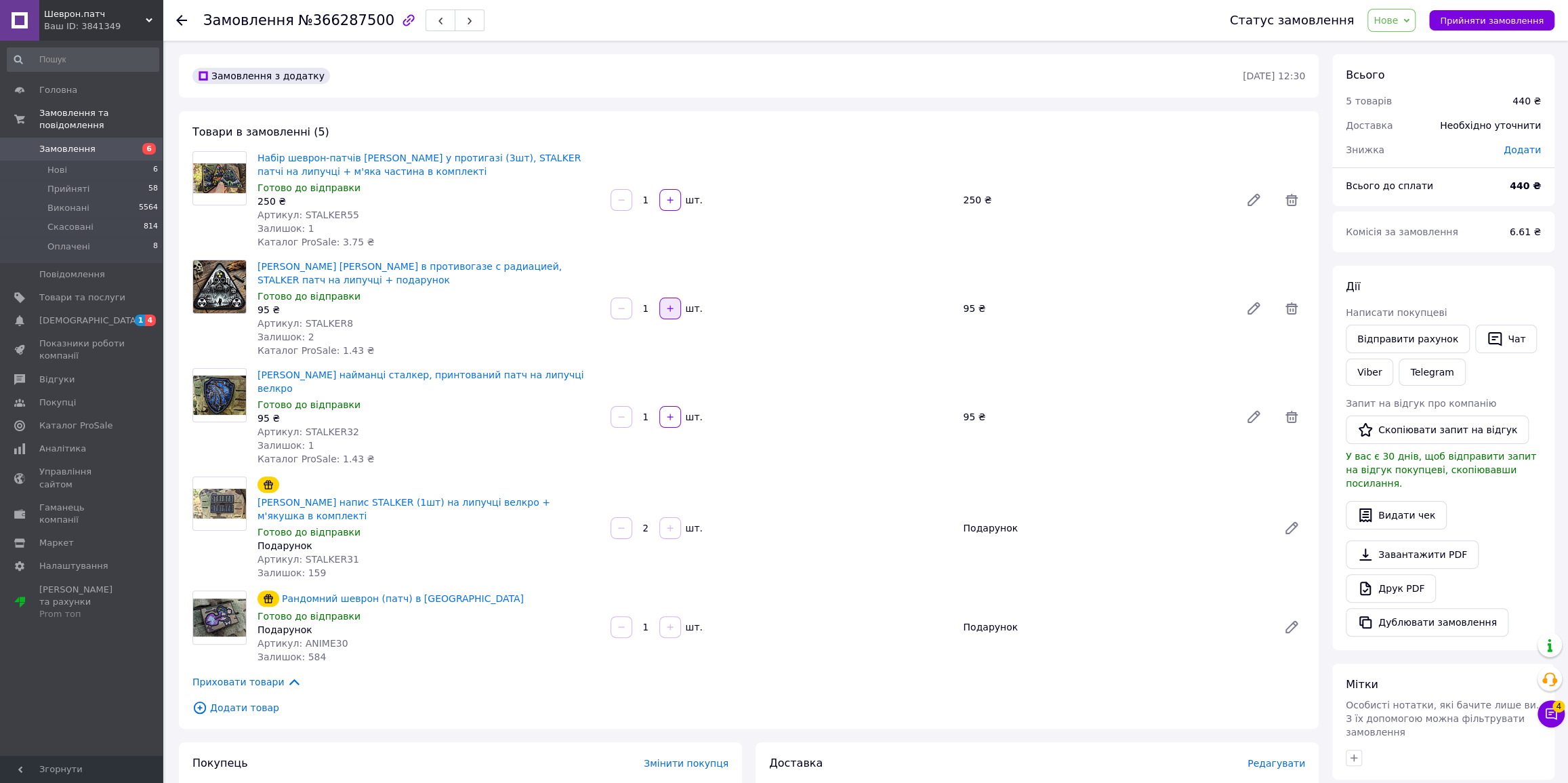
click at [672, 311] on icon "button" at bounding box center [670, 308] width 9 height 9
type input "2"
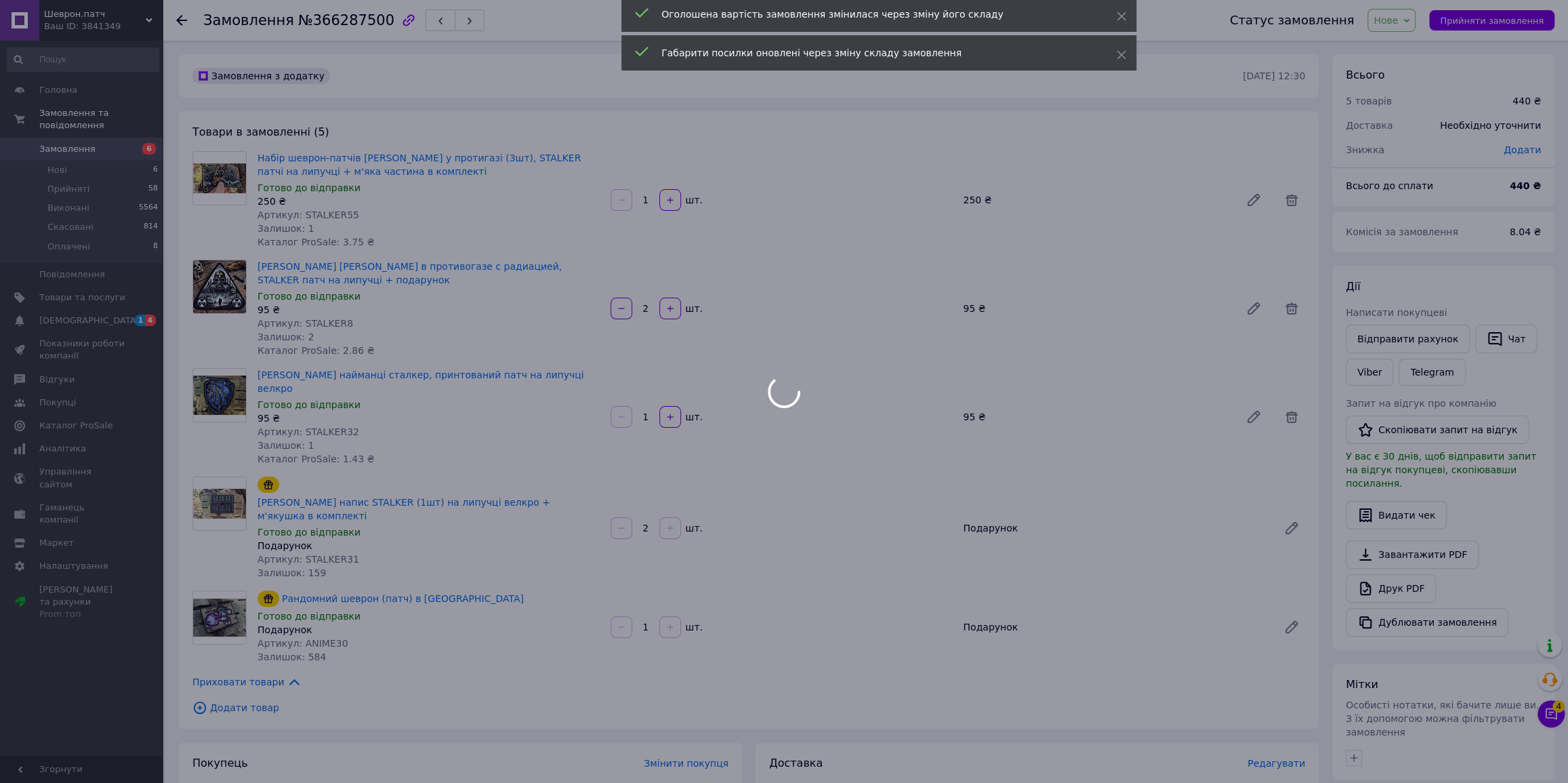
type input "3"
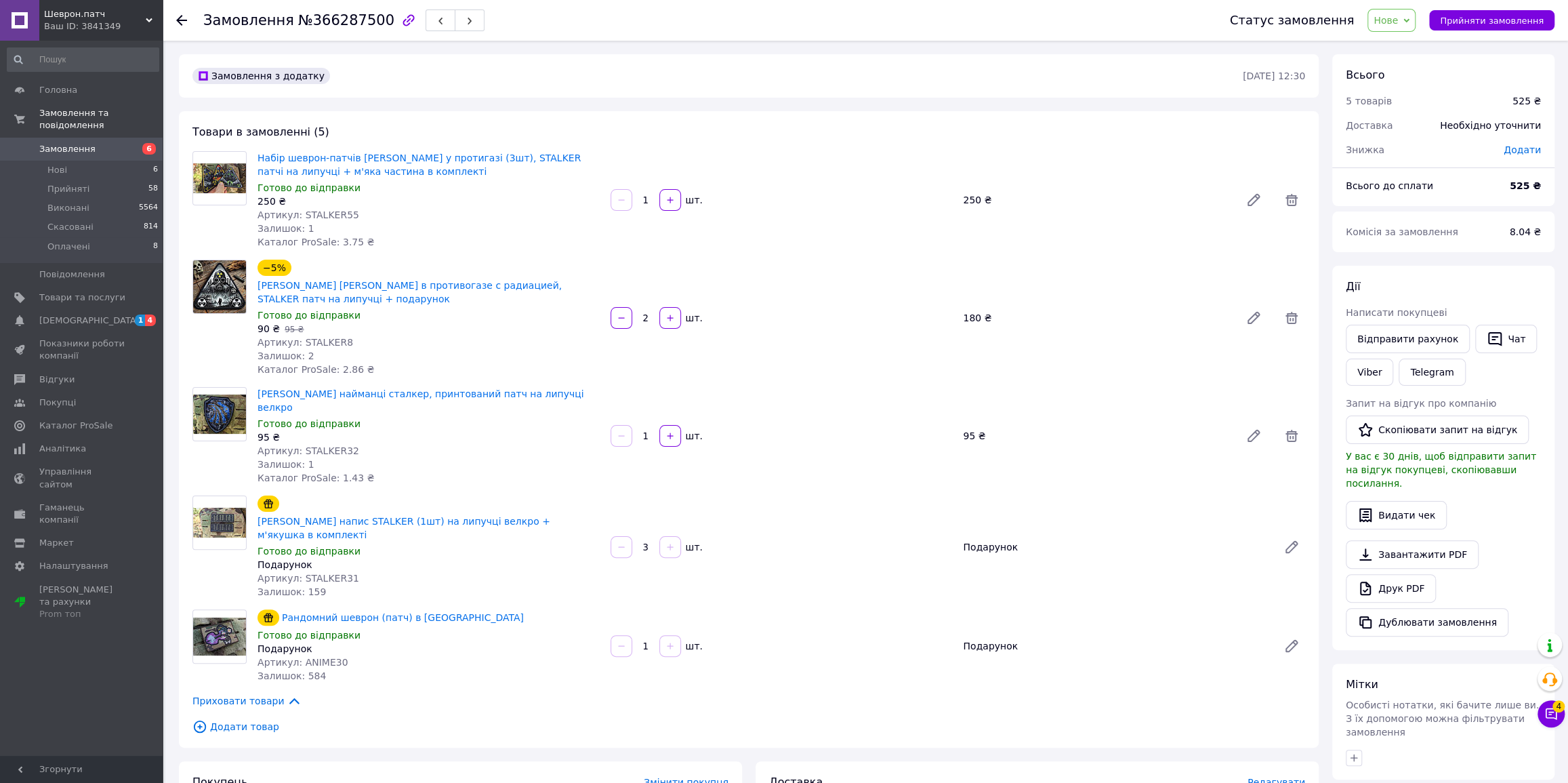
click at [1390, 20] on span "Нове" at bounding box center [1386, 20] width 25 height 10
click at [1411, 47] on li "Прийнято" at bounding box center [1400, 47] width 63 height 20
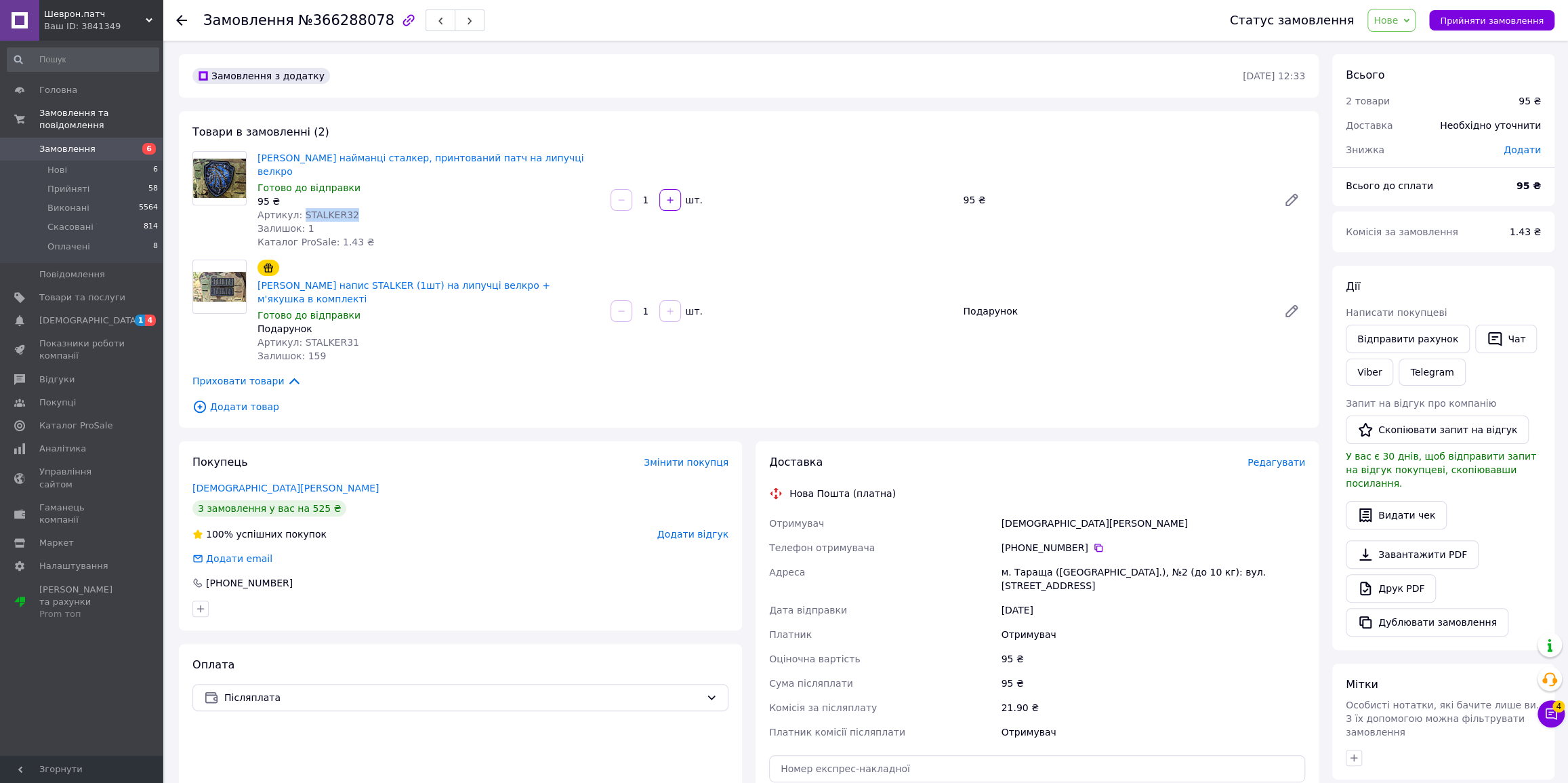
drag, startPoint x: 345, startPoint y: 202, endPoint x: 298, endPoint y: 201, distance: 47.0
click at [298, 208] on div "Артикул: STALKER32" at bounding box center [428, 214] width 343 height 13
copy span "STALKER32"
click at [1380, 15] on div "Статус замовлення Нове Прийнято Виконано Скасовано Оплачено Прийняти замовлення" at bounding box center [1386, 20] width 338 height 23
click at [1392, 20] on span "Нове" at bounding box center [1386, 20] width 25 height 10
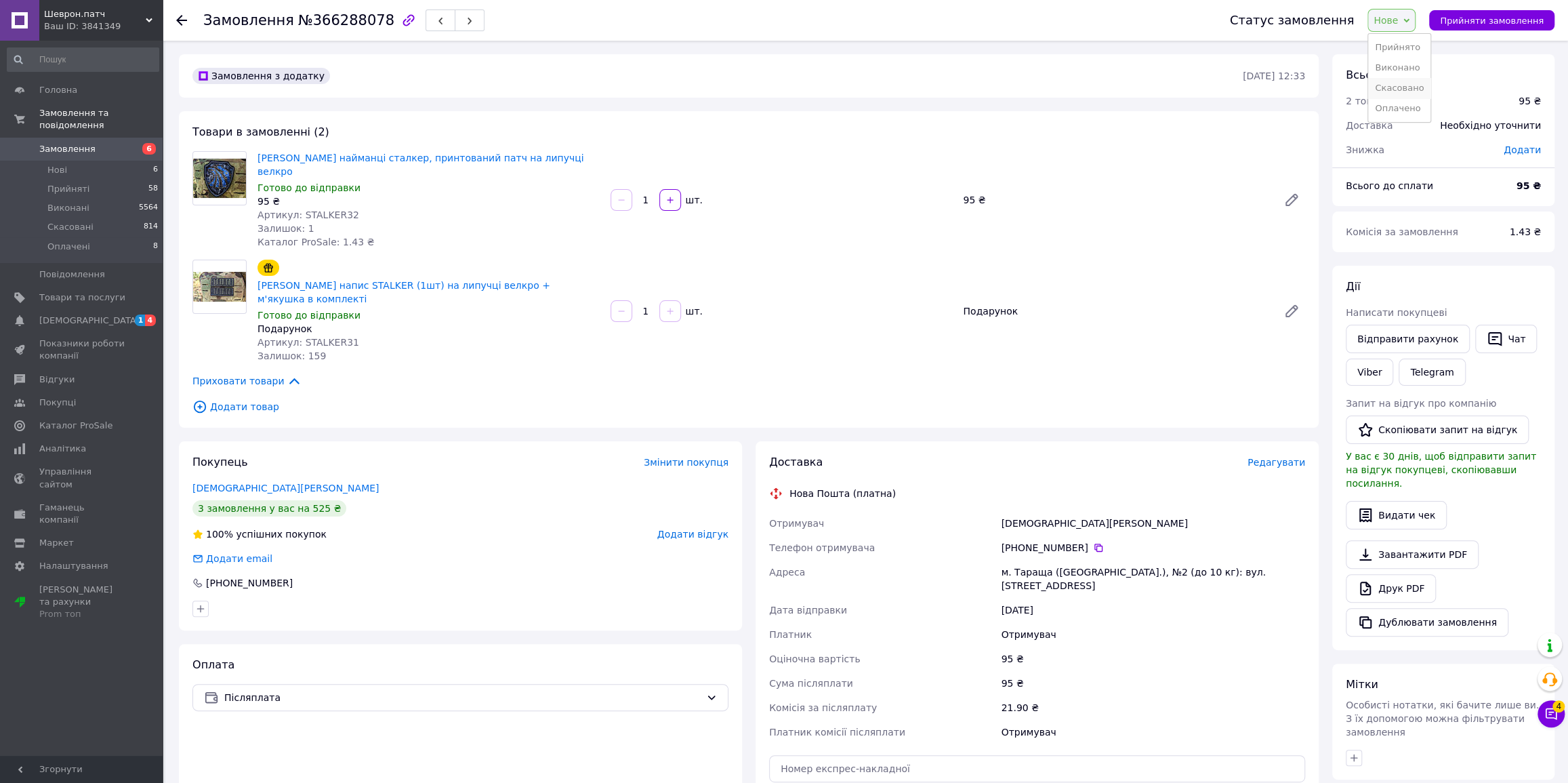
click at [1403, 85] on li "Скасовано" at bounding box center [1400, 87] width 63 height 20
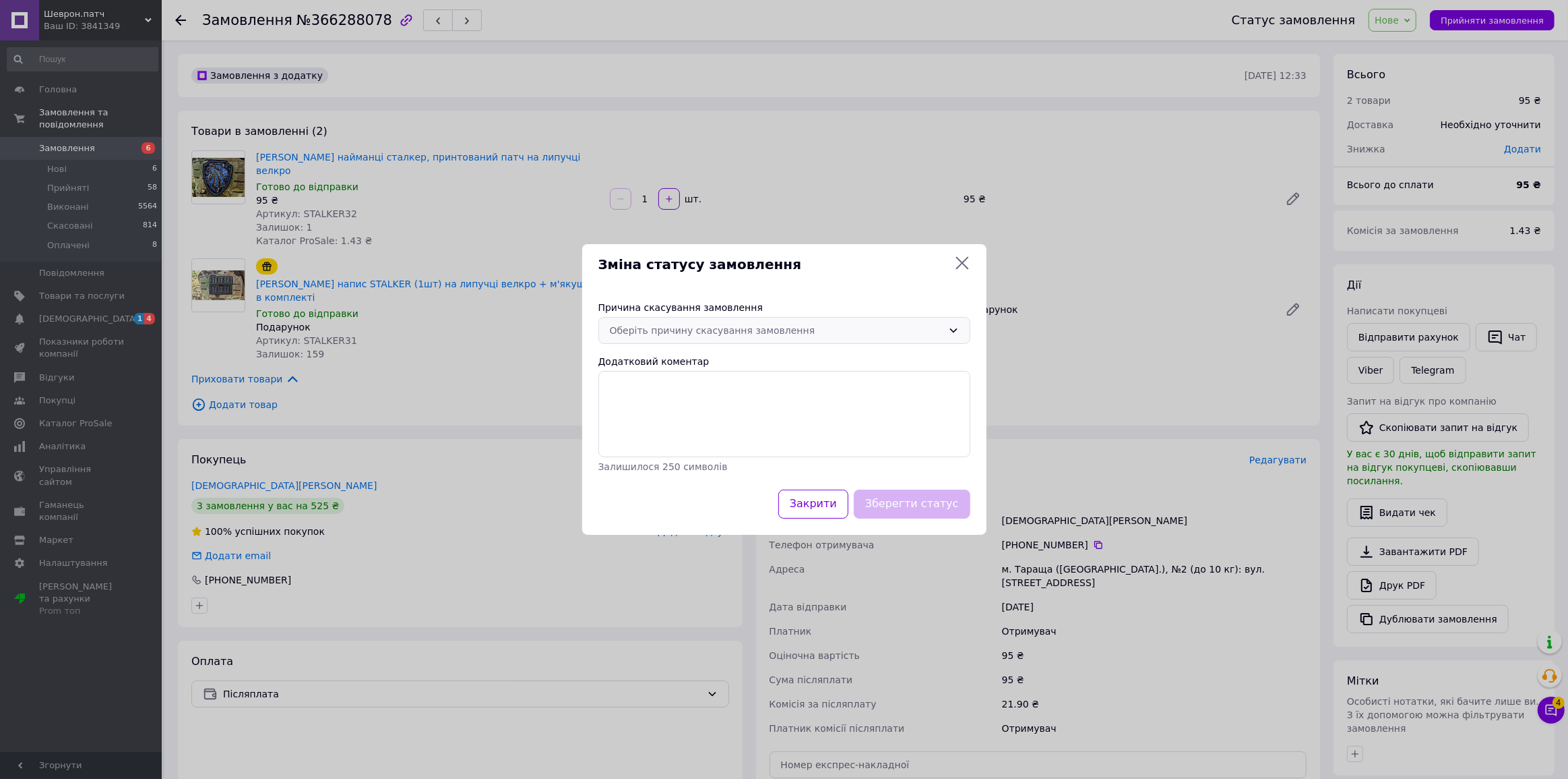
click at [675, 334] on div "Оберіть причину скасування замовлення" at bounding box center [776, 330] width 333 height 15
click at [676, 459] on li "Замовлення-дублікат" at bounding box center [784, 457] width 371 height 25
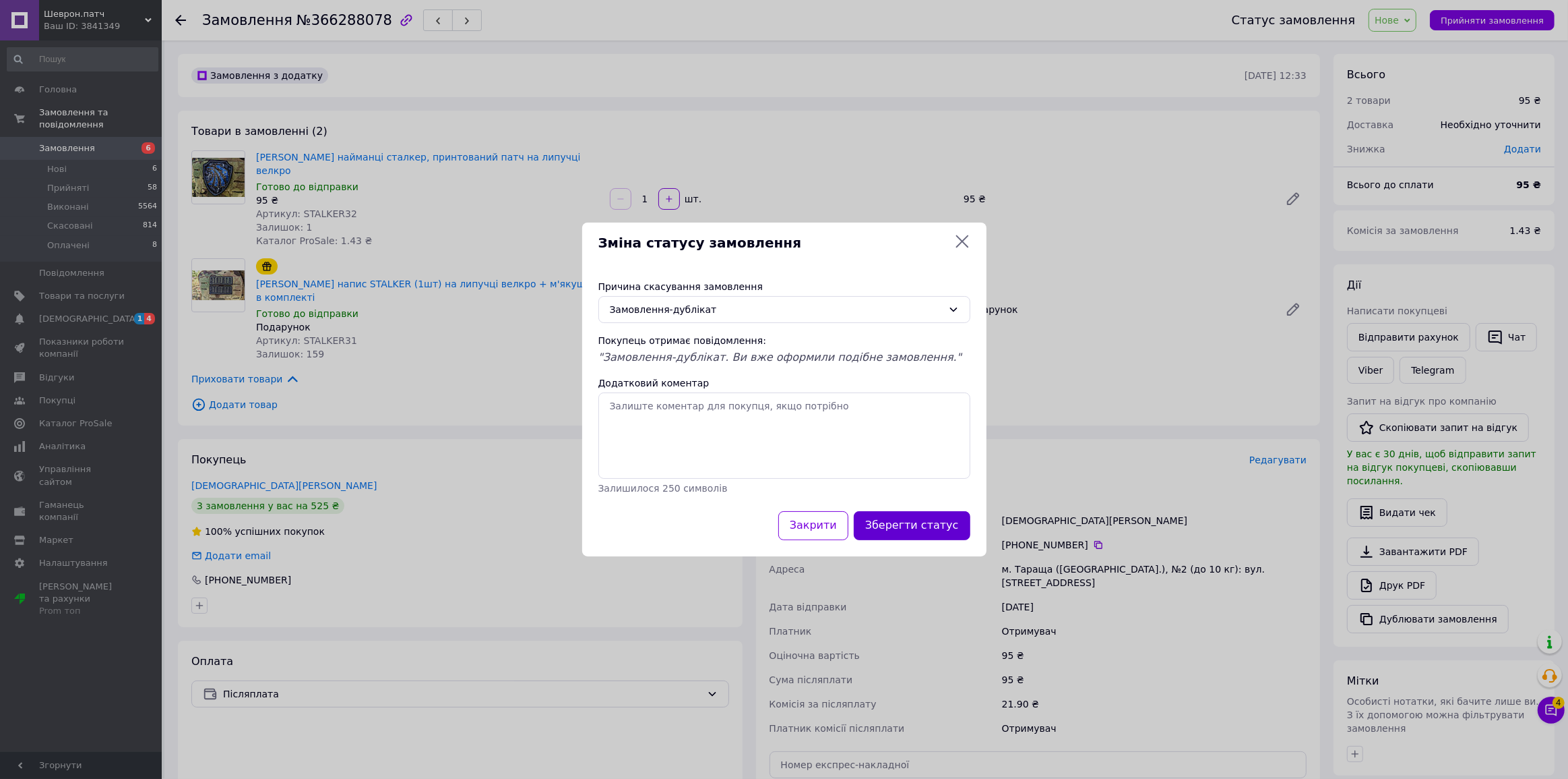
click at [923, 520] on button "Зберегти статус" at bounding box center [913, 525] width 117 height 29
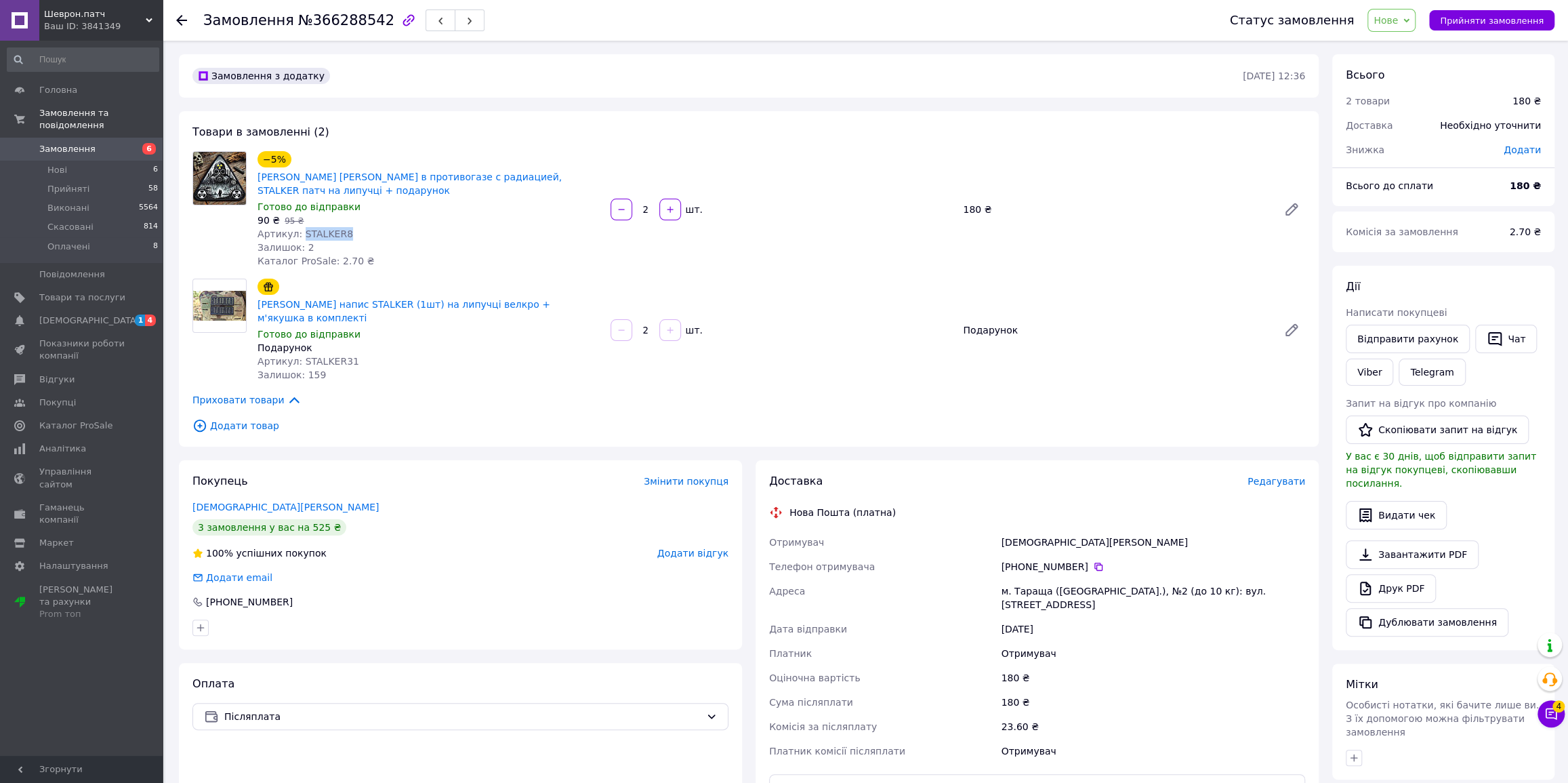
drag, startPoint x: 338, startPoint y: 232, endPoint x: 297, endPoint y: 231, distance: 41.0
click at [297, 231] on div "Артикул: STALKER8" at bounding box center [428, 233] width 343 height 13
copy span "STALKER8"
click at [1398, 17] on span "Нове" at bounding box center [1386, 20] width 25 height 10
click at [1402, 86] on li "Скасовано" at bounding box center [1400, 87] width 63 height 20
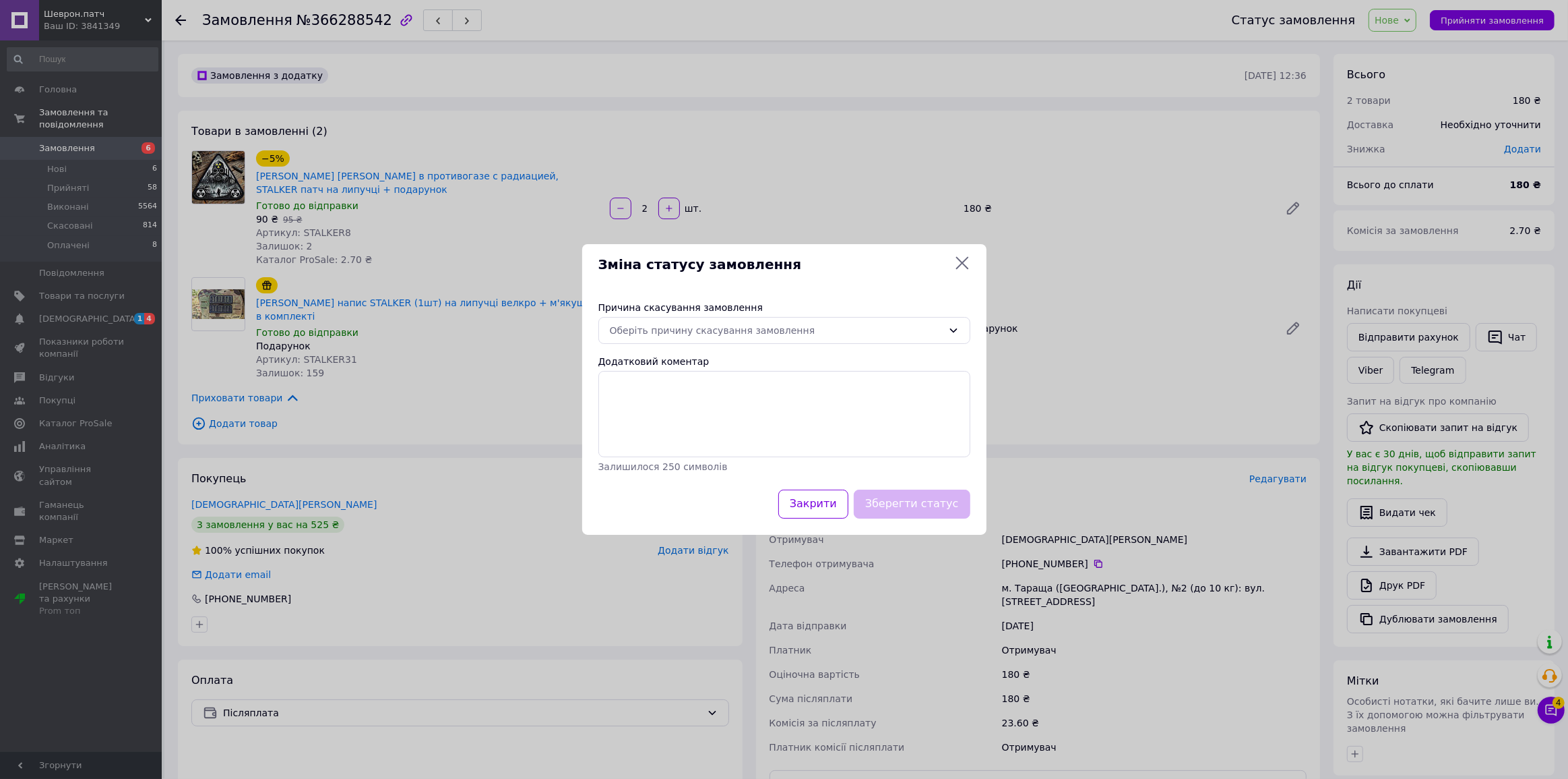
drag, startPoint x: 680, startPoint y: 329, endPoint x: 678, endPoint y: 345, distance: 16.1
click at [680, 329] on div "Оберіть причину скасування замовлення" at bounding box center [776, 330] width 333 height 15
click at [680, 457] on li "Замовлення-дублікат" at bounding box center [784, 457] width 371 height 25
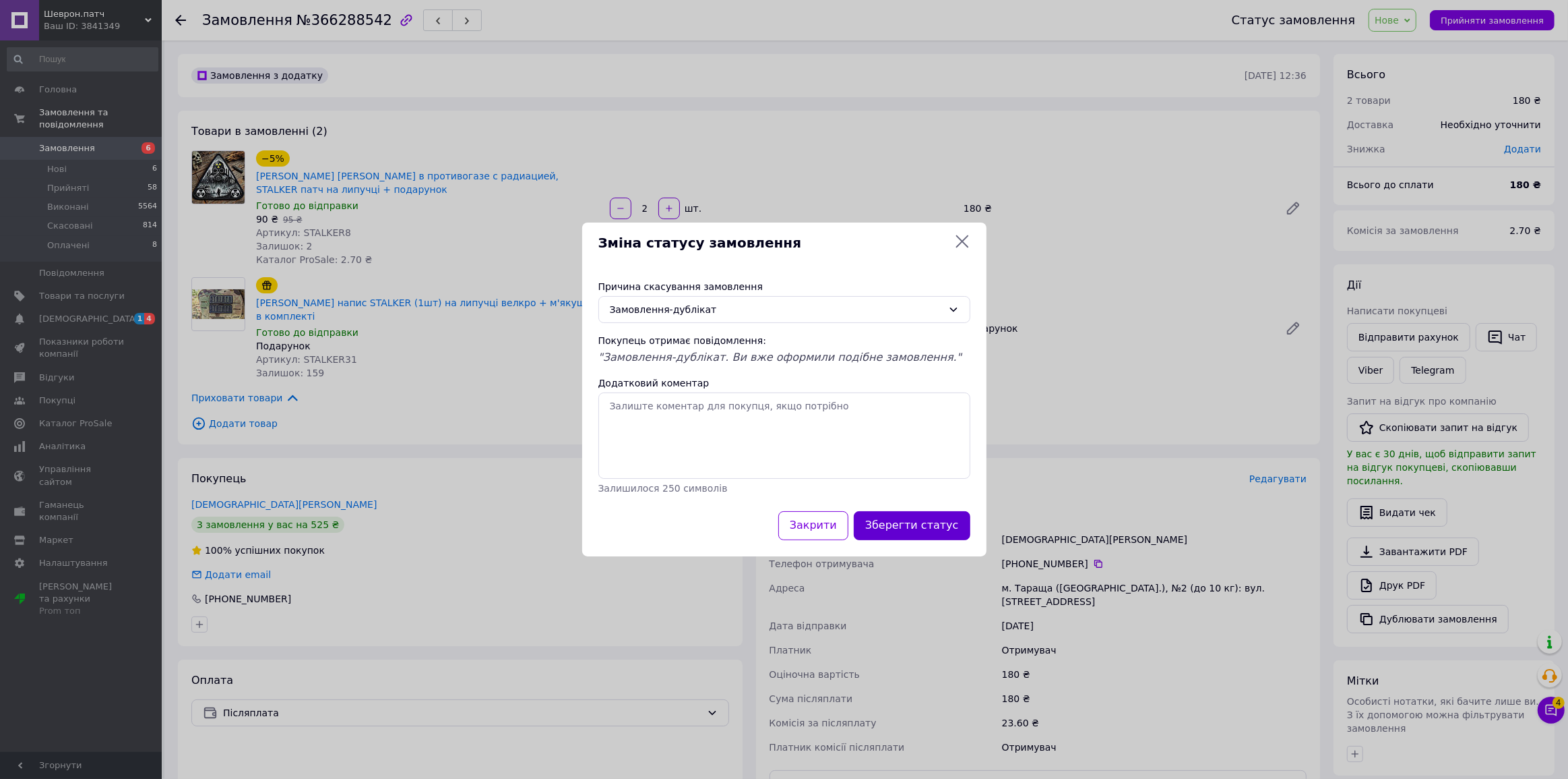
click at [913, 517] on button "Зберегти статус" at bounding box center [913, 525] width 117 height 29
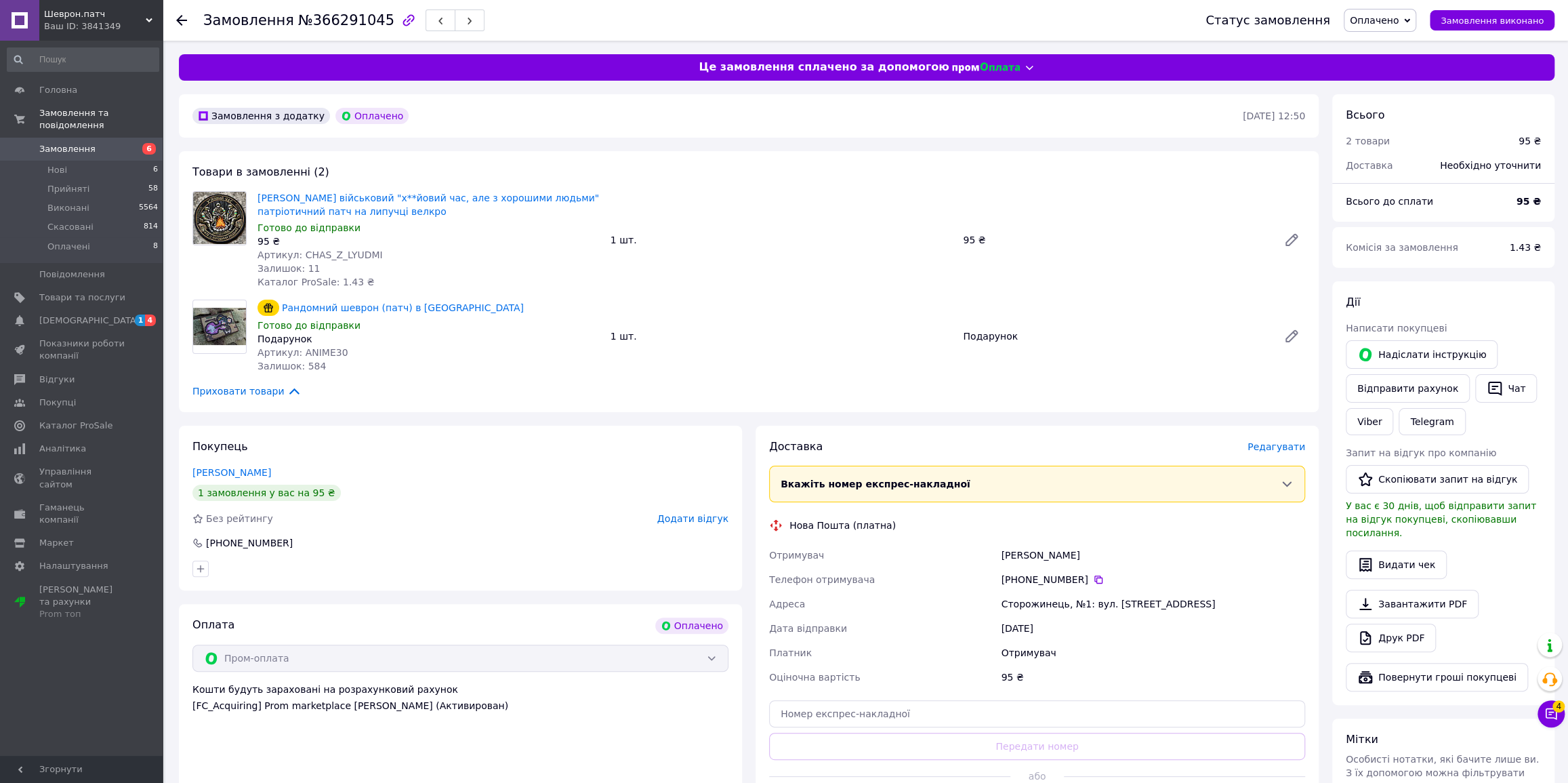
click at [1385, 26] on span "Оплачено" at bounding box center [1373, 20] width 48 height 10
click at [1376, 44] on li "Прийнято" at bounding box center [1380, 47] width 71 height 20
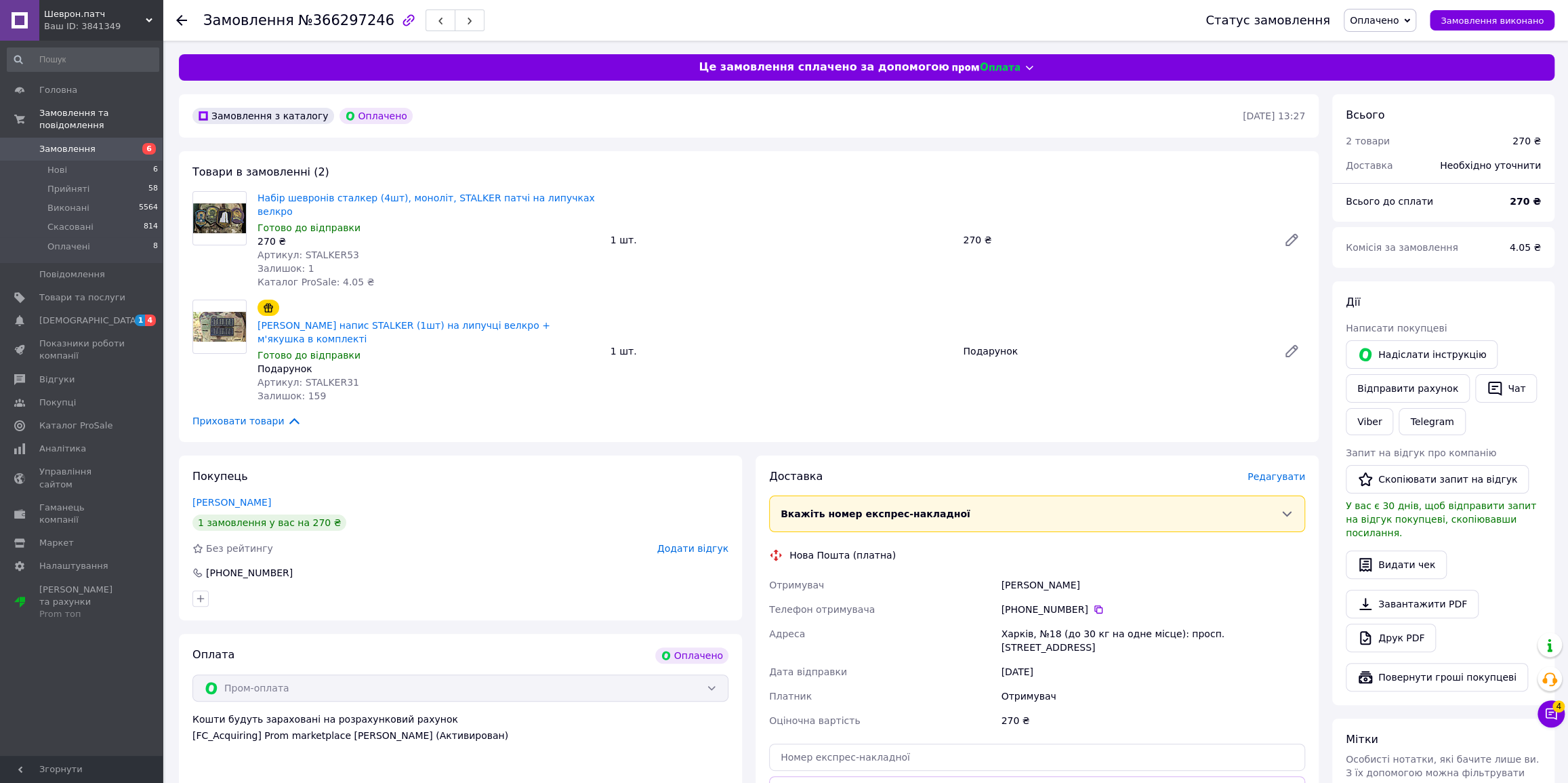
click at [1382, 19] on span "Оплачено" at bounding box center [1373, 20] width 48 height 10
click at [1381, 44] on li "Прийнято" at bounding box center [1380, 47] width 71 height 20
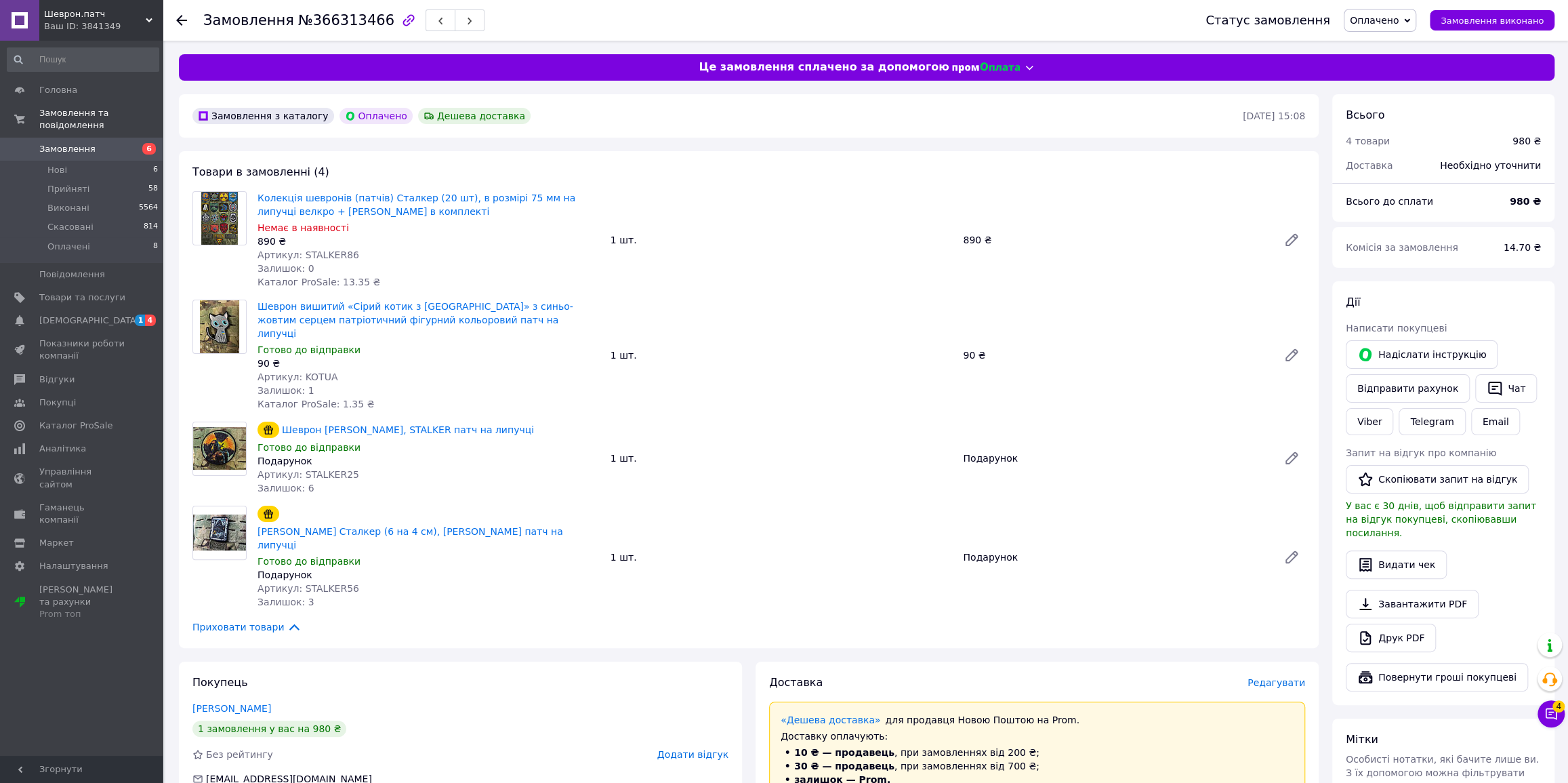
click at [1369, 20] on span "Оплачено" at bounding box center [1373, 20] width 48 height 10
click at [1374, 41] on li "Прийнято" at bounding box center [1380, 47] width 71 height 20
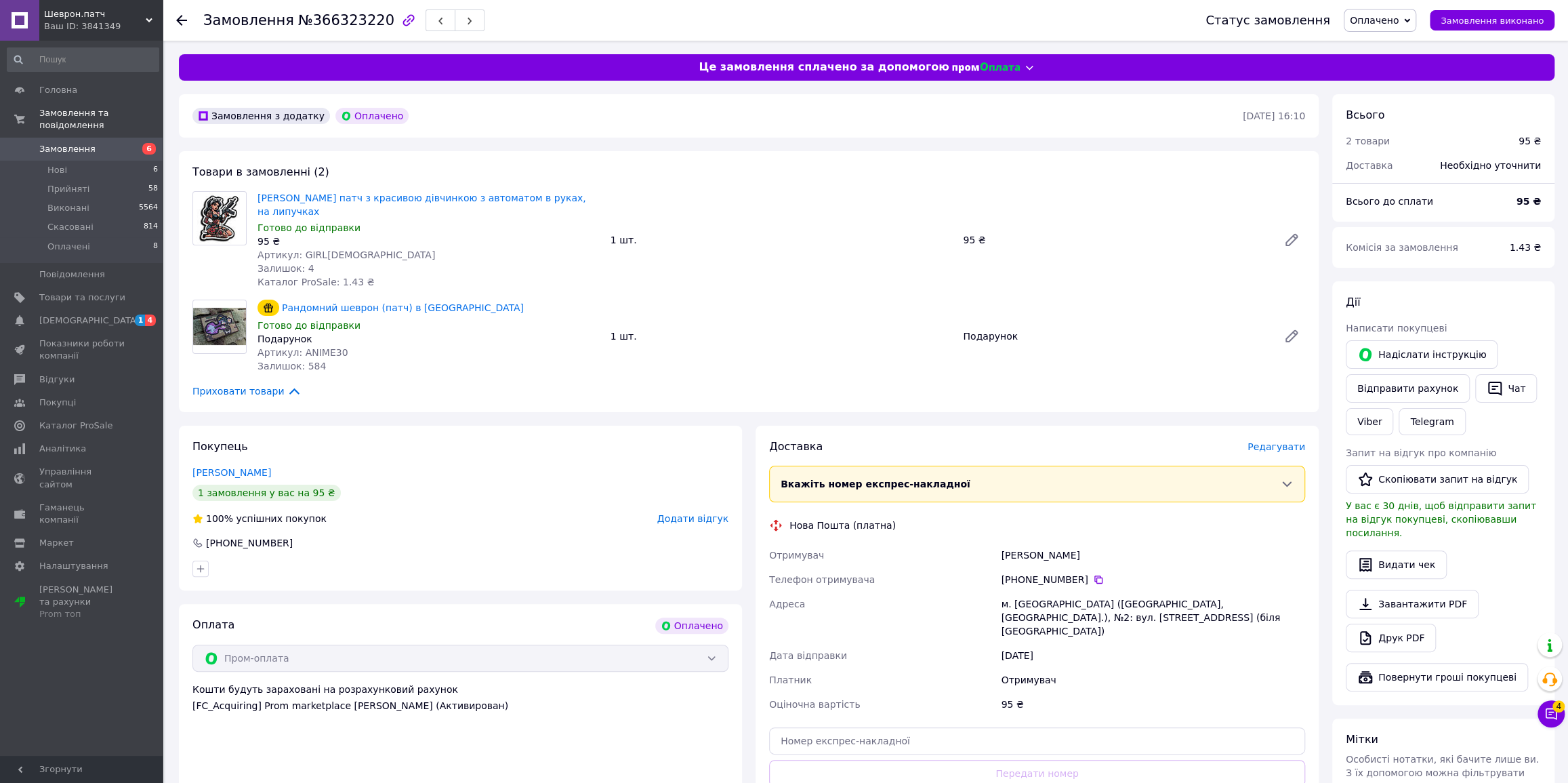
click at [1399, 19] on span "Оплачено" at bounding box center [1373, 20] width 48 height 10
click at [1387, 45] on li "Прийнято" at bounding box center [1380, 47] width 71 height 20
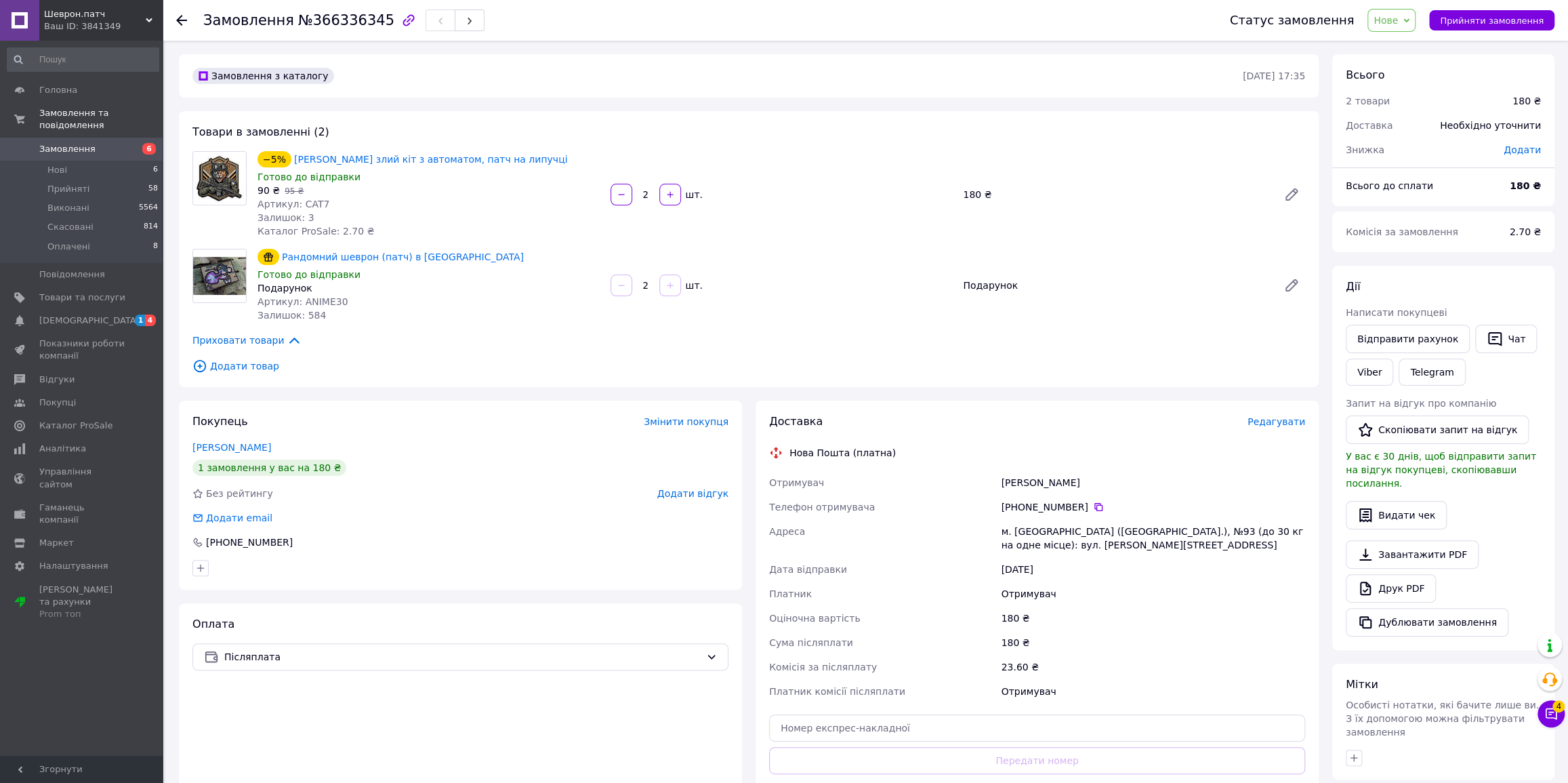
click at [1398, 27] on span "Нове" at bounding box center [1391, 20] width 48 height 23
click at [1401, 49] on li "Прийнято" at bounding box center [1400, 47] width 63 height 20
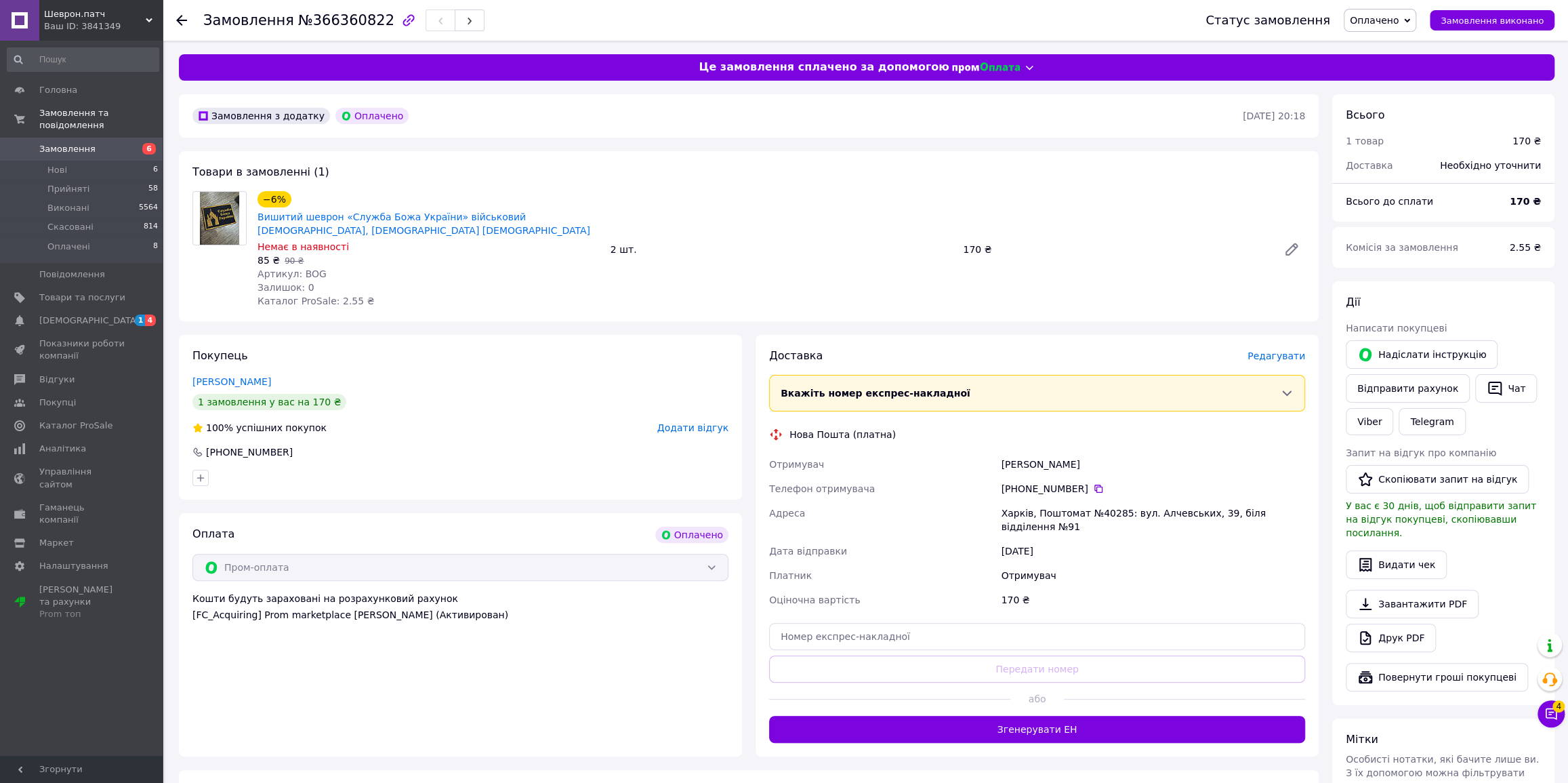
click at [1386, 23] on span "Оплачено" at bounding box center [1373, 20] width 48 height 10
click at [1391, 46] on li "Прийнято" at bounding box center [1380, 47] width 71 height 20
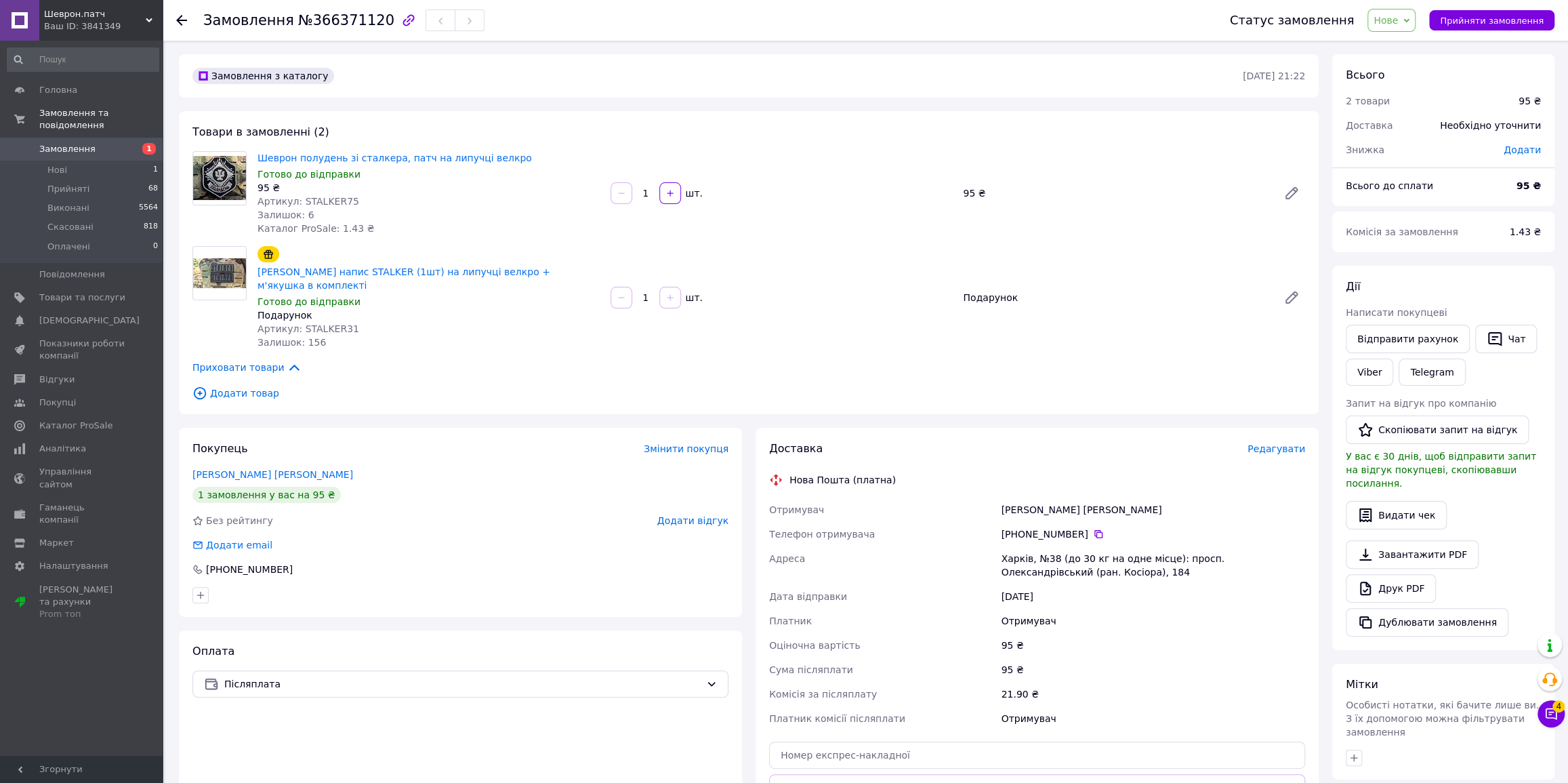
click at [1398, 25] on span "Нове" at bounding box center [1386, 20] width 25 height 10
click at [1403, 44] on li "Прийнято" at bounding box center [1400, 47] width 63 height 20
